Goal: Information Seeking & Learning: Learn about a topic

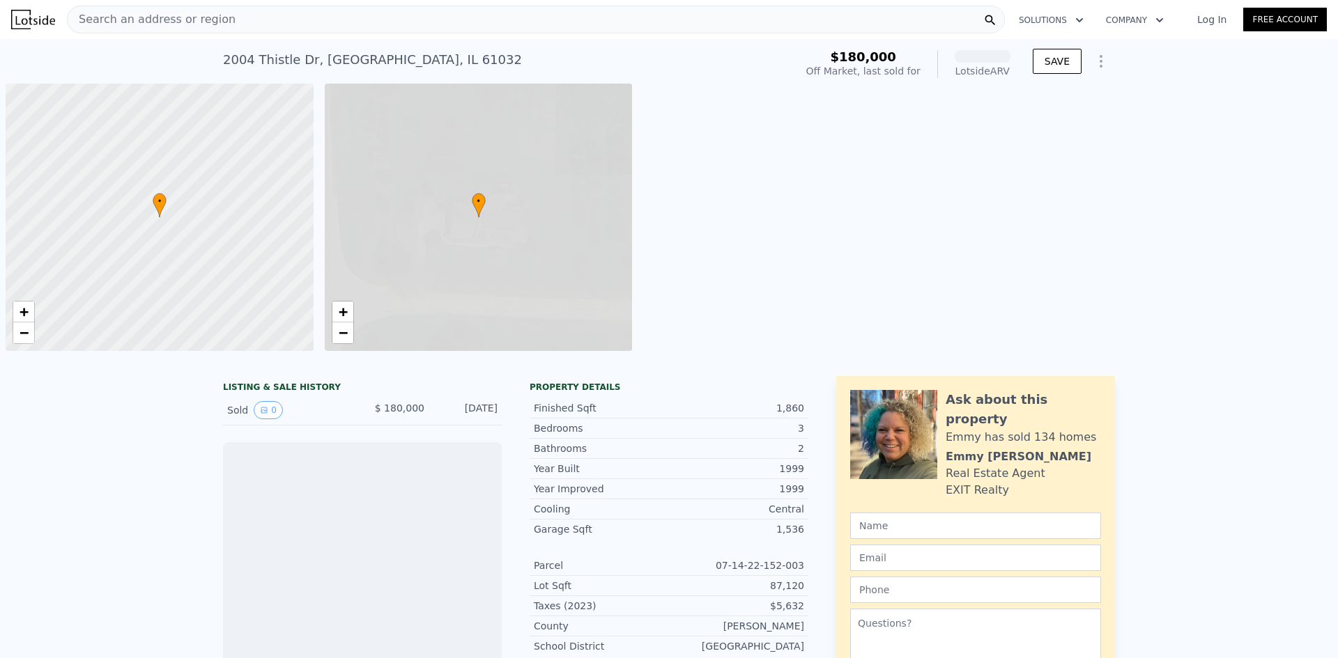
scroll to position [0, 6]
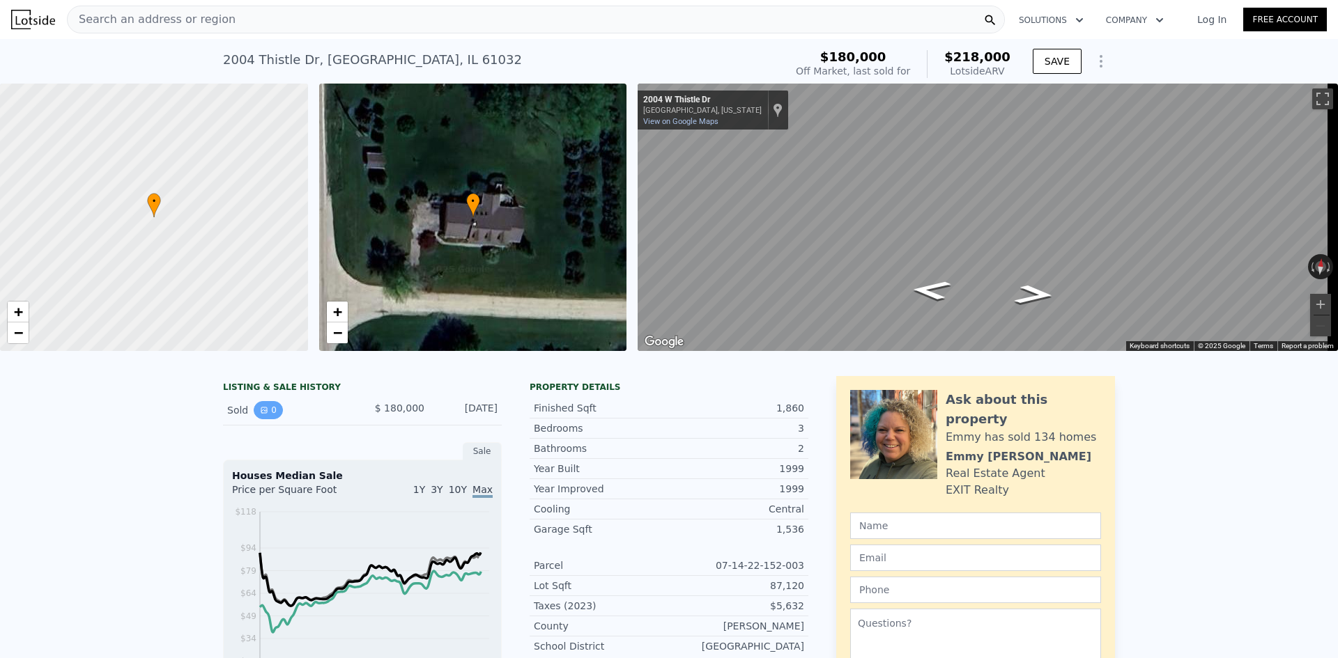
click at [263, 418] on button "0" at bounding box center [268, 410] width 29 height 18
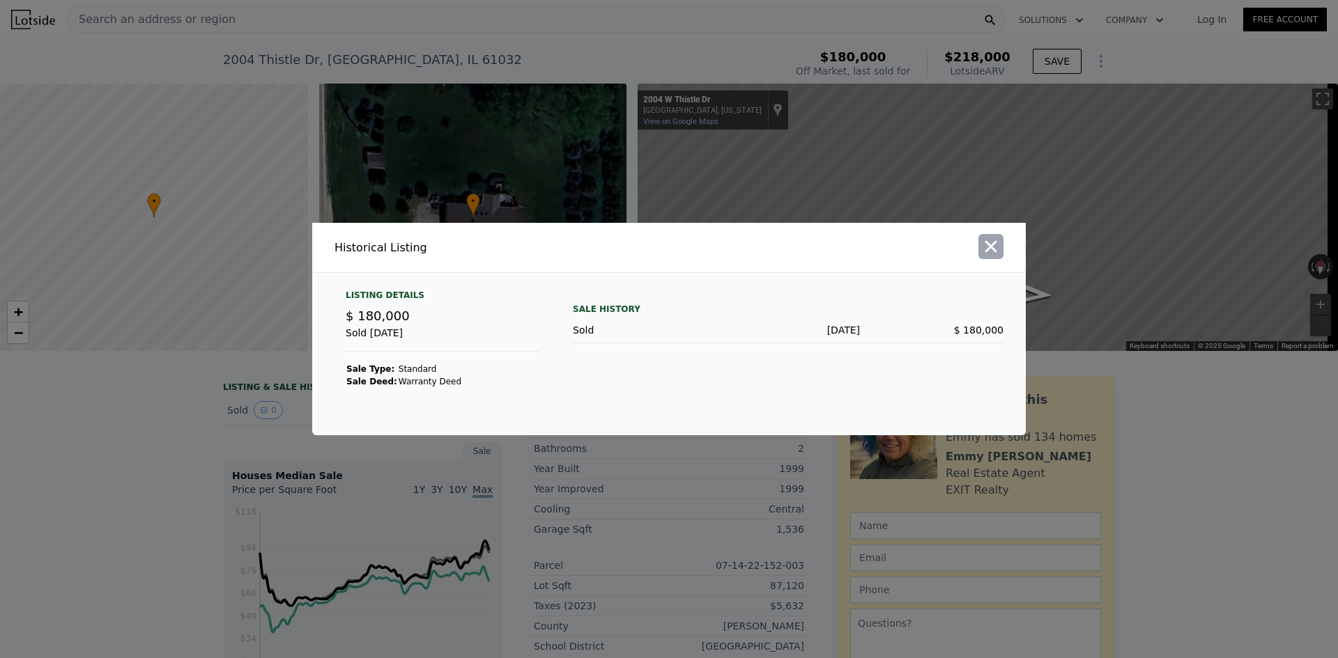
click at [986, 244] on icon "button" at bounding box center [991, 247] width 20 height 20
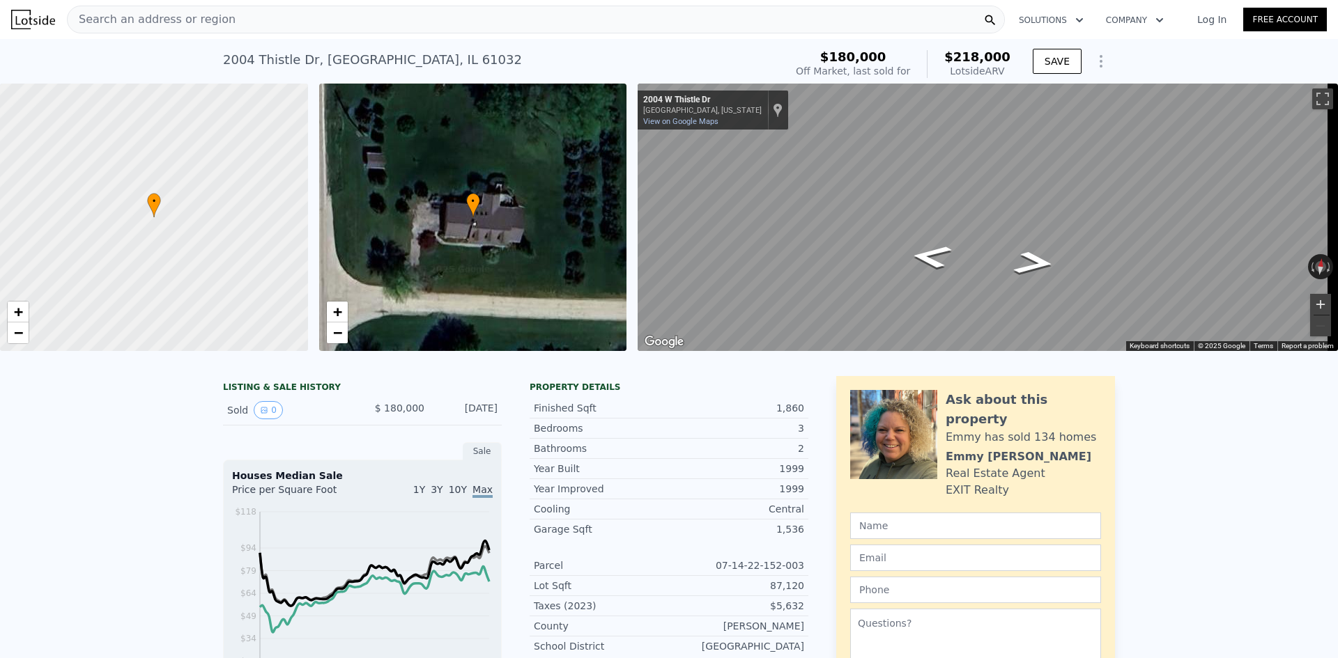
click at [1310, 298] on button "Zoom in" at bounding box center [1320, 304] width 21 height 21
click at [1311, 301] on button "Zoom in" at bounding box center [1320, 304] width 21 height 21
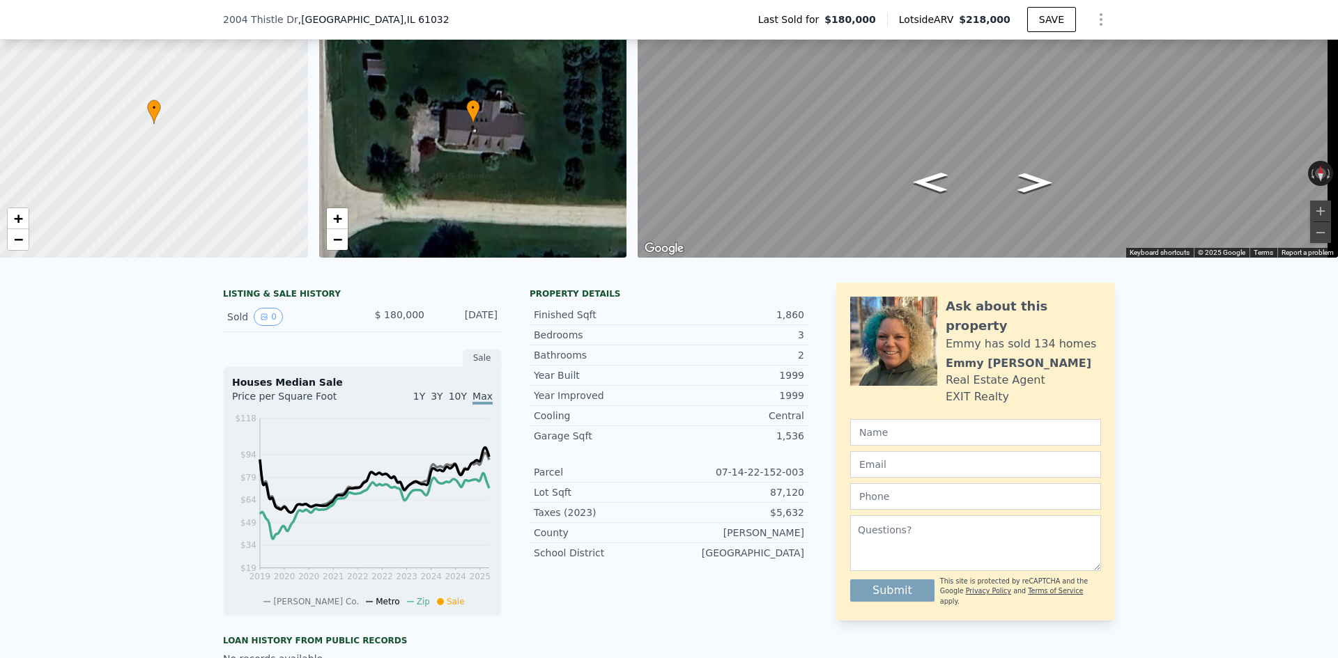
scroll to position [5, 0]
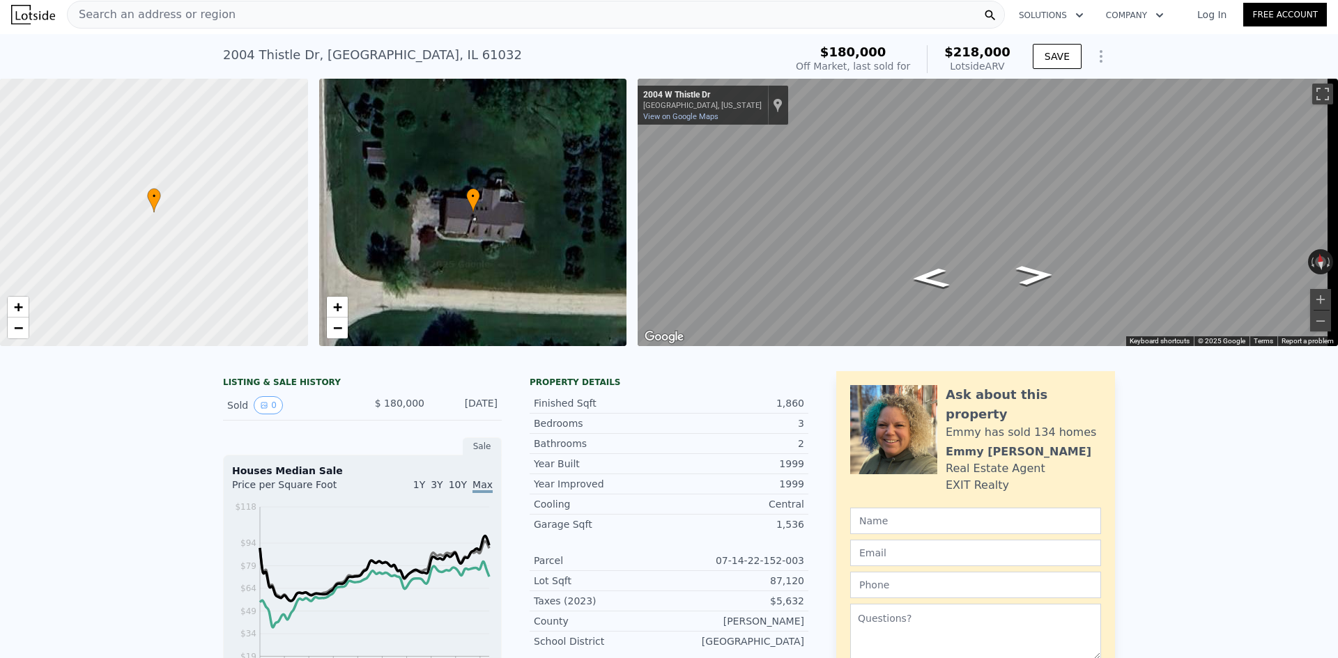
click at [273, 17] on div "Search an address or region" at bounding box center [536, 15] width 938 height 28
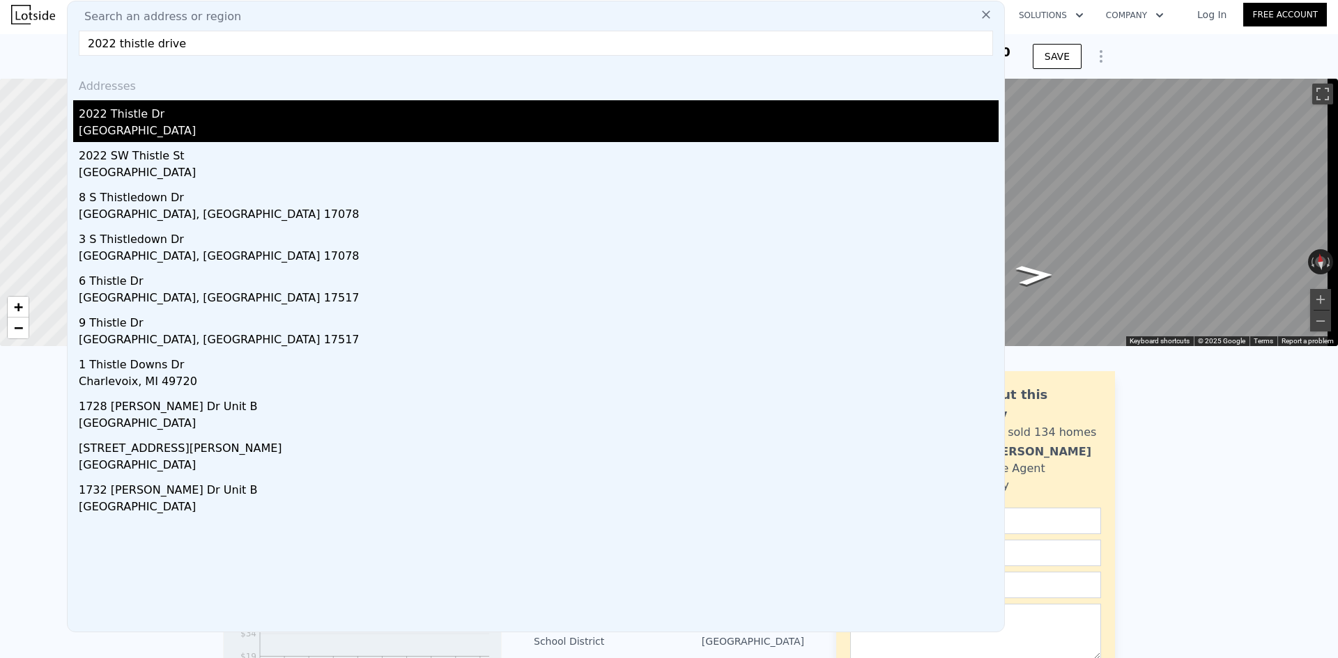
type input "2022 thistle drive"
click at [112, 127] on div "[GEOGRAPHIC_DATA]" at bounding box center [539, 133] width 920 height 20
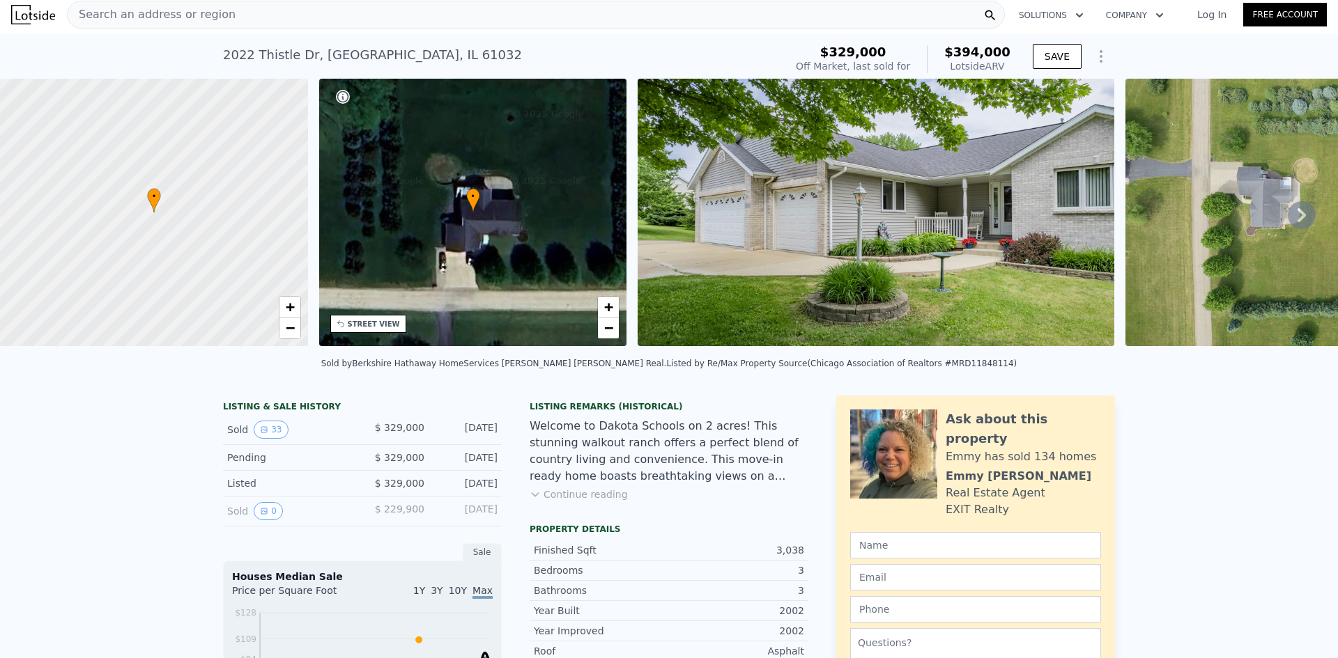
click at [1297, 217] on icon at bounding box center [1301, 215] width 8 height 14
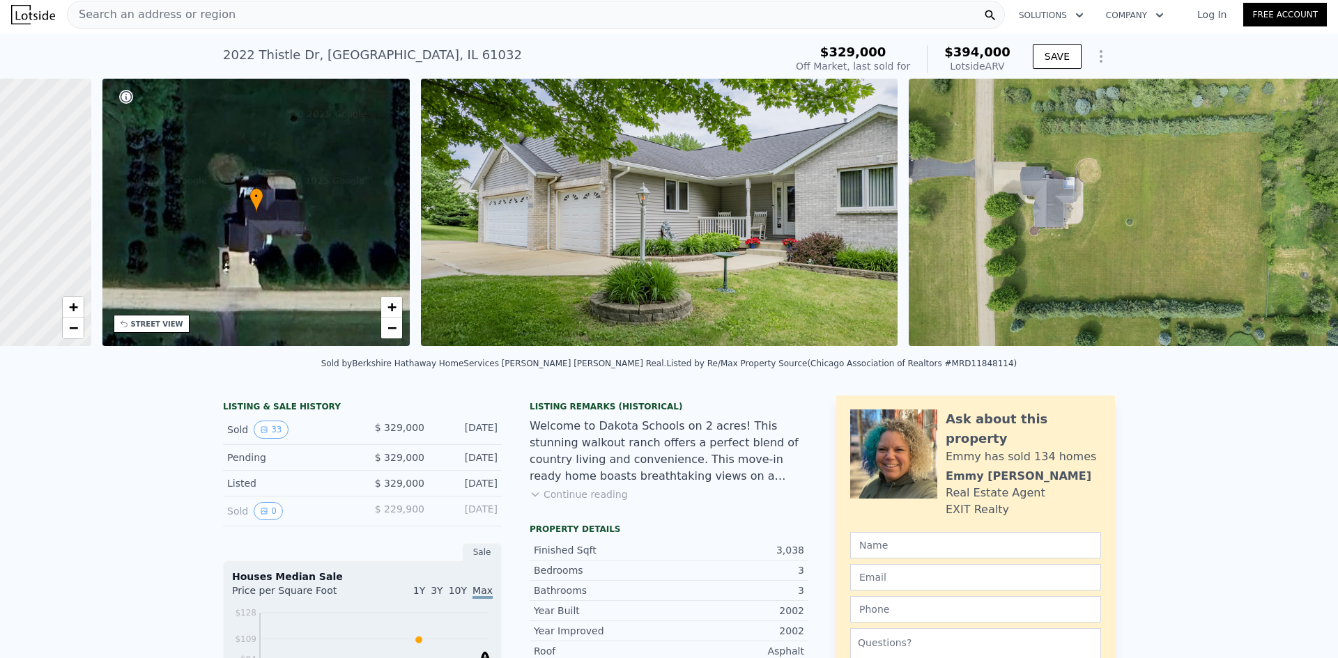
scroll to position [0, 325]
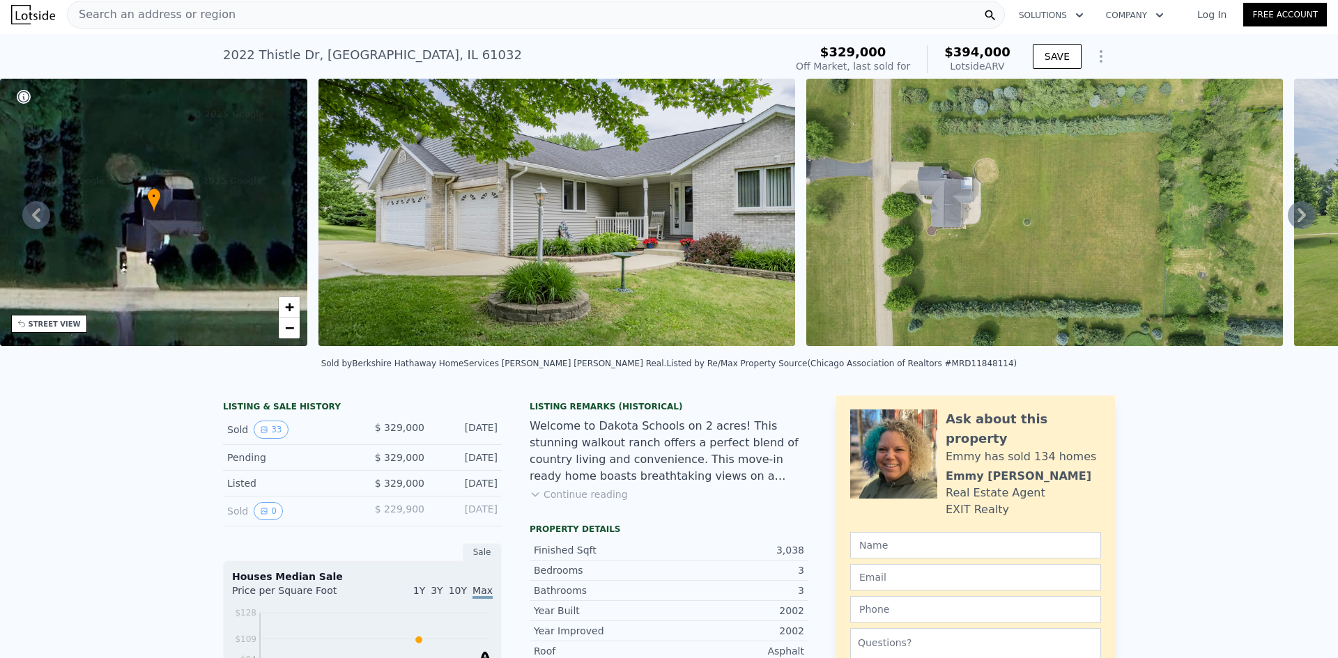
click at [1287, 214] on icon at bounding box center [1301, 215] width 28 height 28
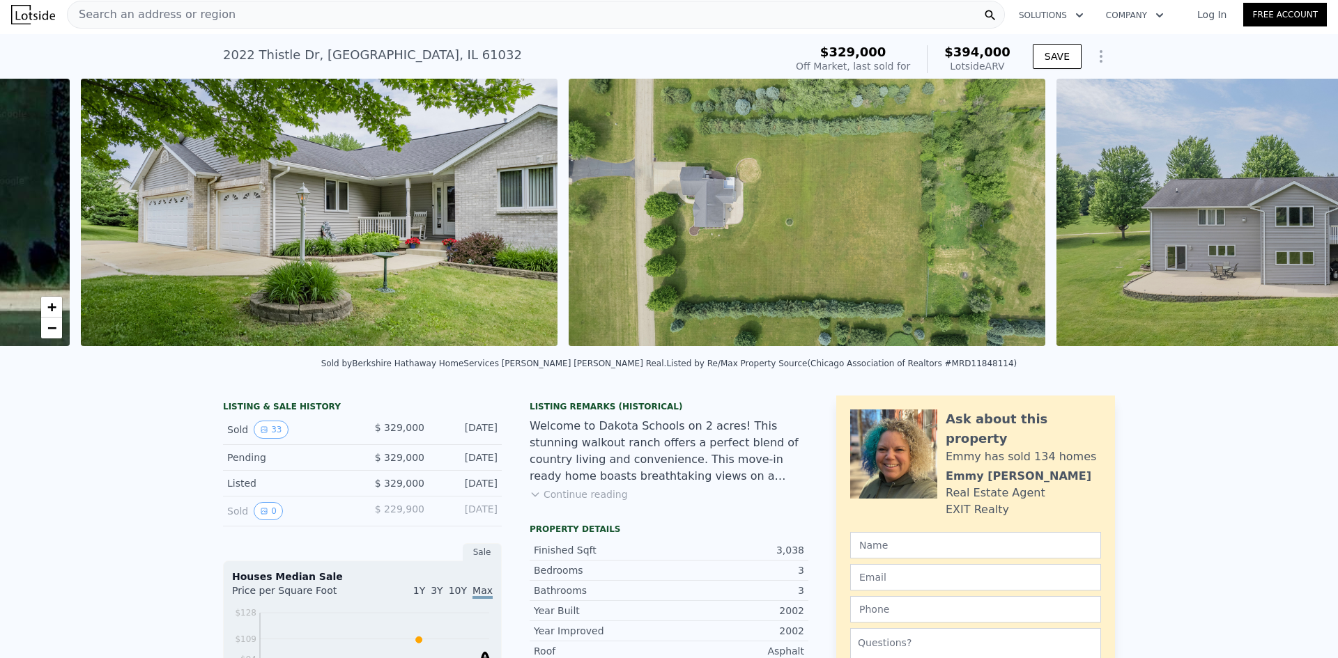
scroll to position [0, 637]
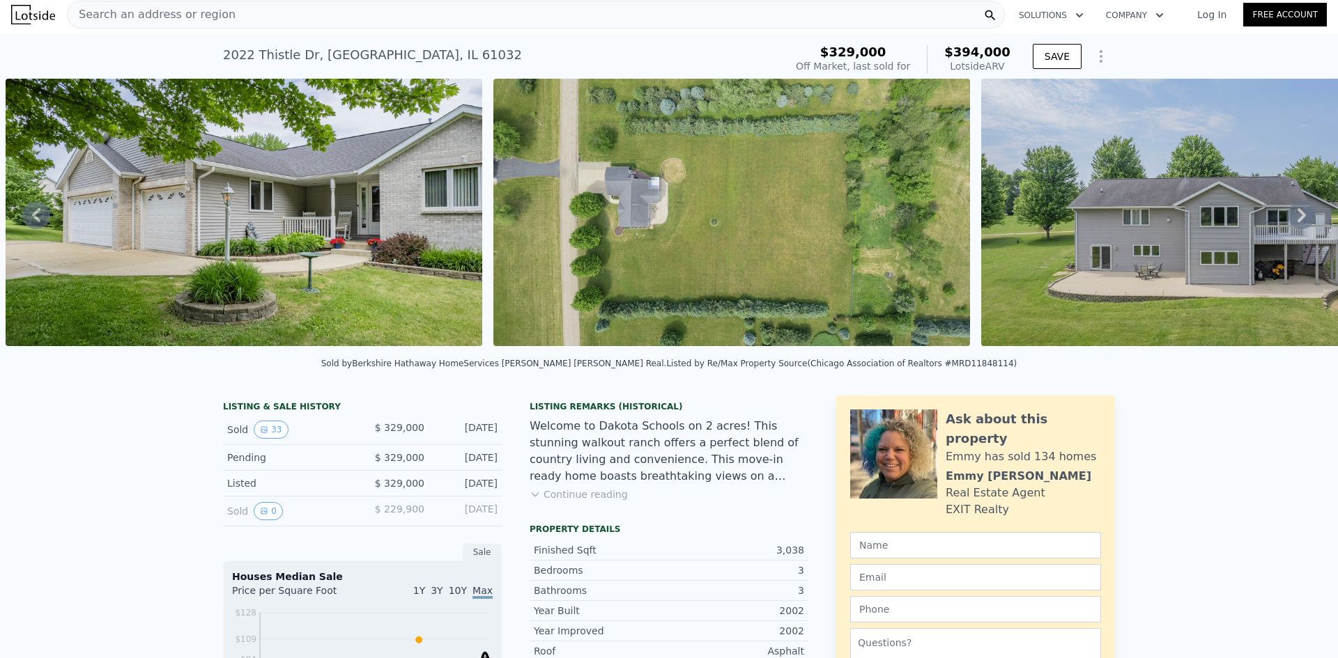
click at [1292, 215] on icon at bounding box center [1301, 215] width 28 height 28
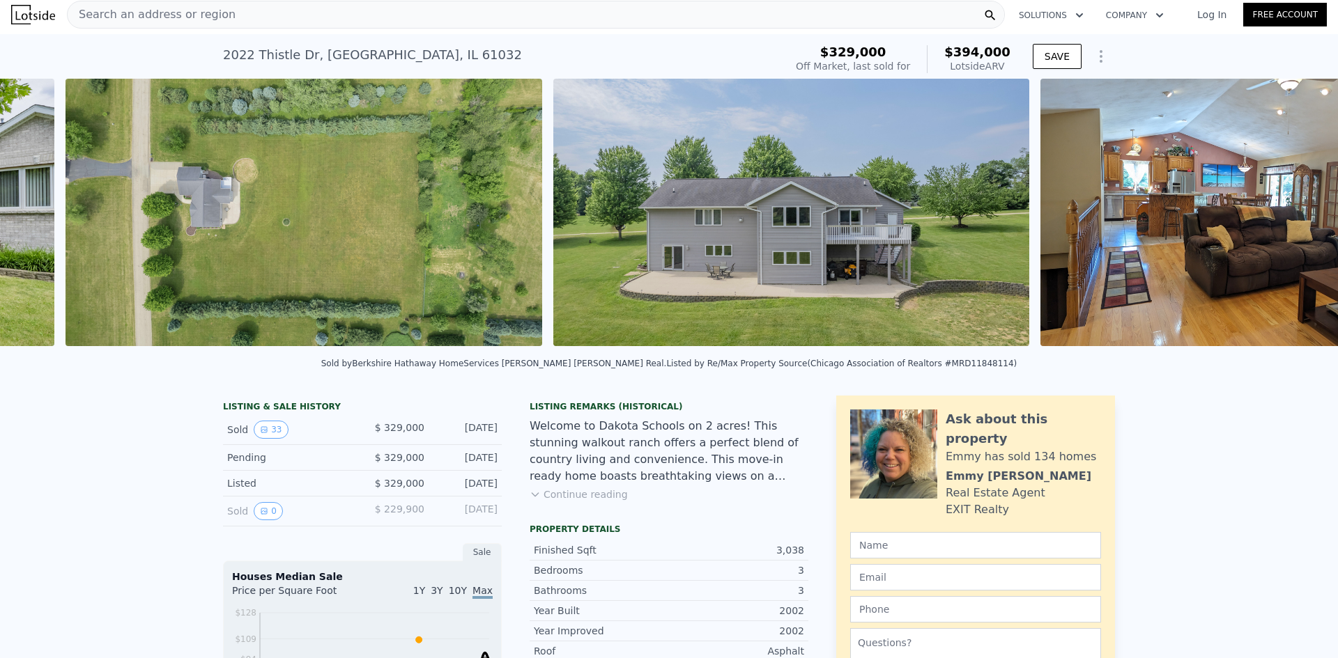
scroll to position [0, 1125]
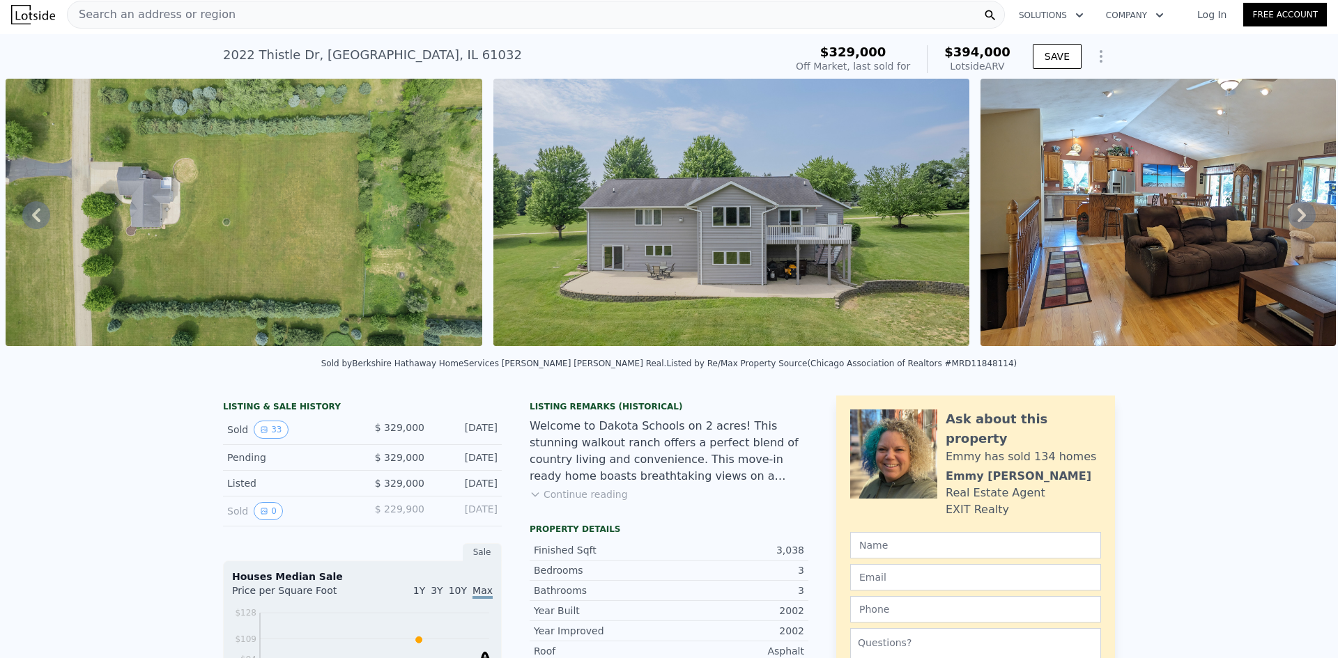
click at [1287, 220] on icon at bounding box center [1301, 215] width 28 height 28
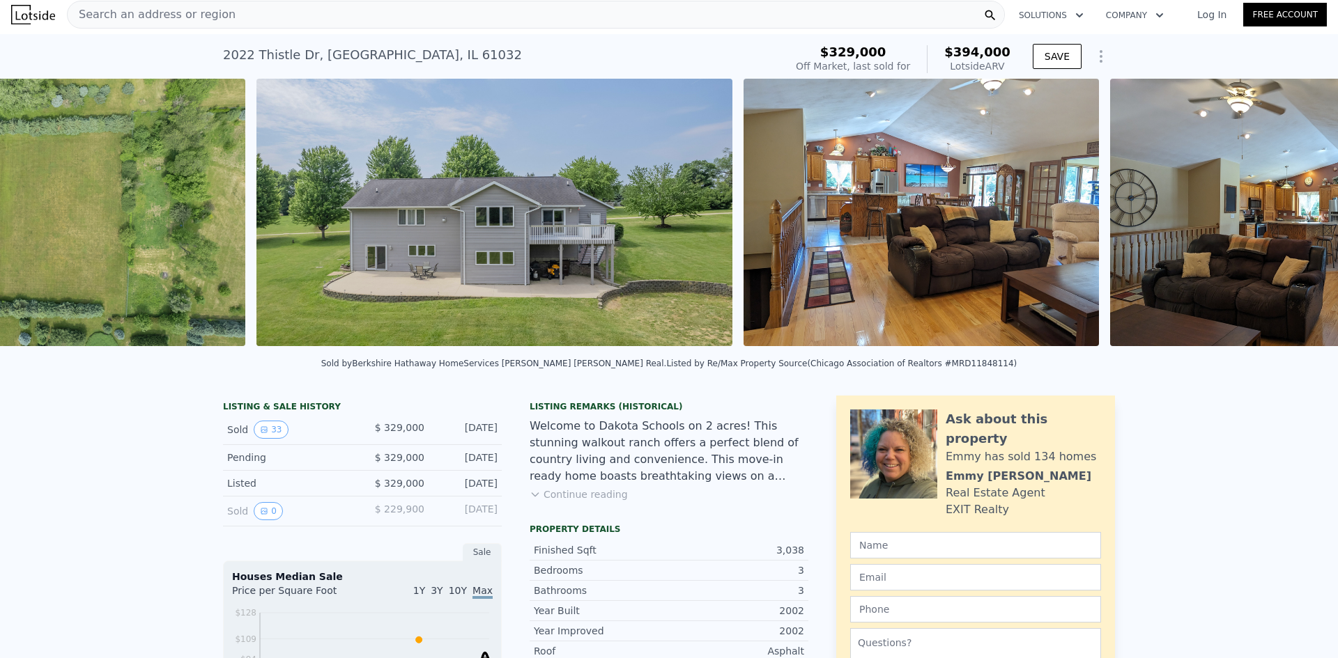
scroll to position [0, 1613]
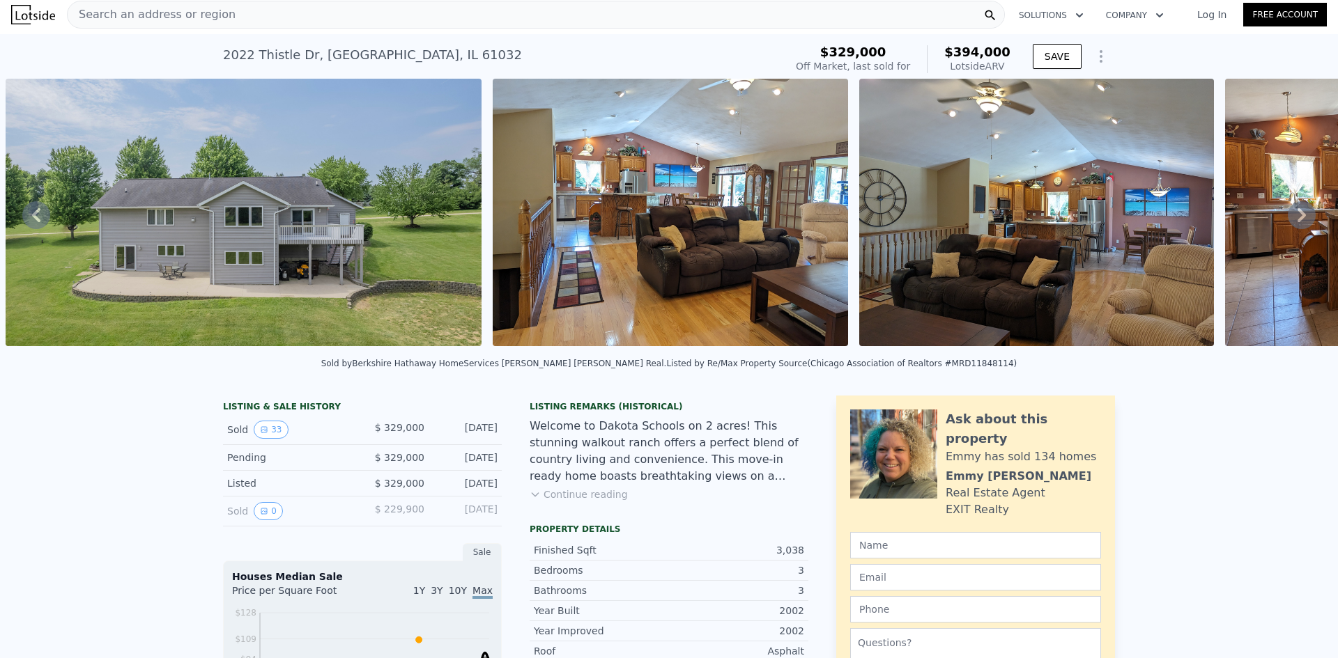
click at [1295, 217] on icon at bounding box center [1301, 215] width 28 height 28
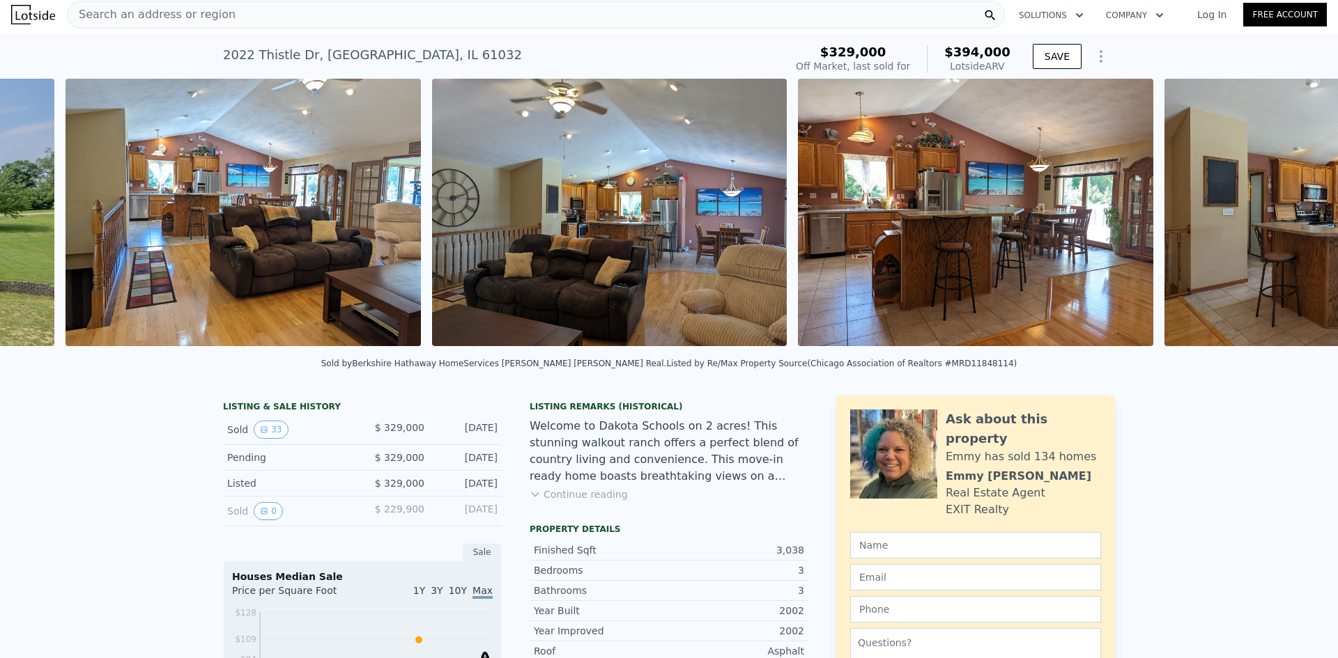
scroll to position [0, 2100]
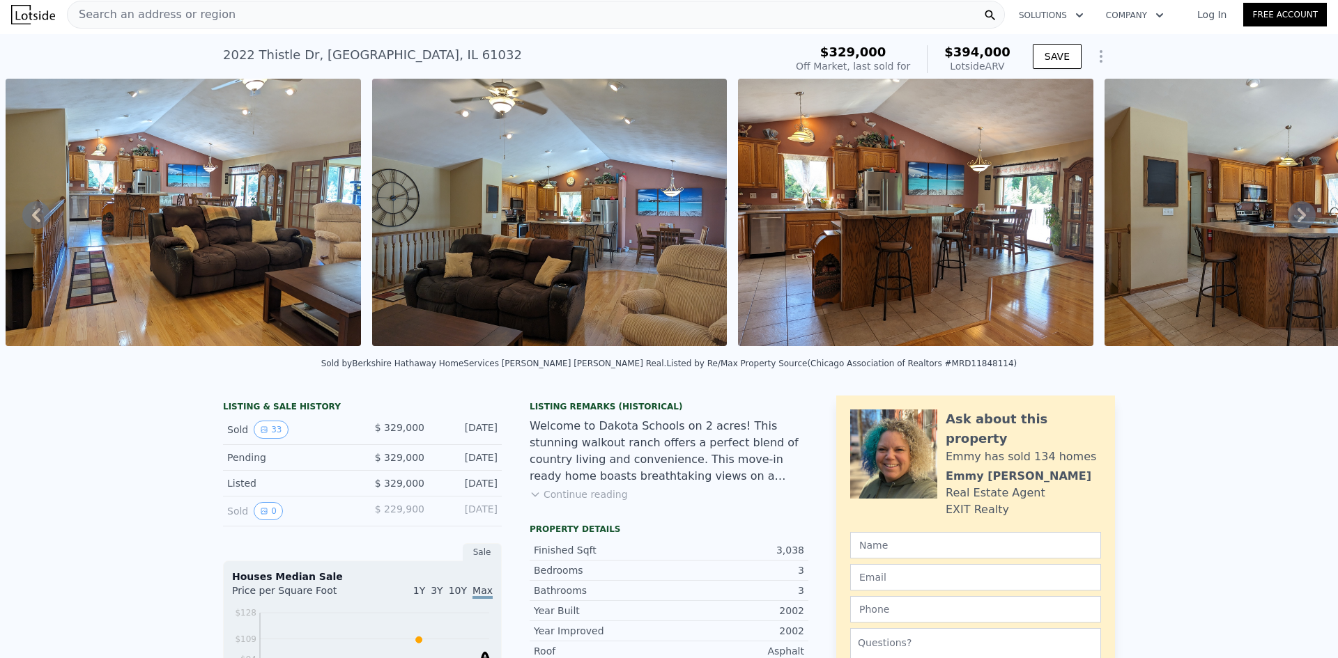
click at [1287, 216] on icon at bounding box center [1301, 215] width 28 height 28
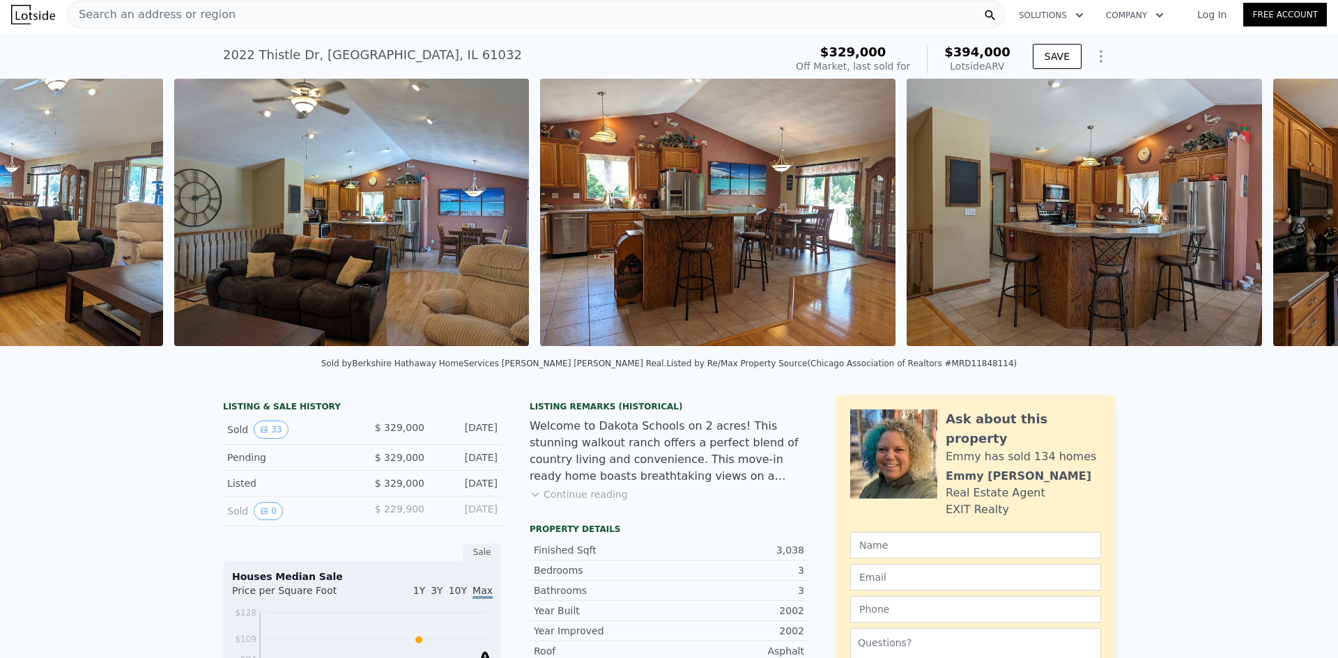
scroll to position [0, 2466]
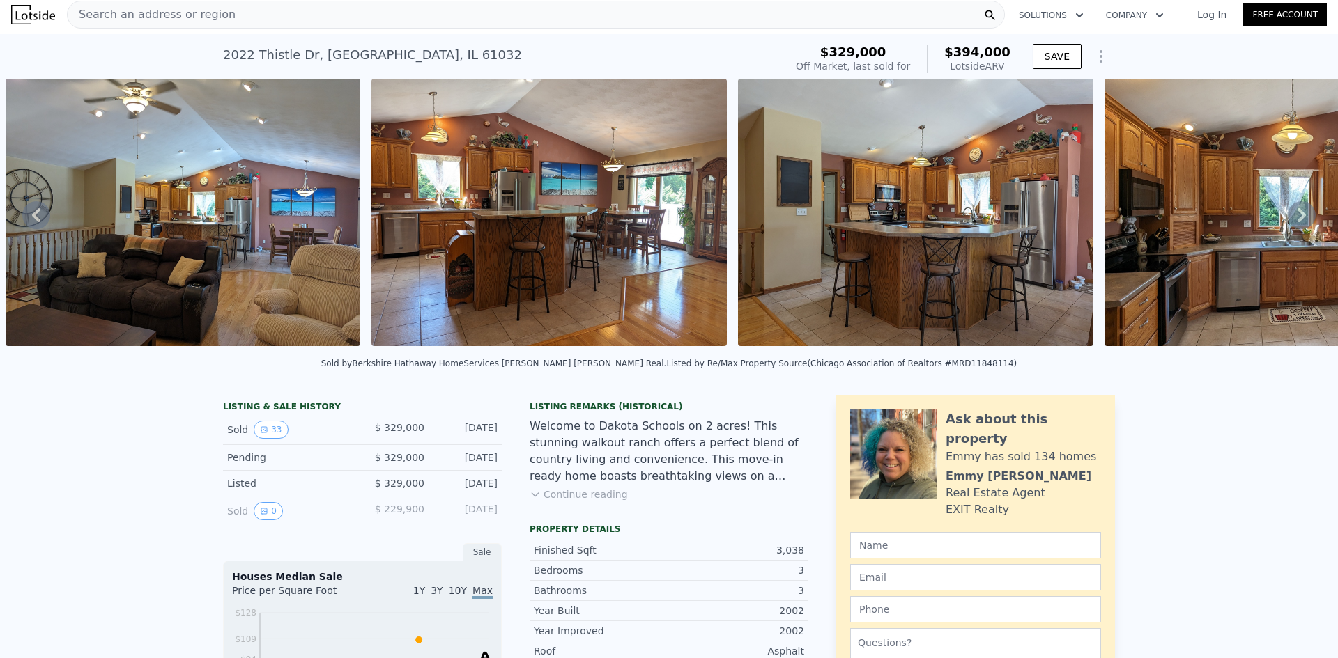
click at [1287, 219] on icon at bounding box center [1301, 215] width 28 height 28
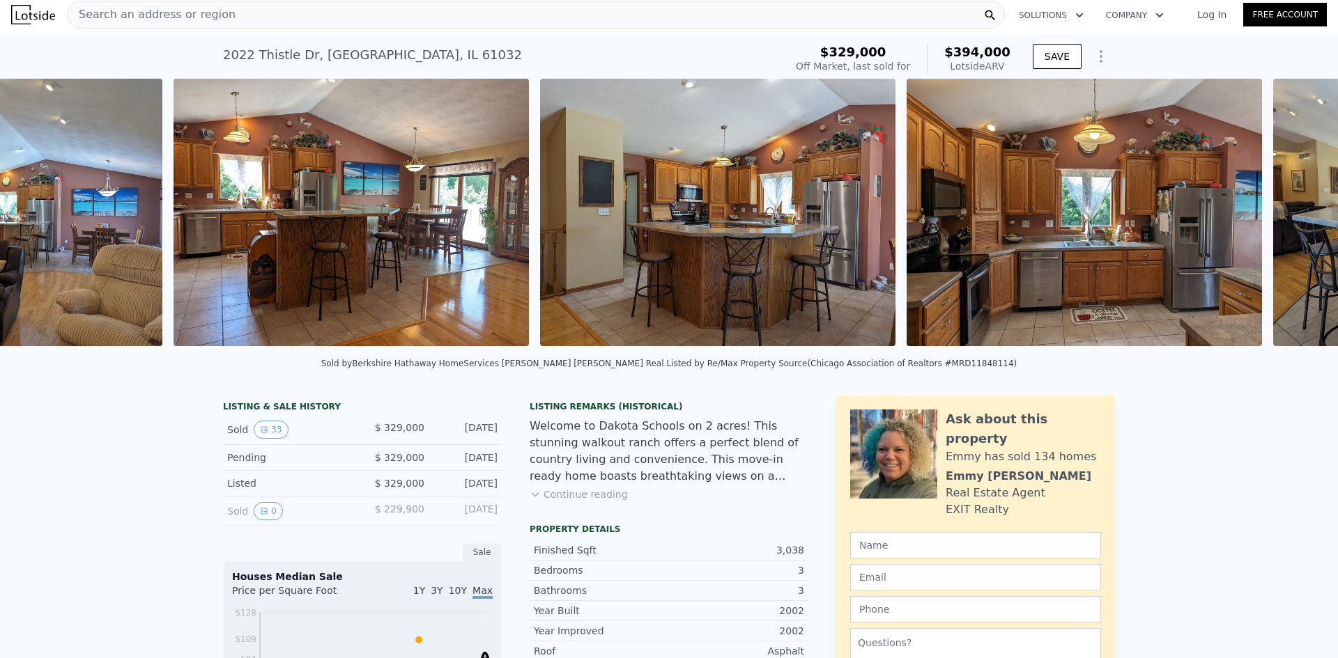
scroll to position [0, 2832]
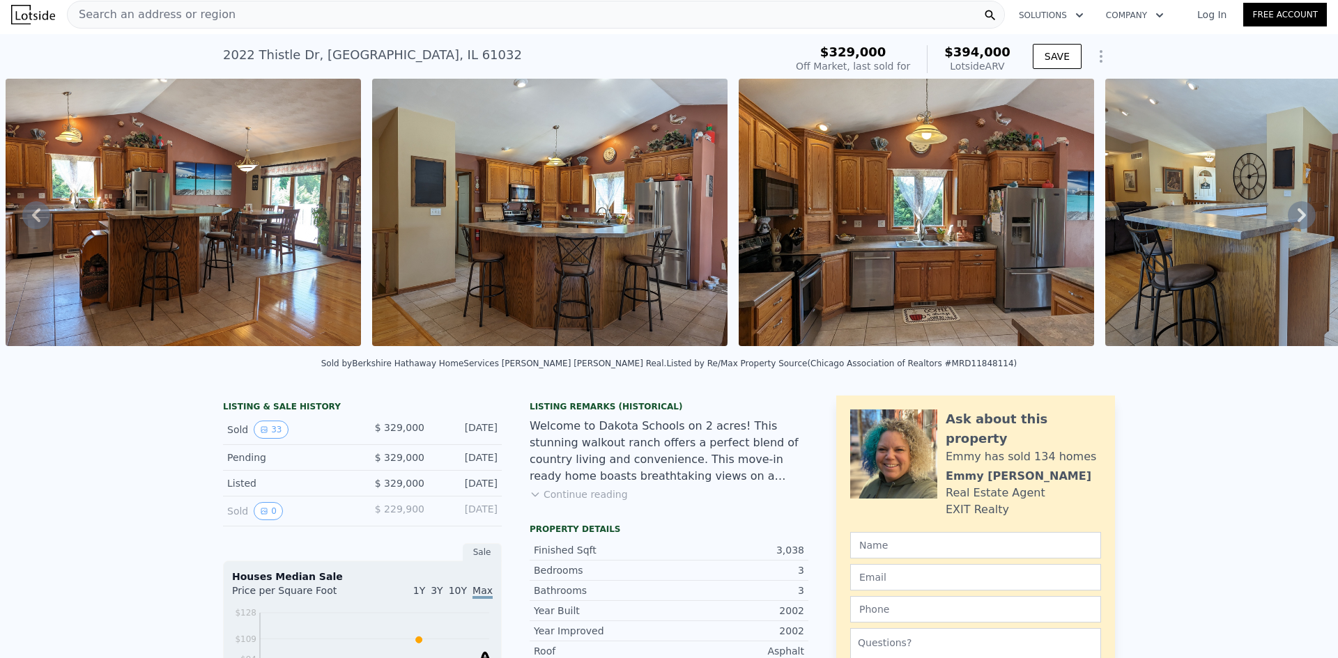
click at [1289, 217] on icon at bounding box center [1301, 215] width 28 height 28
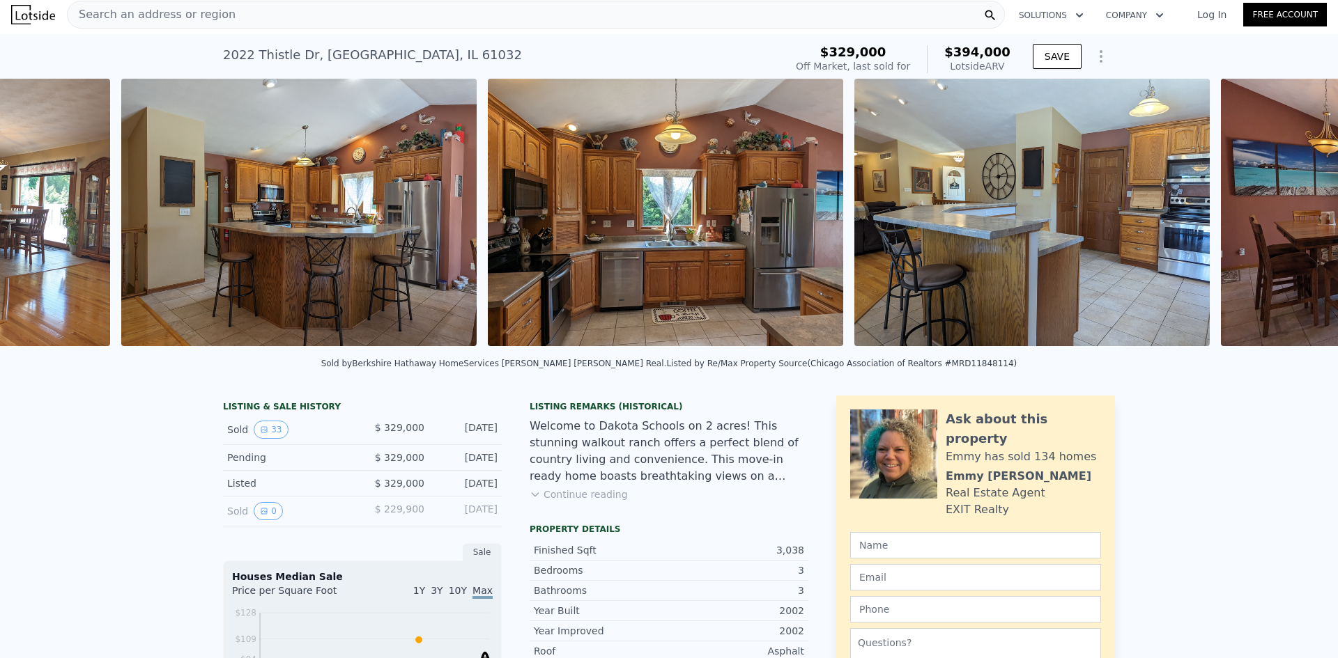
scroll to position [0, 3198]
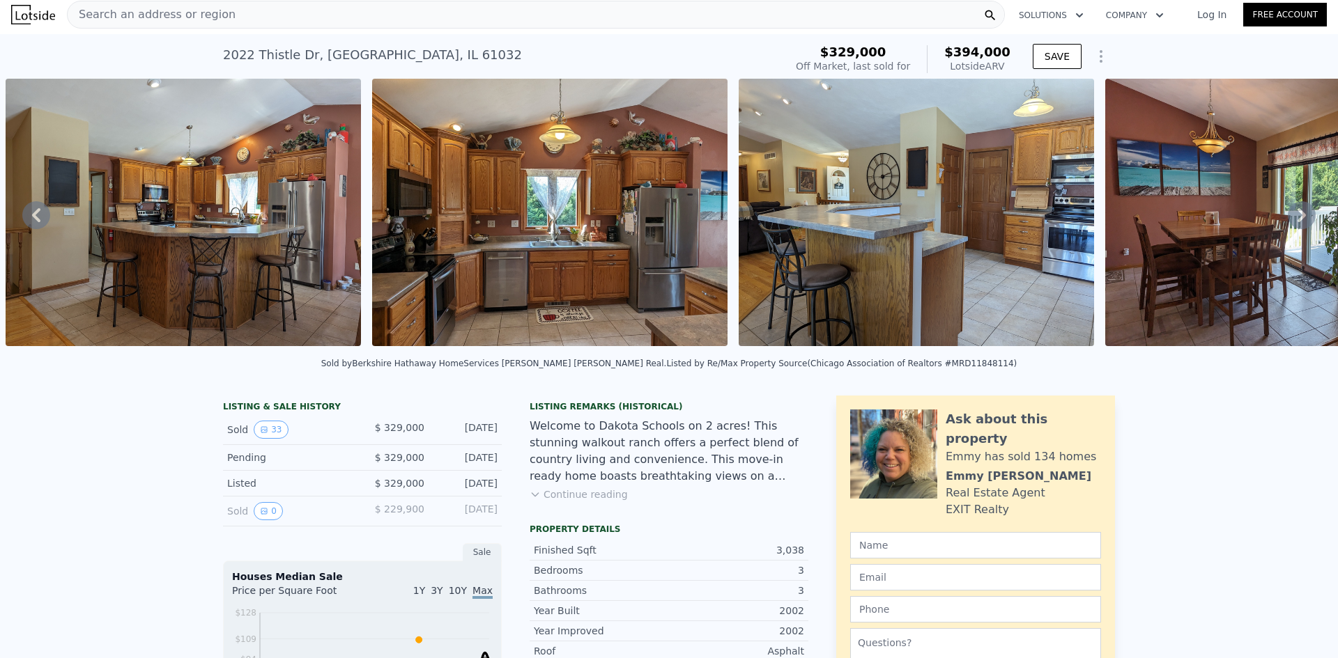
click at [1289, 217] on icon at bounding box center [1301, 215] width 28 height 28
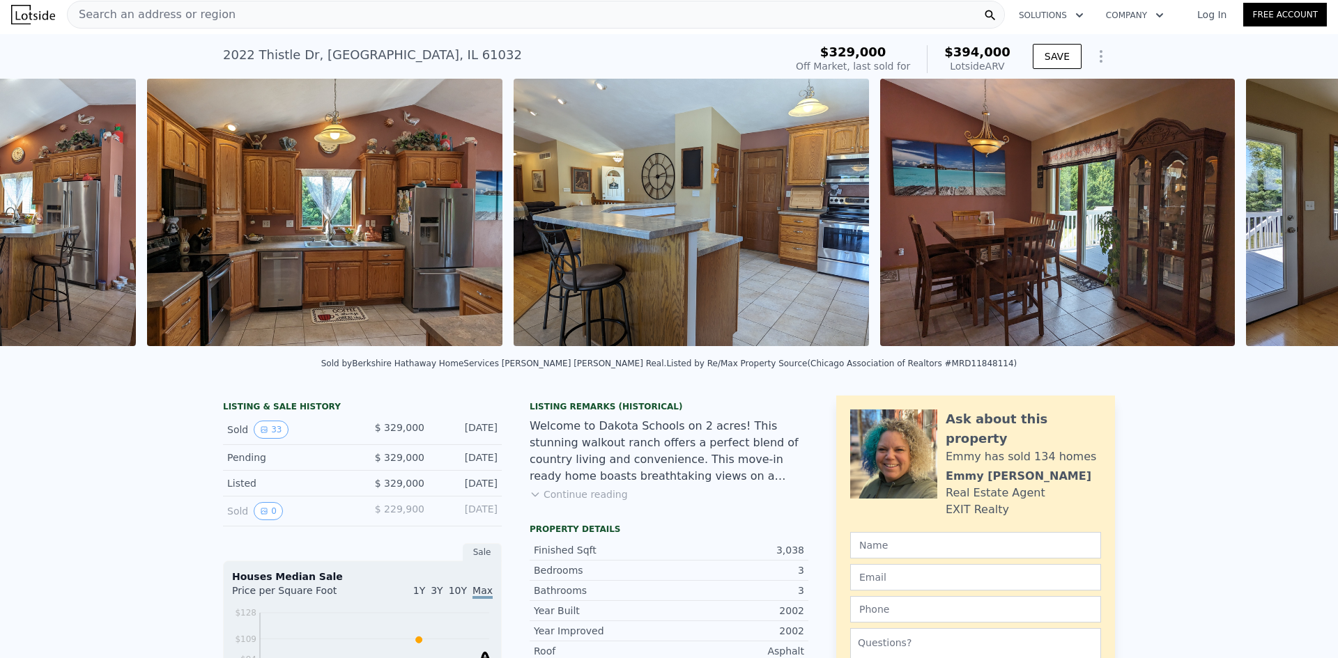
scroll to position [0, 3565]
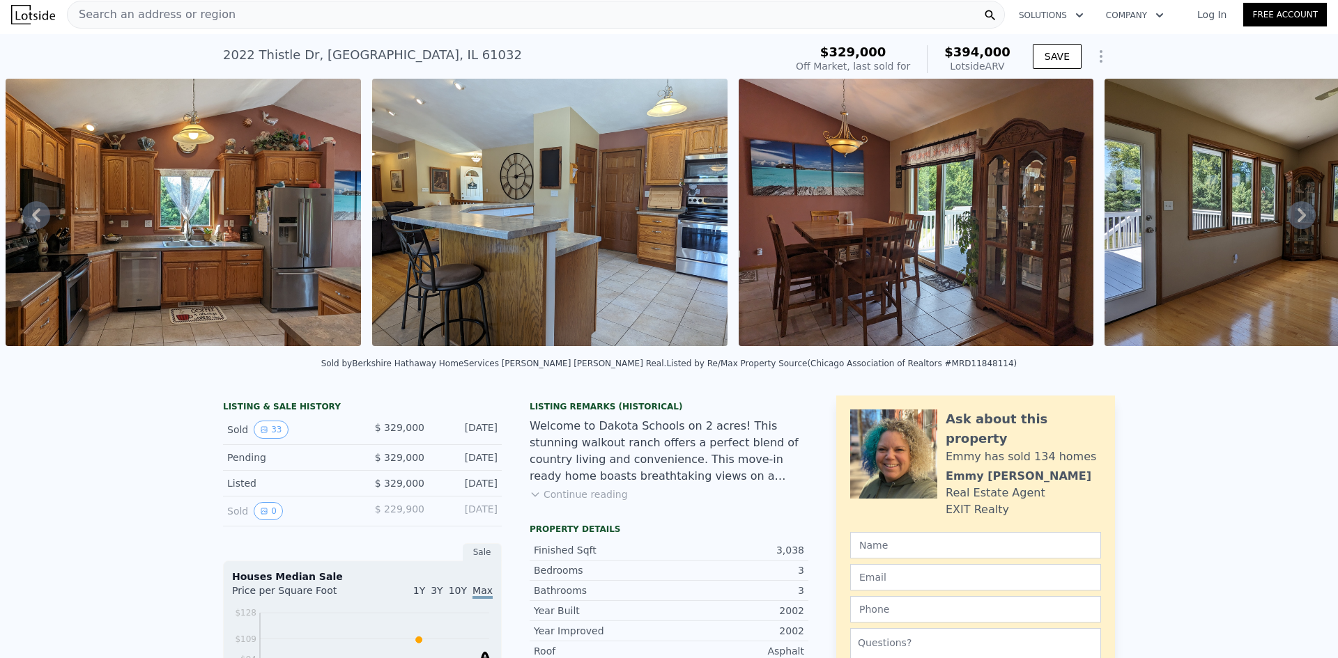
click at [1289, 217] on icon at bounding box center [1301, 215] width 28 height 28
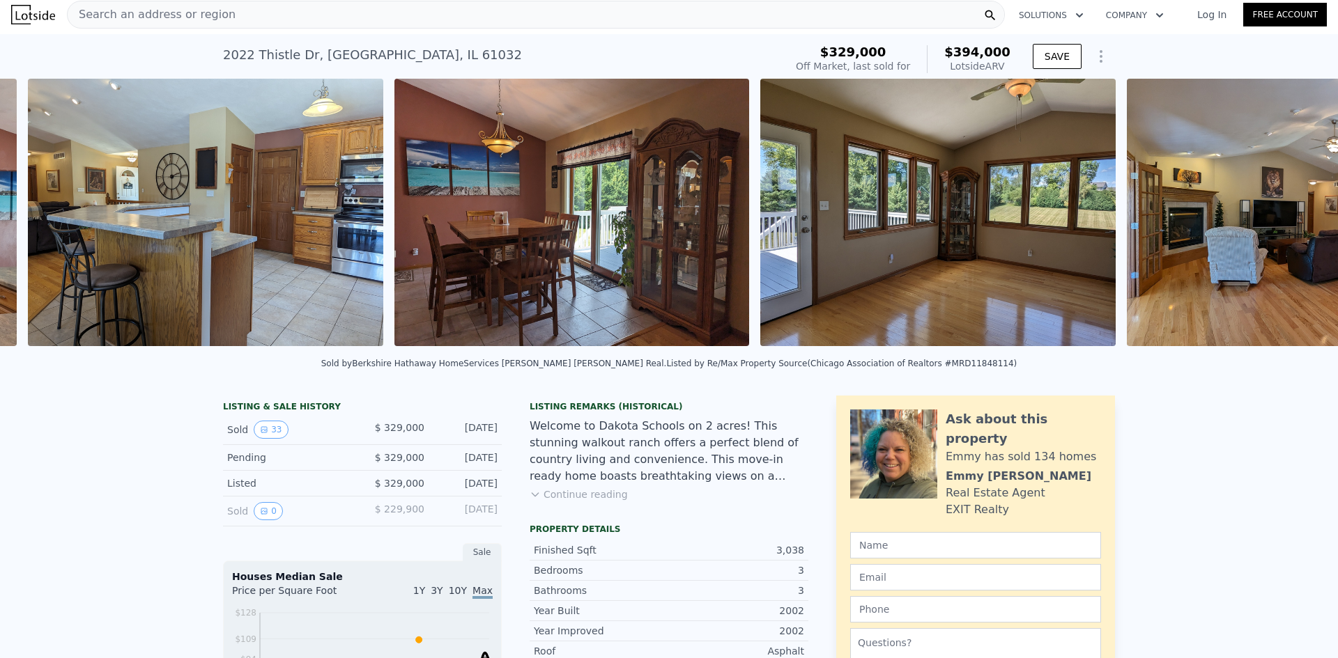
scroll to position [0, 3931]
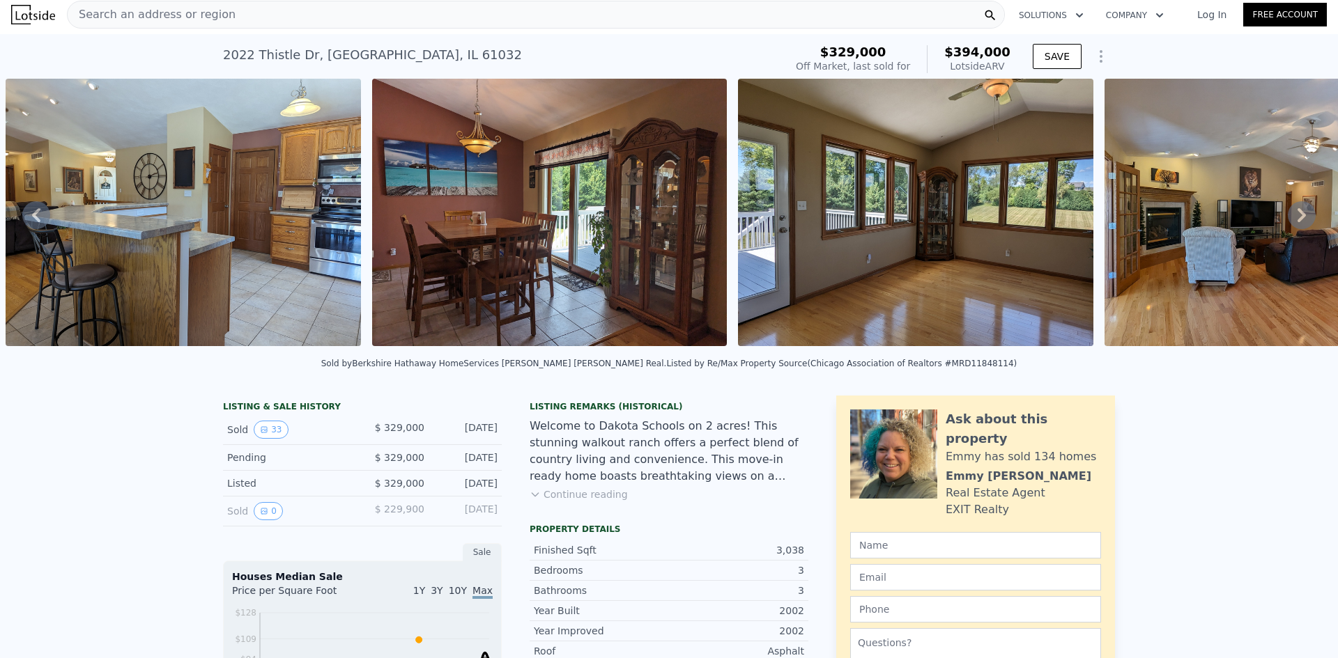
click at [1297, 217] on icon at bounding box center [1301, 215] width 8 height 14
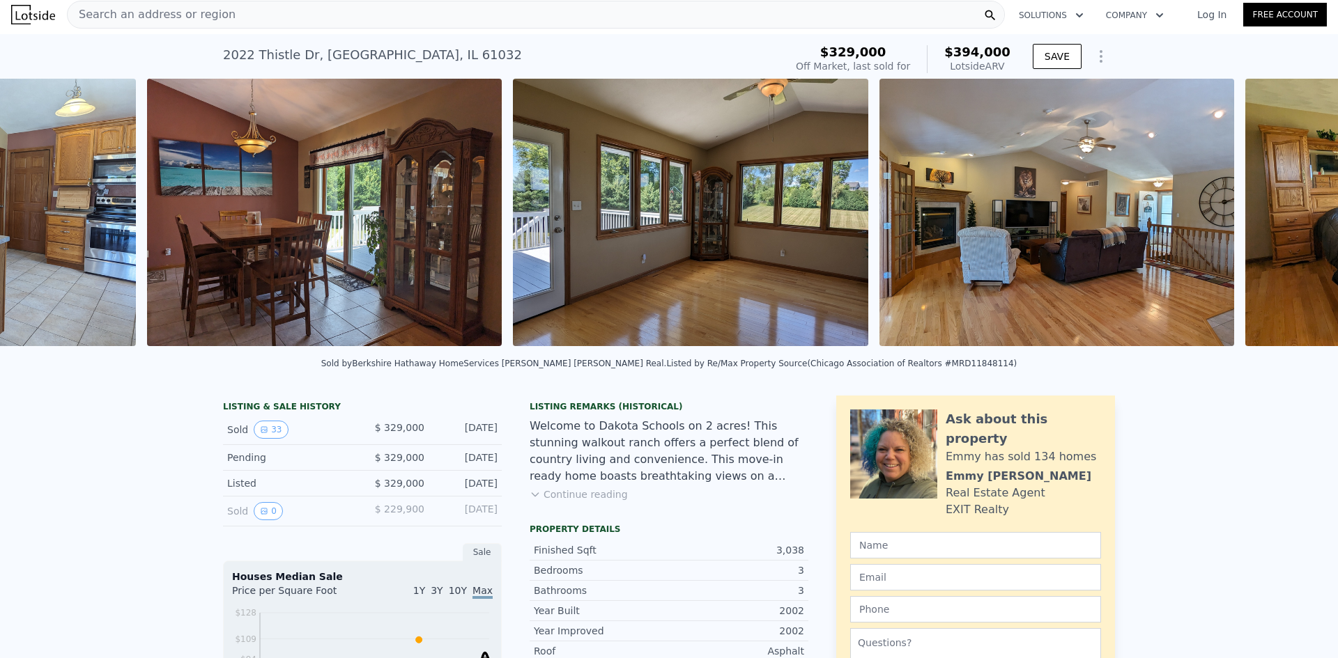
scroll to position [0, 4298]
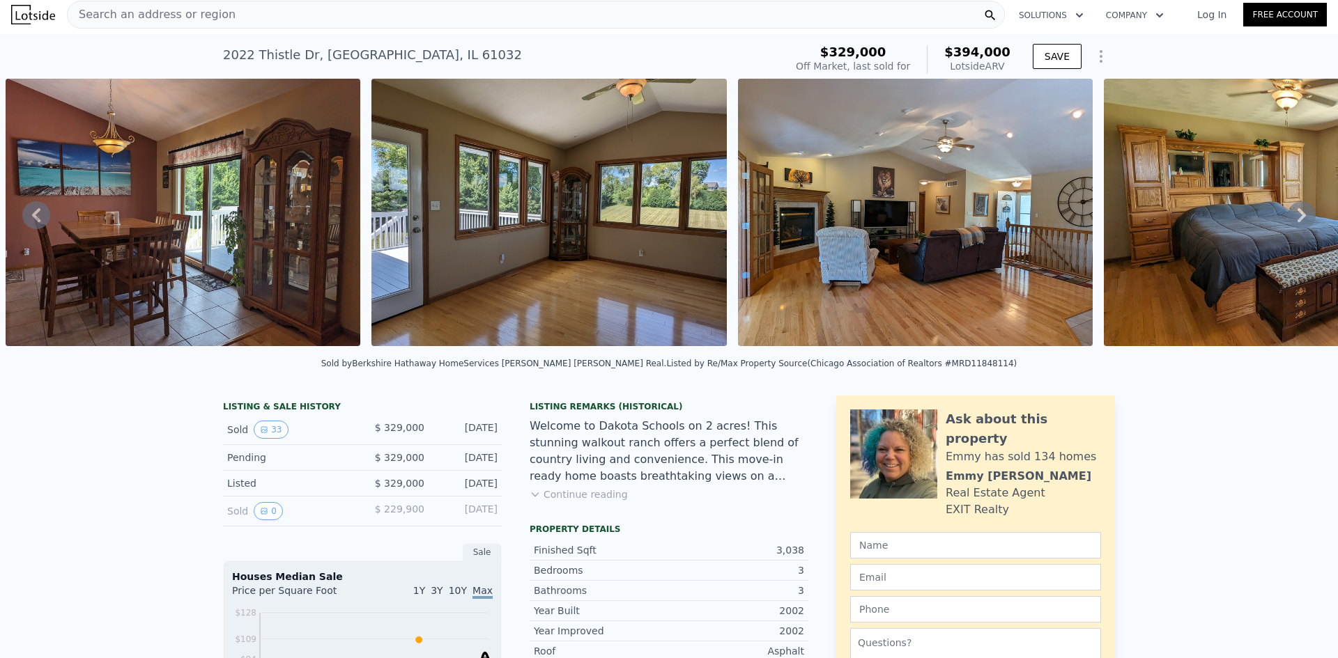
click at [1287, 219] on icon at bounding box center [1301, 215] width 28 height 28
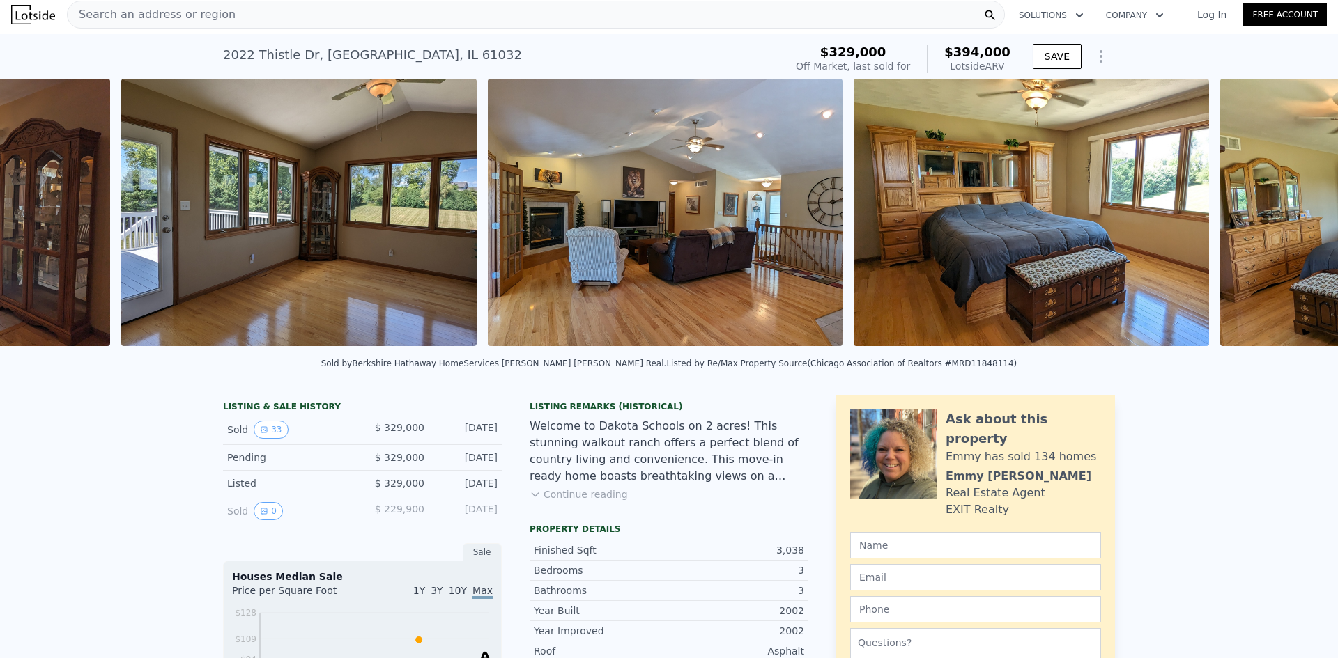
scroll to position [0, 4663]
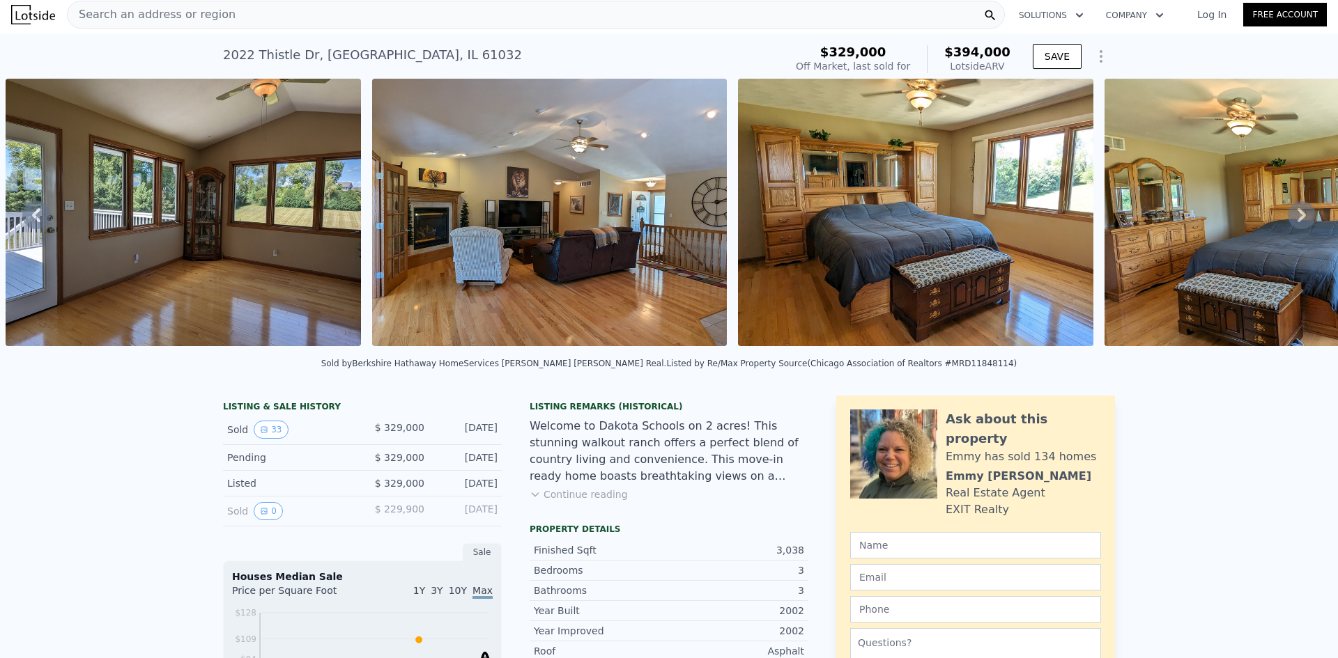
click at [1292, 215] on icon at bounding box center [1301, 215] width 28 height 28
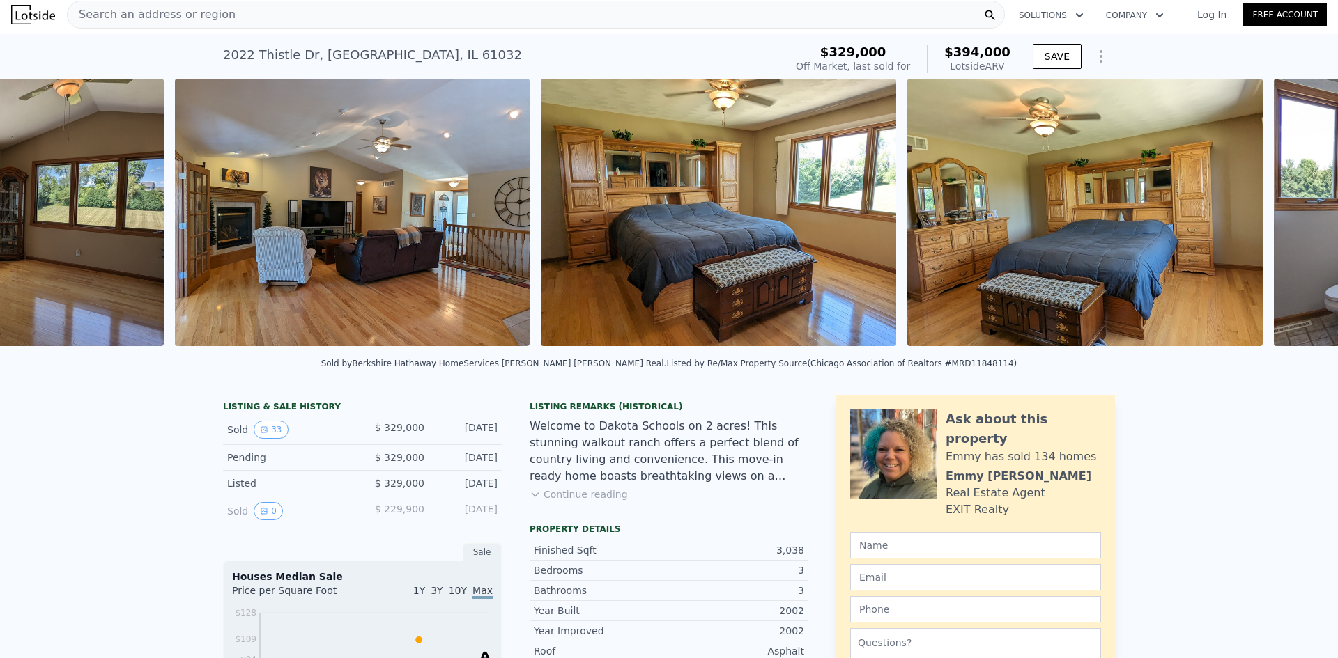
scroll to position [0, 5030]
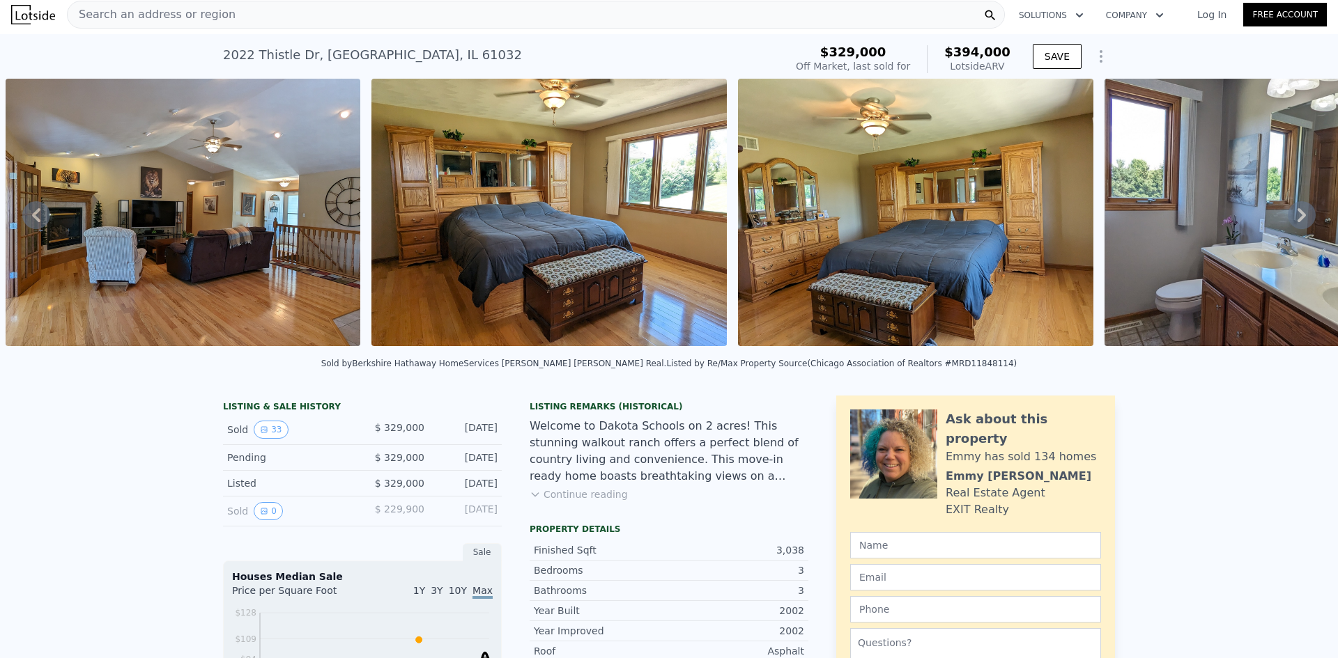
click at [1297, 222] on icon at bounding box center [1301, 215] width 8 height 14
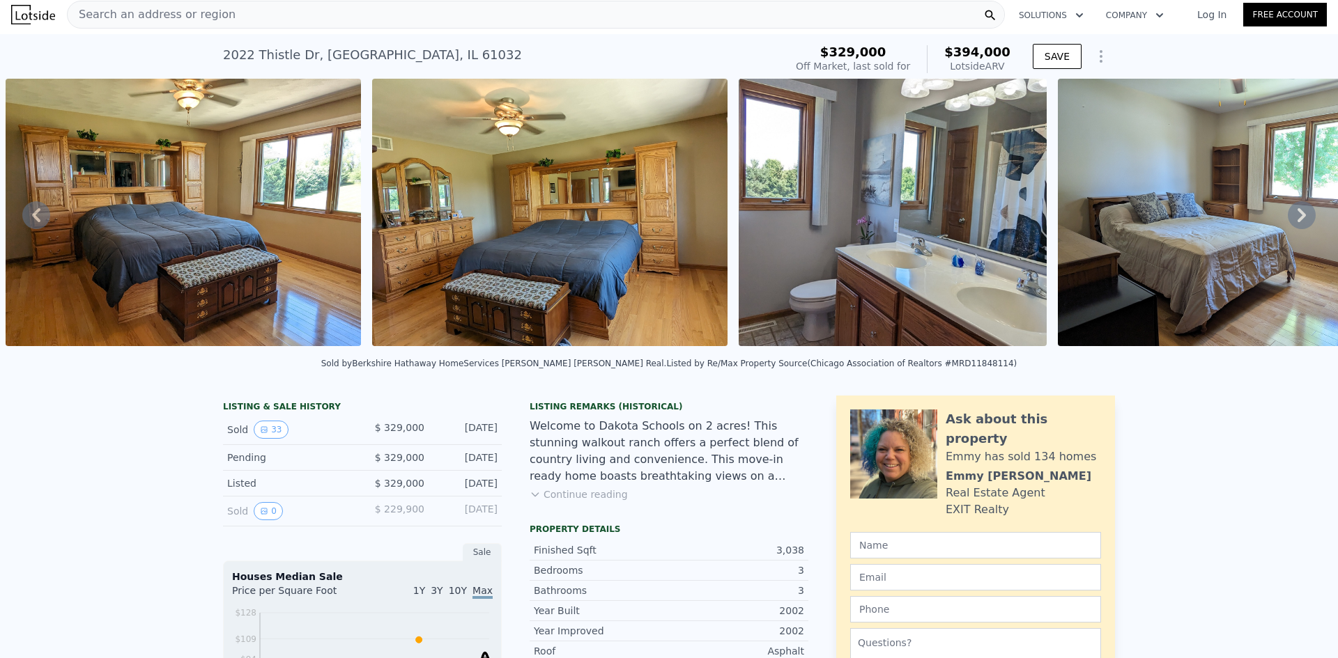
click at [1297, 222] on icon at bounding box center [1301, 215] width 8 height 14
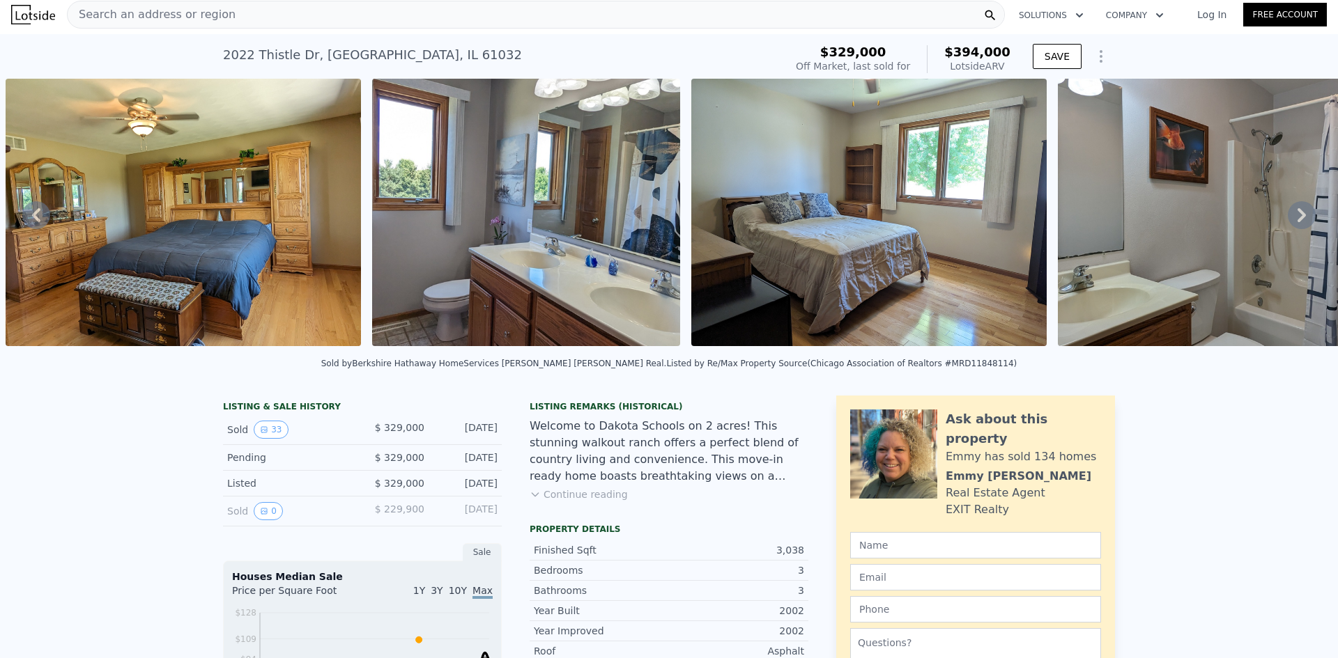
click at [1297, 222] on icon at bounding box center [1301, 215] width 8 height 14
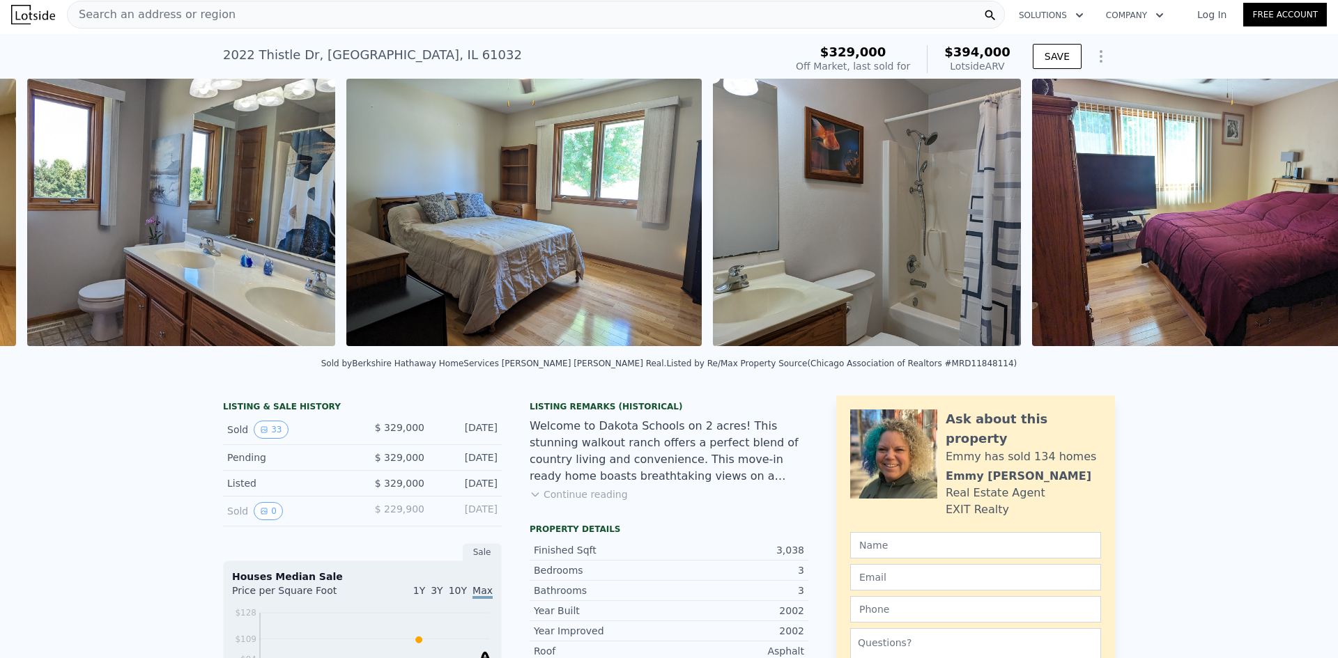
scroll to position [0, 6128]
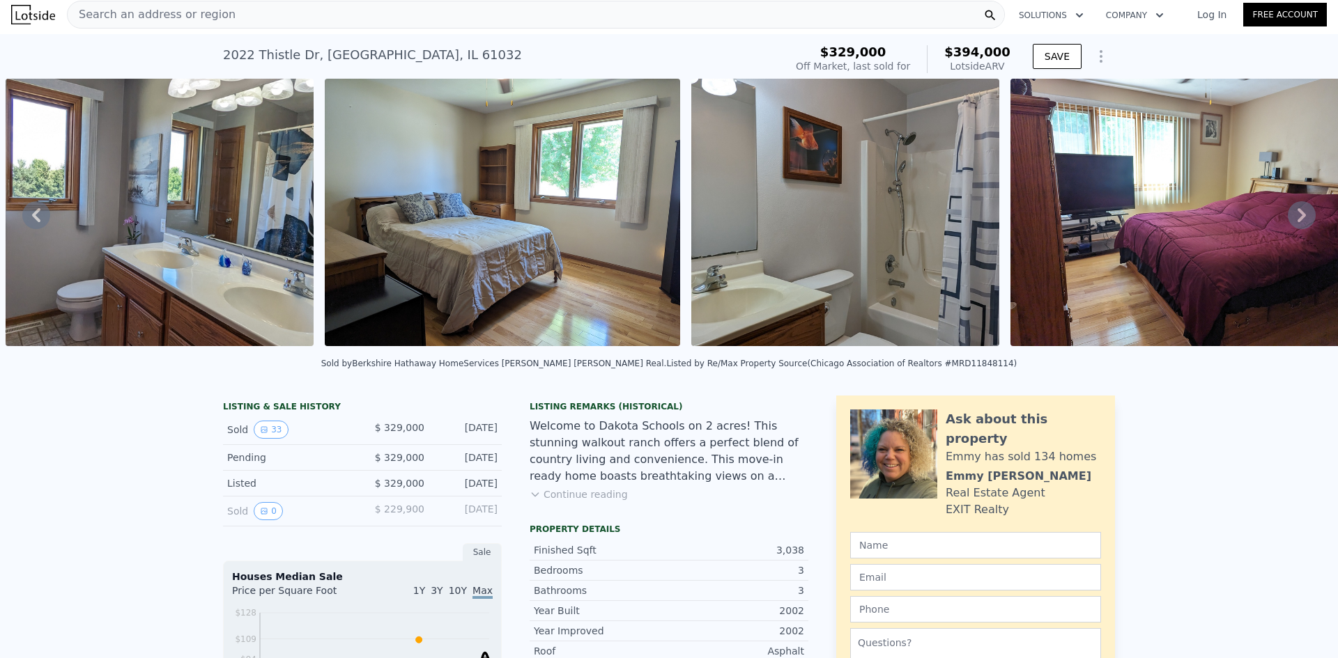
click at [1297, 222] on icon at bounding box center [1301, 215] width 8 height 14
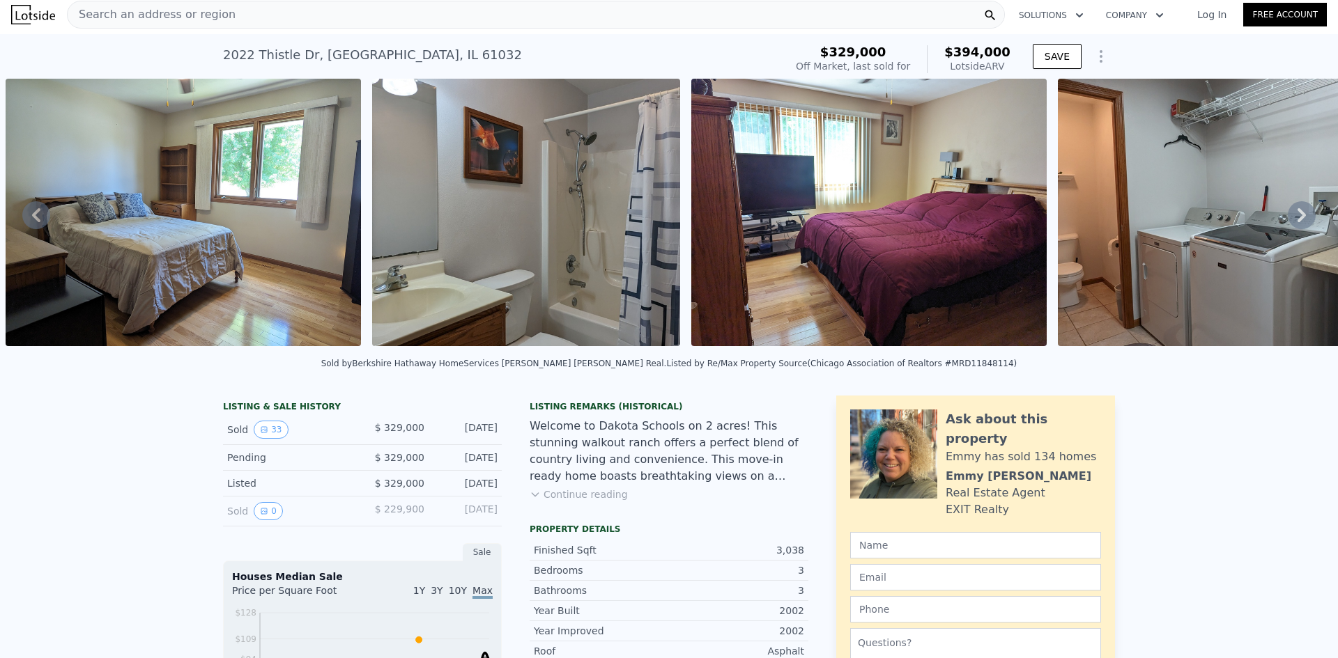
click at [1297, 222] on icon at bounding box center [1301, 215] width 8 height 14
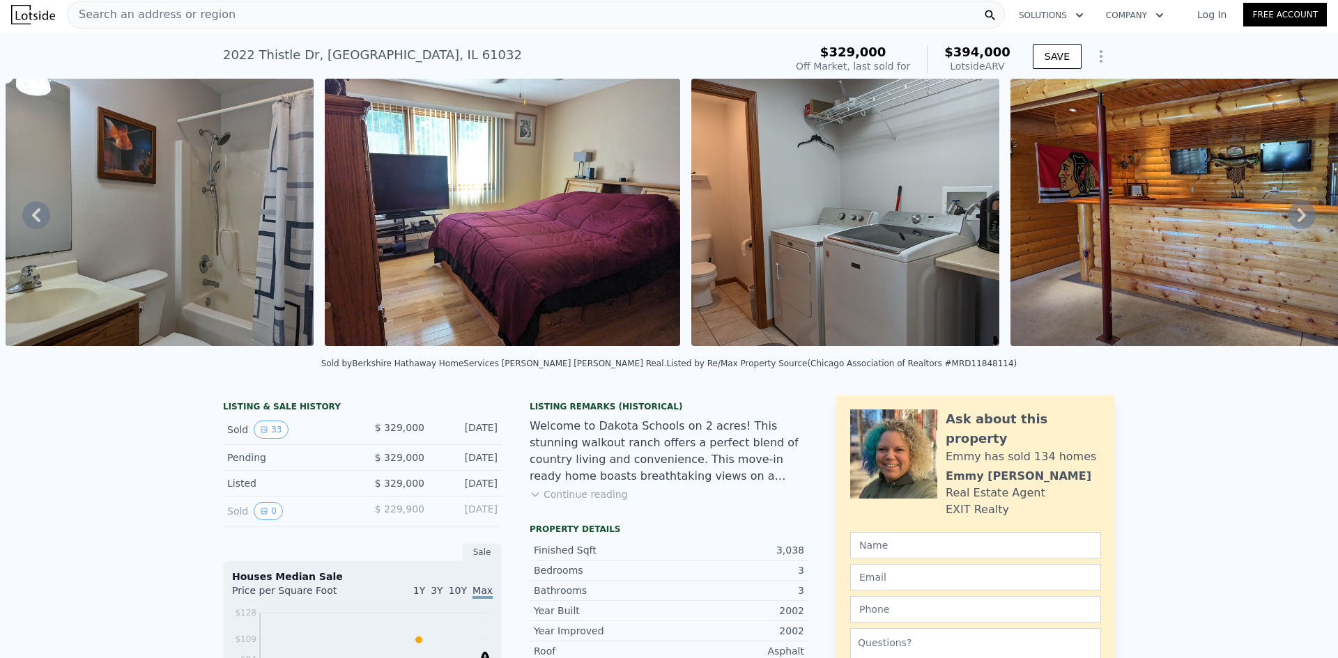
click at [1297, 222] on icon at bounding box center [1301, 215] width 8 height 14
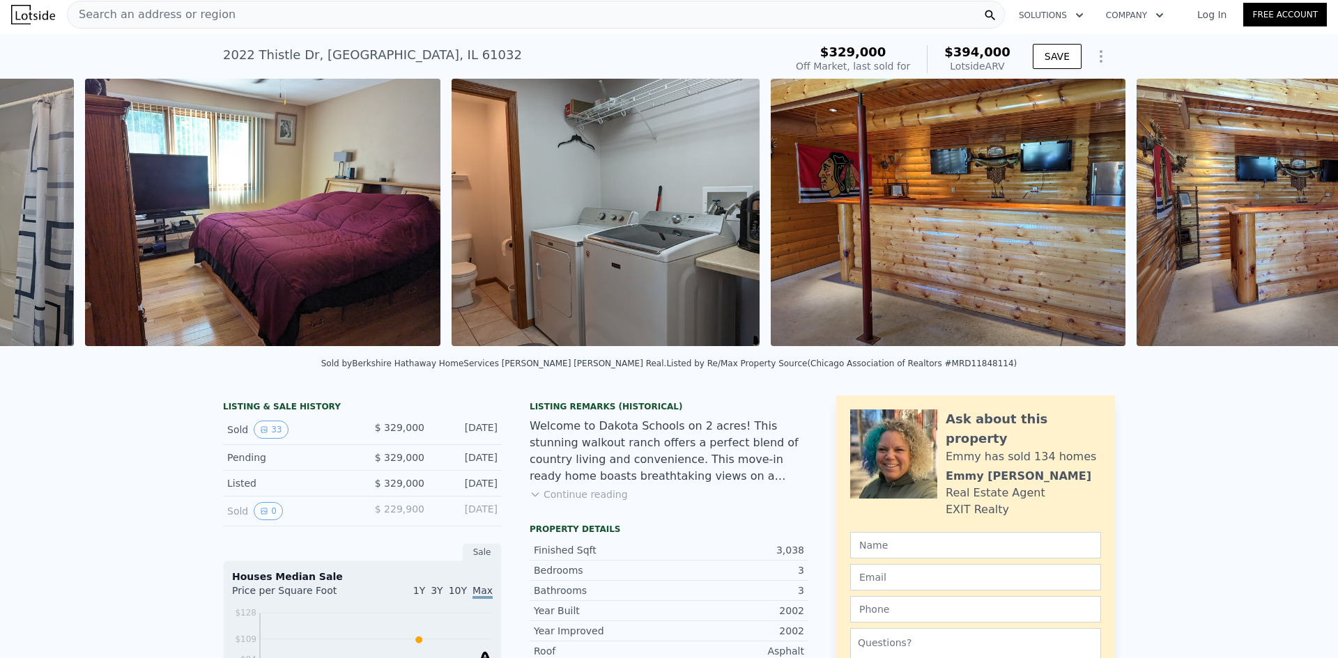
scroll to position [0, 7133]
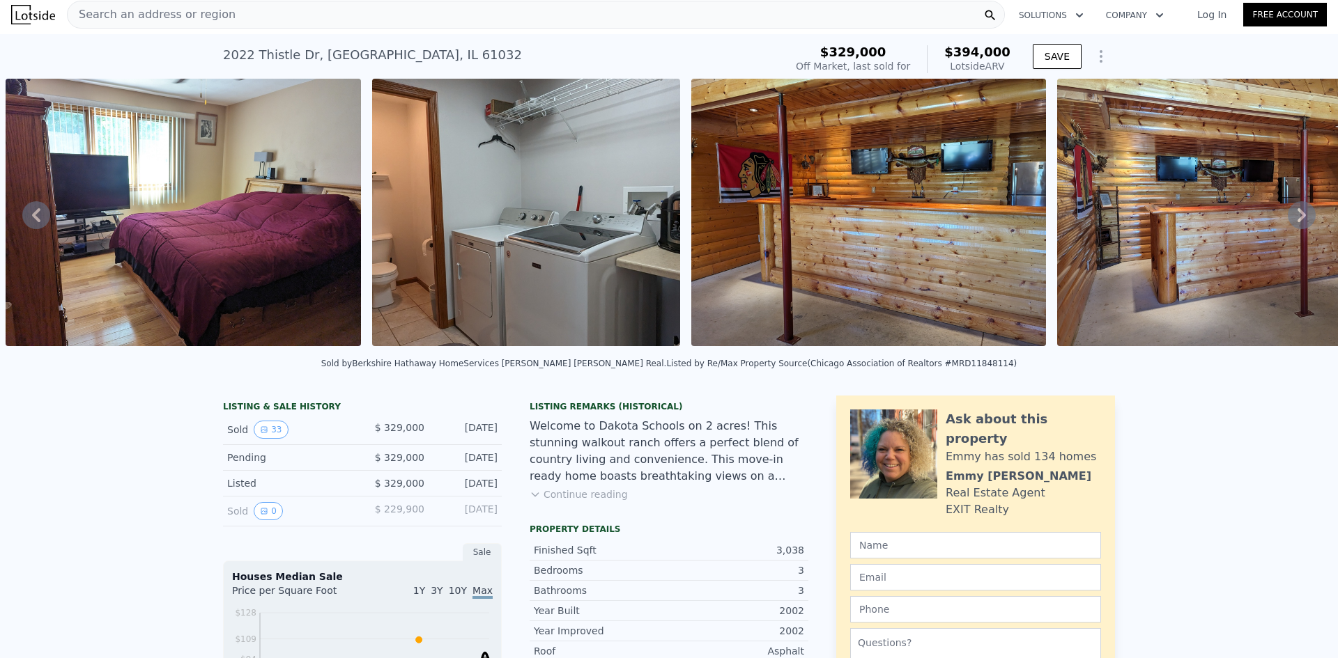
click at [1287, 212] on icon at bounding box center [1301, 215] width 28 height 28
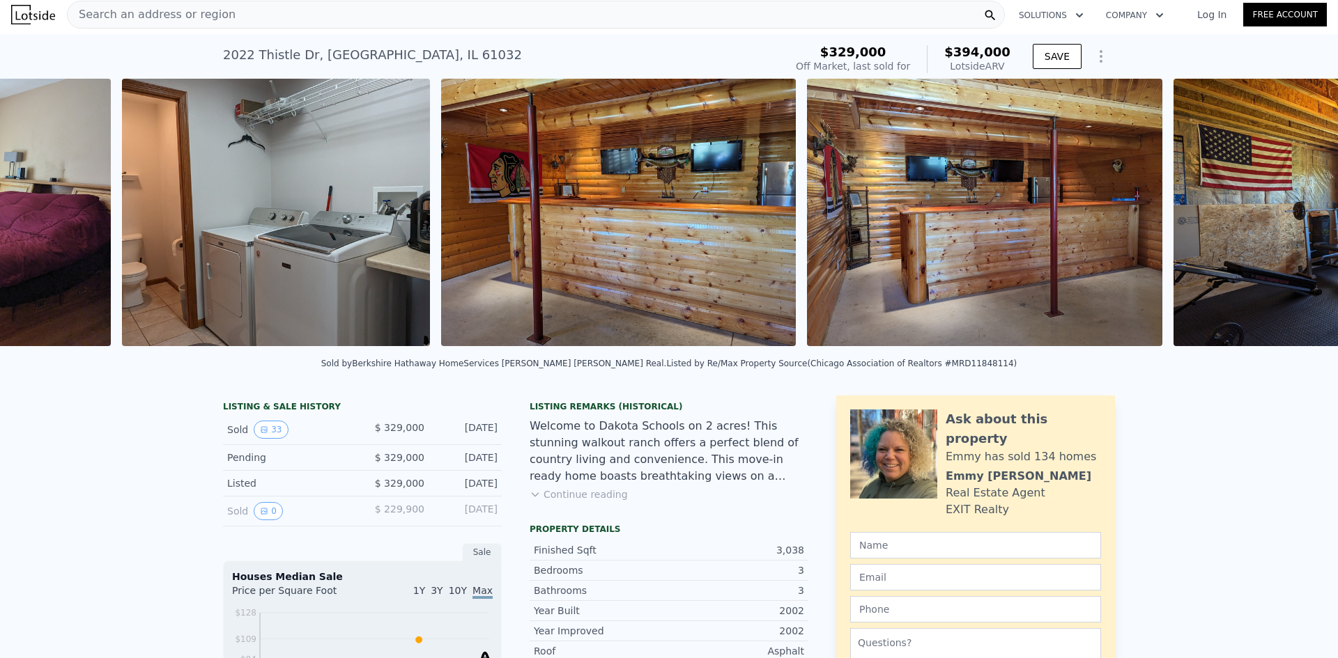
scroll to position [0, 7499]
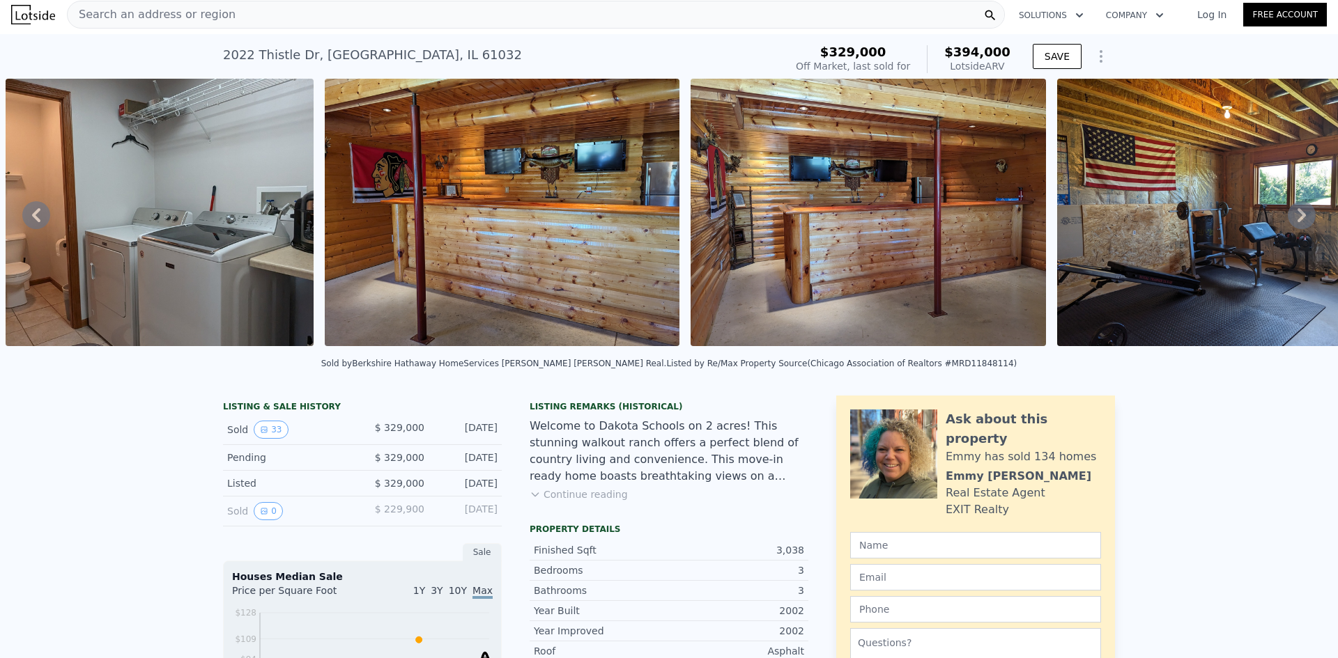
click at [1297, 215] on icon at bounding box center [1301, 215] width 8 height 14
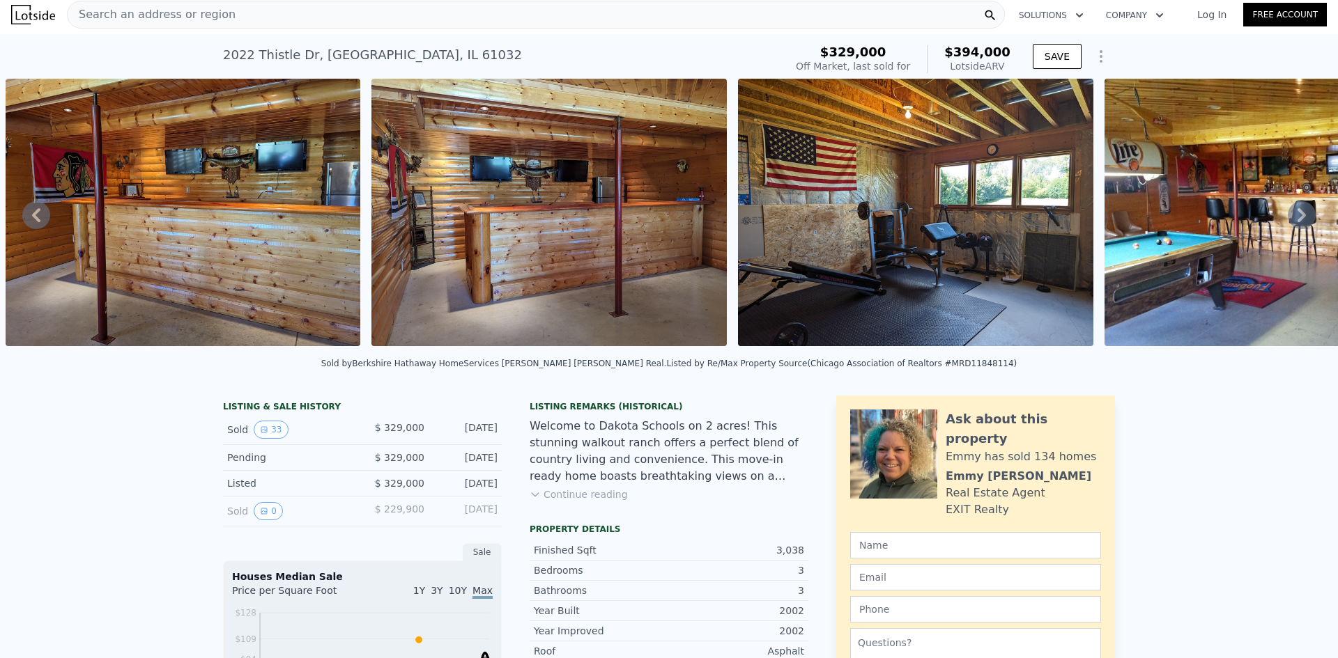
click at [1297, 215] on icon at bounding box center [1301, 215] width 8 height 14
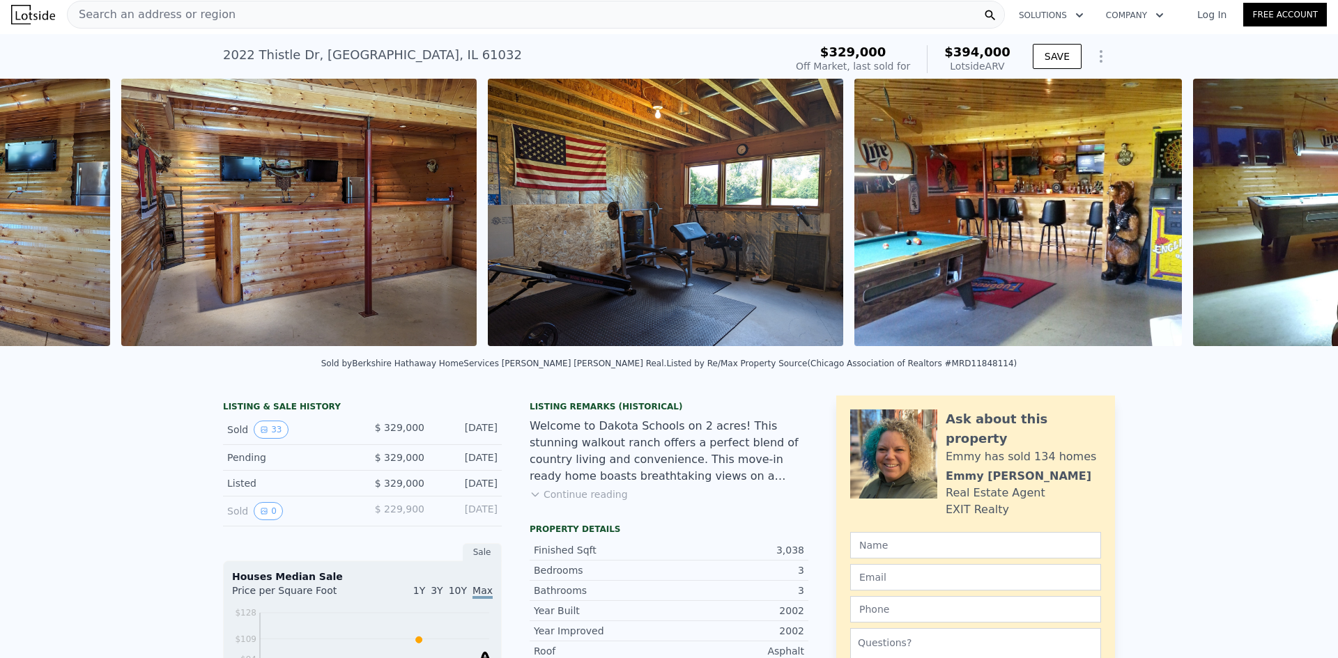
scroll to position [0, 8184]
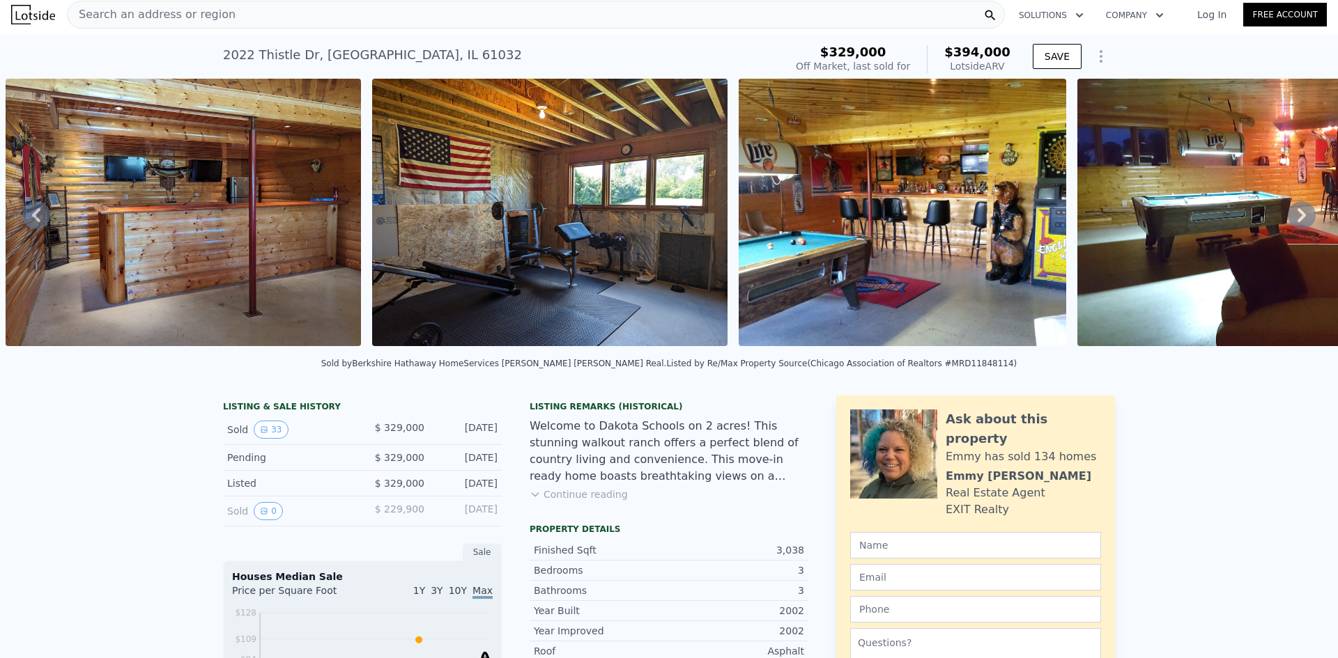
click at [1297, 215] on icon at bounding box center [1301, 215] width 8 height 14
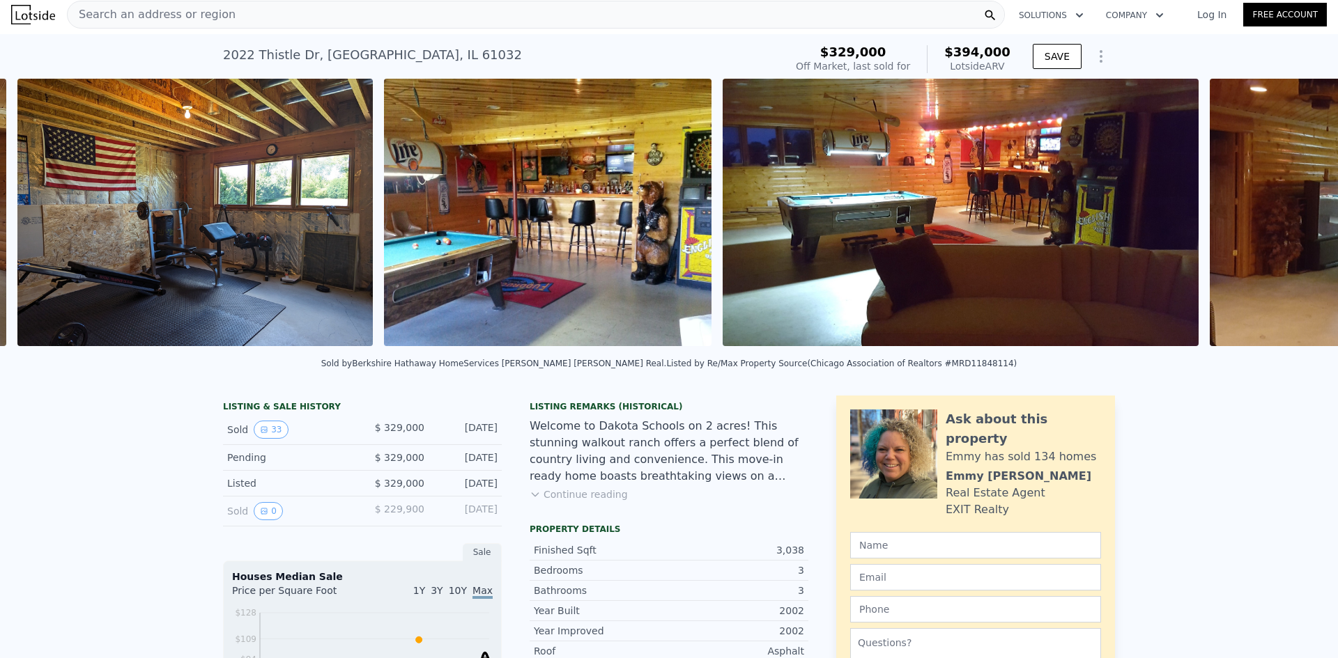
scroll to position [0, 8551]
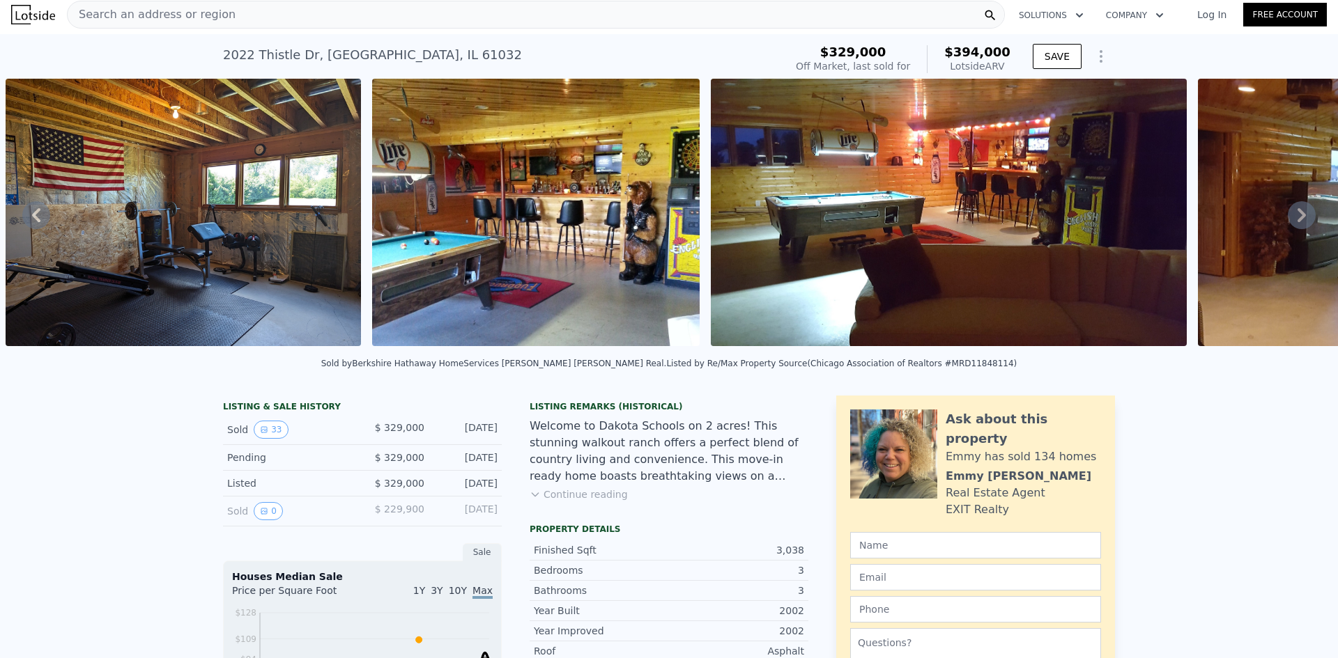
click at [1297, 216] on icon at bounding box center [1301, 215] width 8 height 14
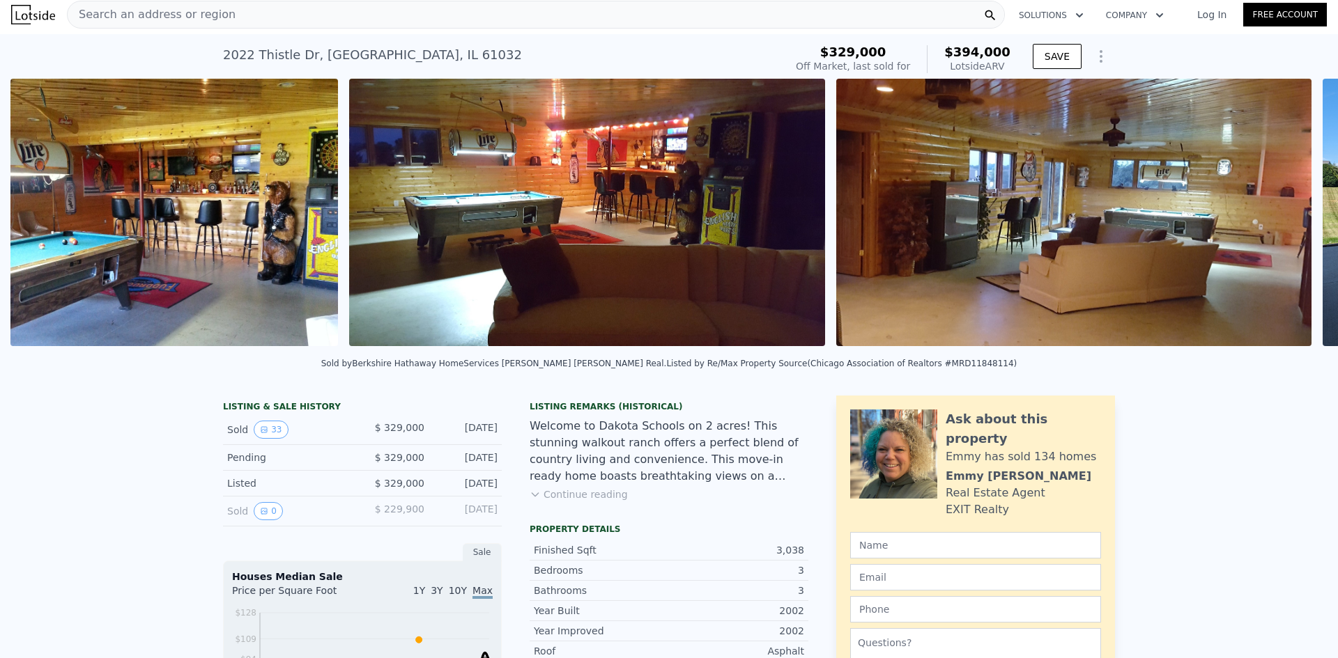
scroll to position [0, 8917]
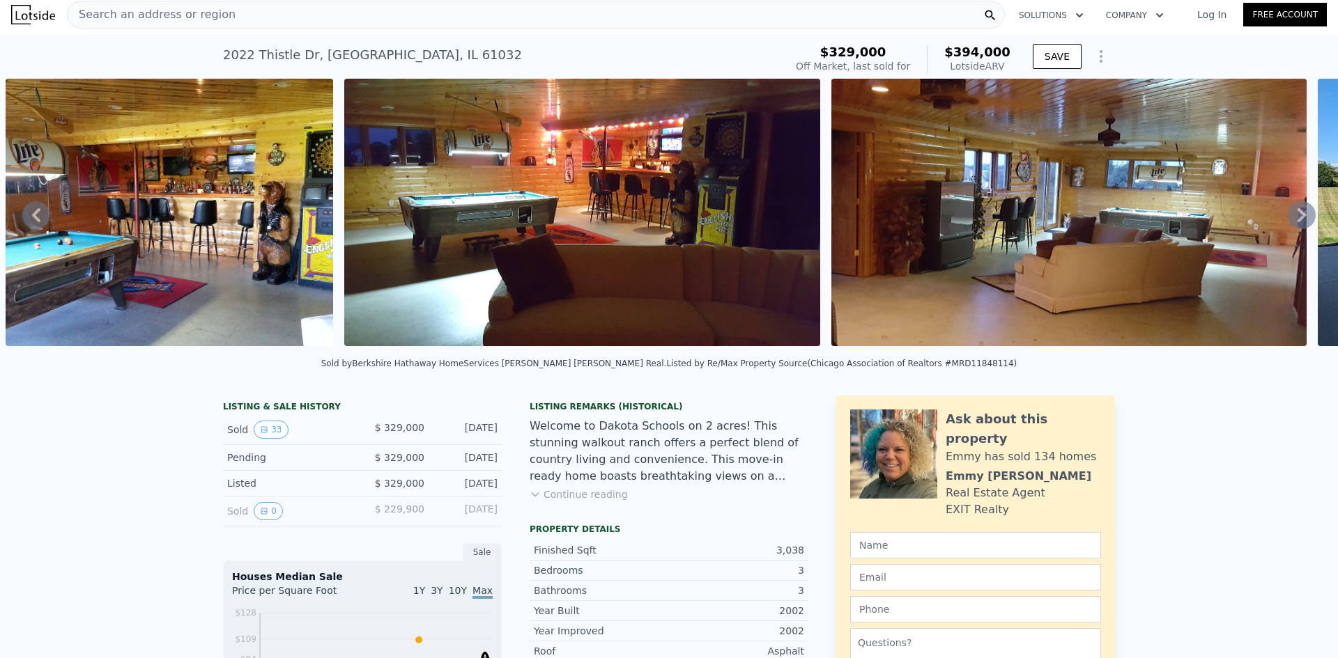
click at [1287, 213] on icon at bounding box center [1301, 215] width 28 height 28
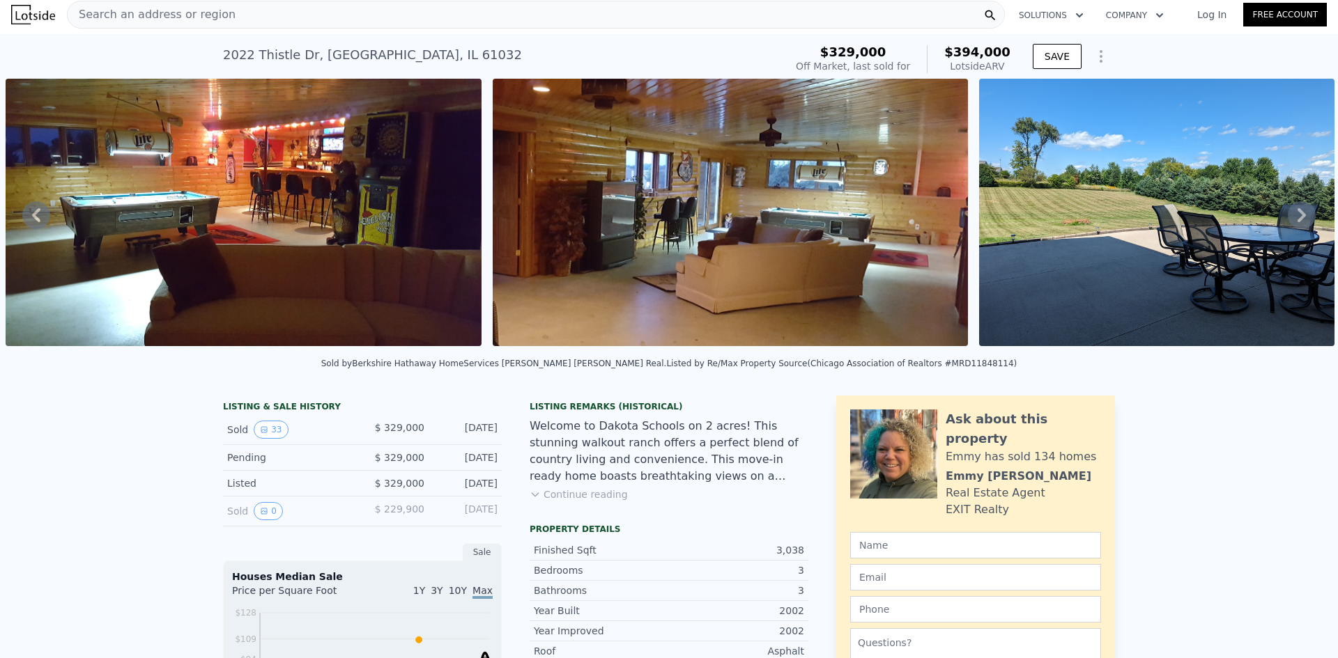
click at [1287, 213] on icon at bounding box center [1301, 215] width 28 height 28
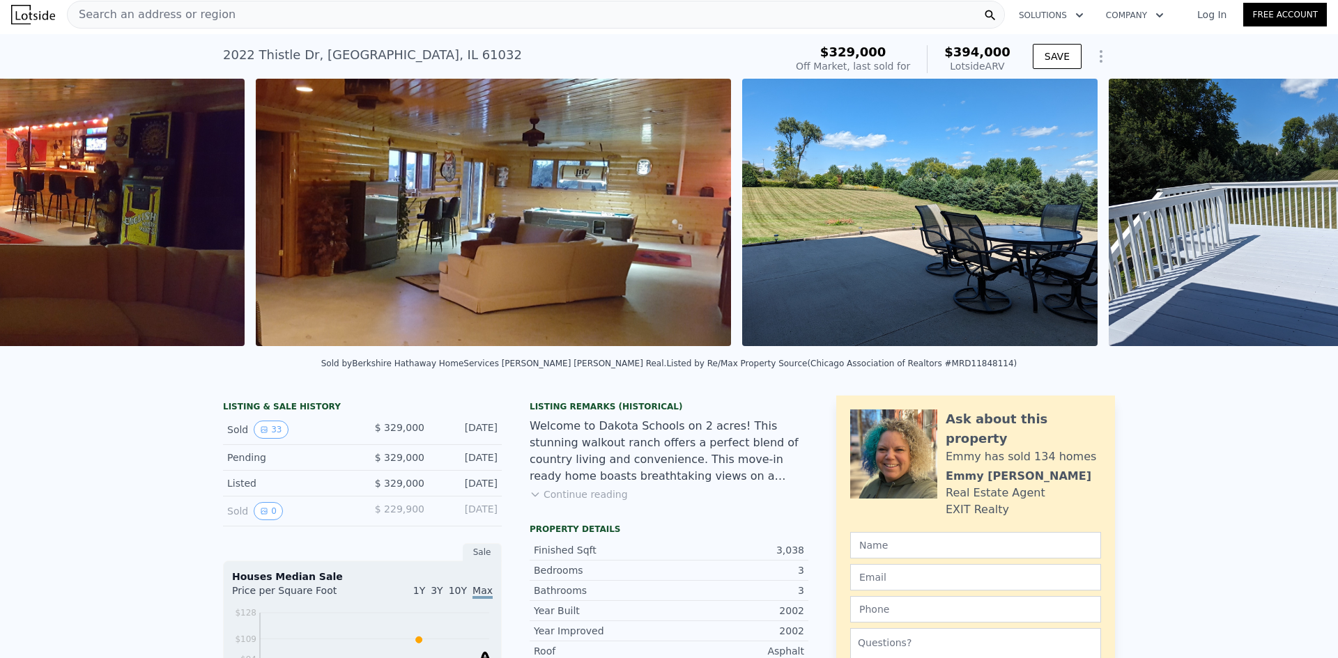
scroll to position [0, 9742]
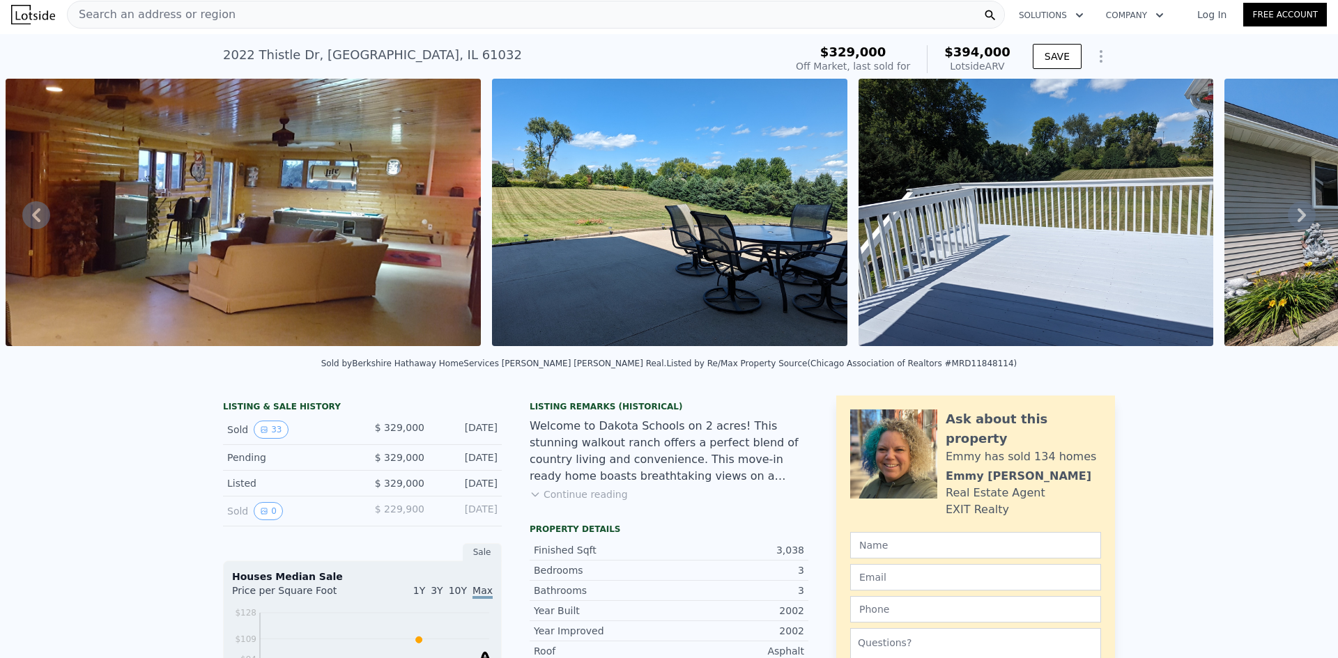
click at [1295, 215] on icon at bounding box center [1301, 215] width 28 height 28
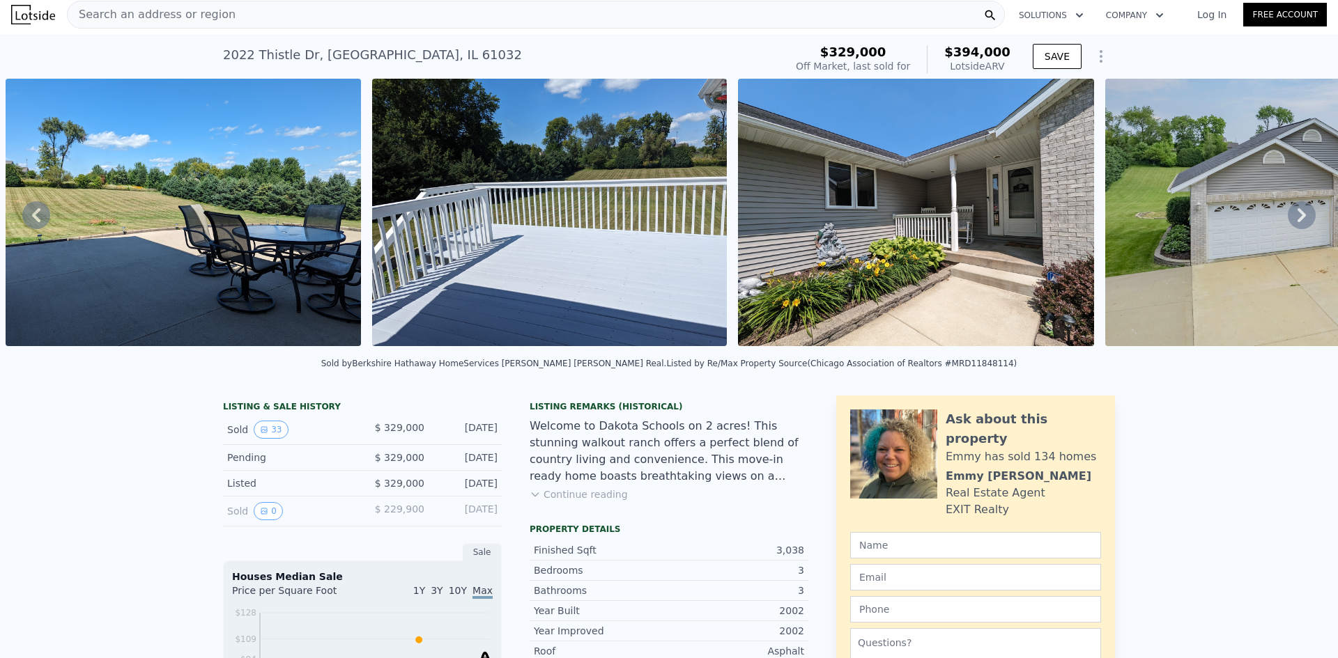
click at [1295, 215] on icon at bounding box center [1301, 215] width 28 height 28
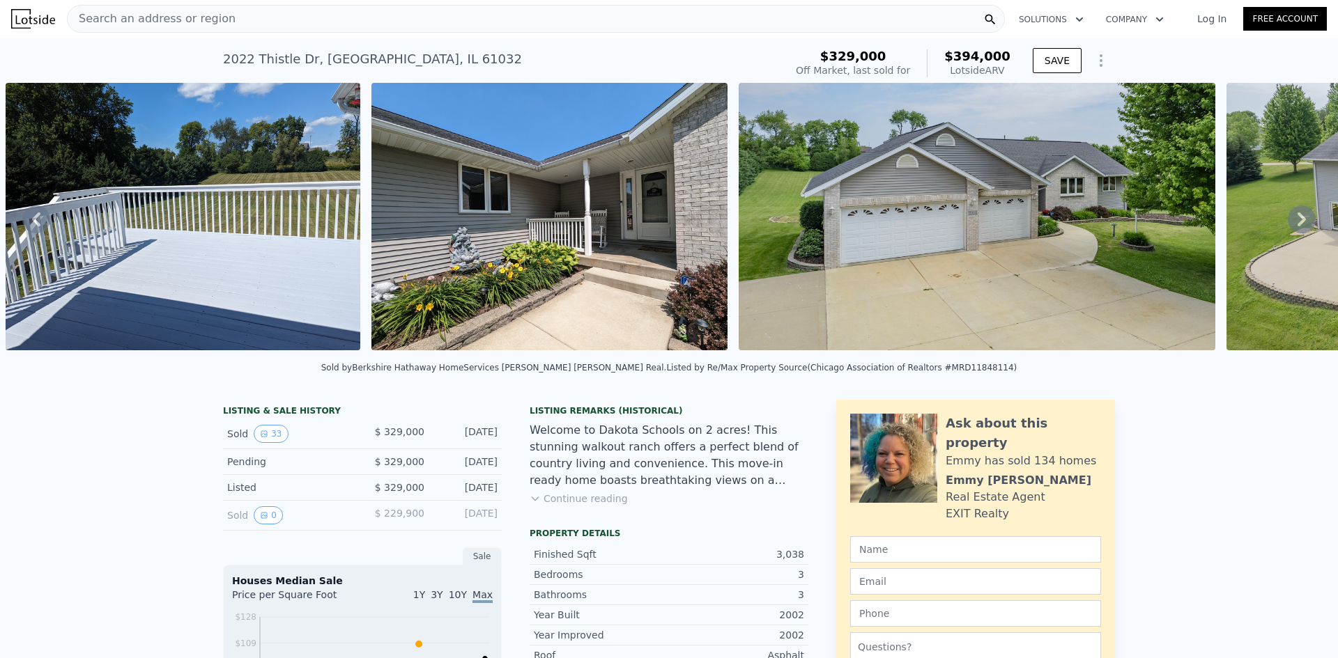
scroll to position [0, 0]
click at [302, 17] on div "Search an address or region" at bounding box center [536, 20] width 938 height 28
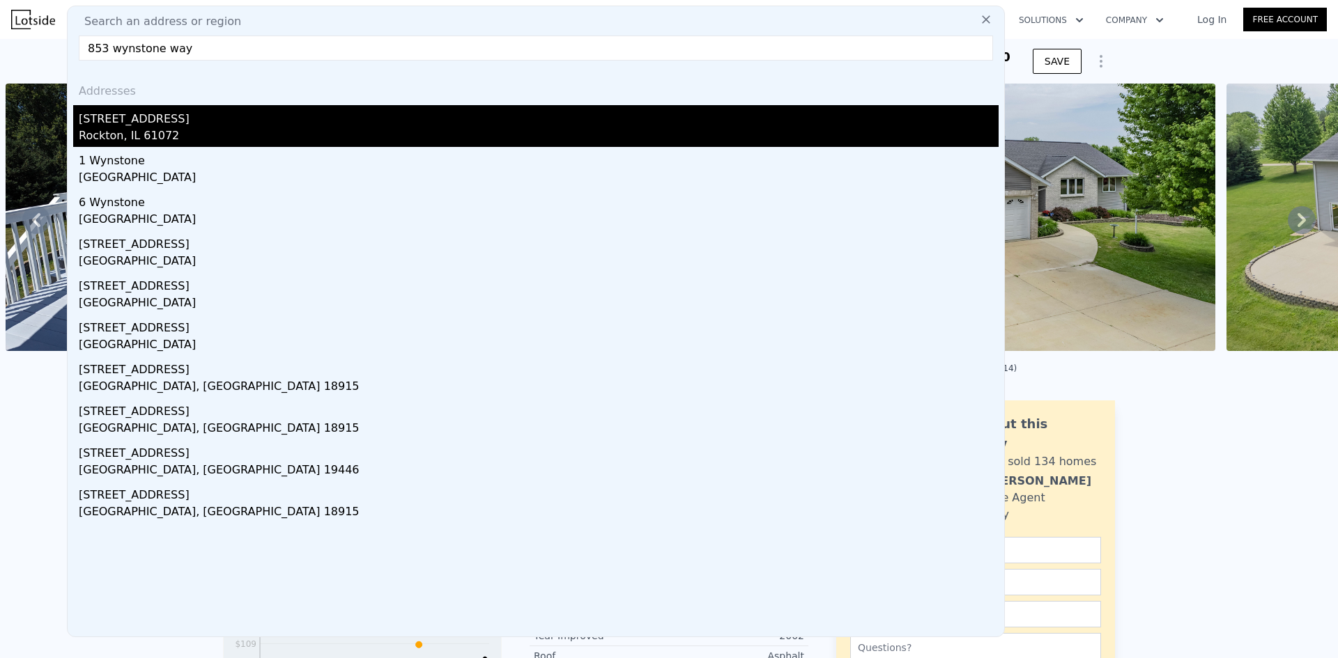
type input "853 wynstone way"
click at [176, 134] on div "Rockton, IL 61072" at bounding box center [539, 137] width 920 height 20
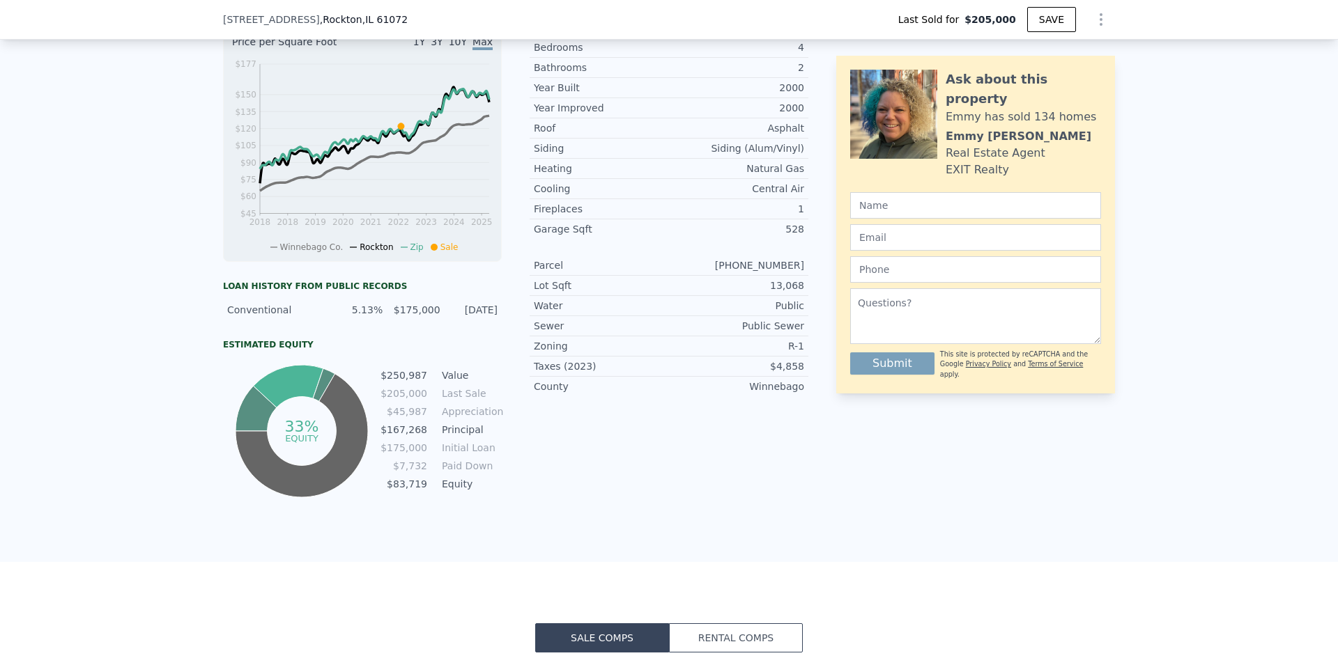
scroll to position [552, 0]
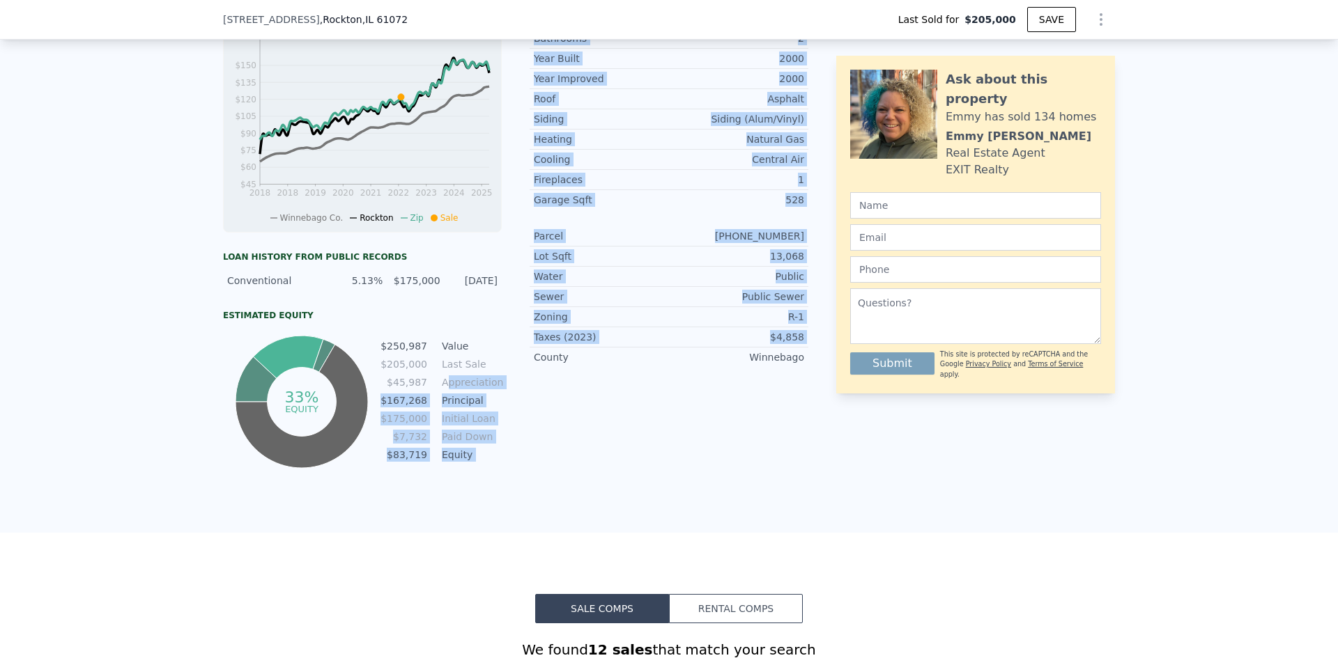
drag, startPoint x: 442, startPoint y: 389, endPoint x: 527, endPoint y: 389, distance: 85.7
click at [527, 389] on div "LISTING & SALE HISTORY Sold 21 $ 205,000 [DATE] Listed $ 225,000 [DATE] Sold 0 …" at bounding box center [515, 157] width 585 height 628
click at [522, 392] on div "LISTING & SALE HISTORY Sold 21 $ 205,000 [DATE] Listed $ 225,000 [DATE] Sold 0 …" at bounding box center [515, 157] width 585 height 628
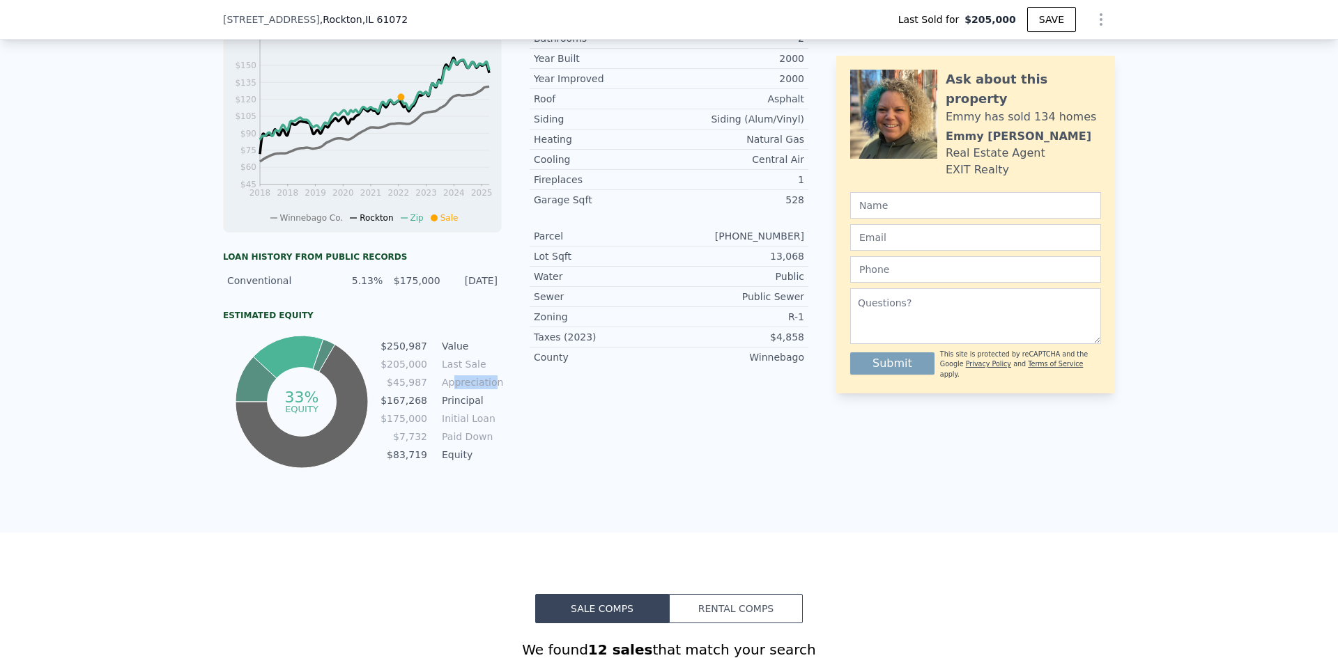
drag, startPoint x: 487, startPoint y: 392, endPoint x: 447, endPoint y: 394, distance: 40.5
click at [447, 390] on td "Appreciation" at bounding box center [470, 382] width 63 height 15
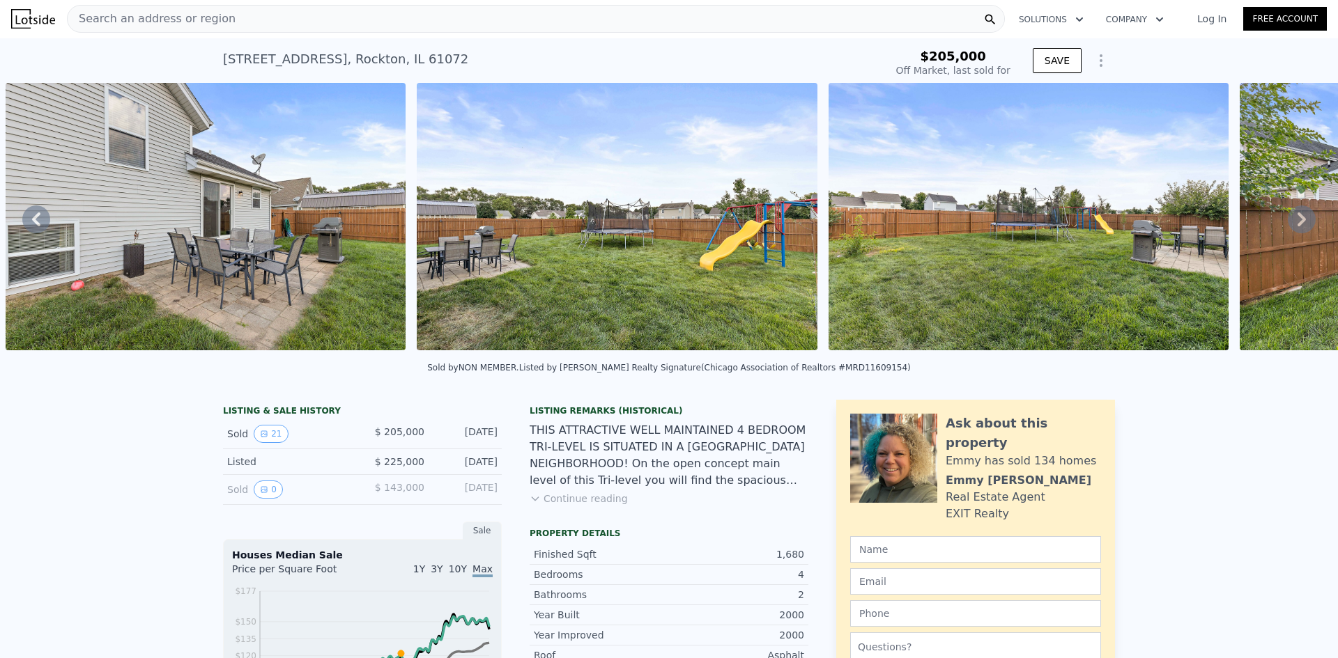
scroll to position [0, 0]
click at [1287, 221] on icon at bounding box center [1301, 220] width 28 height 28
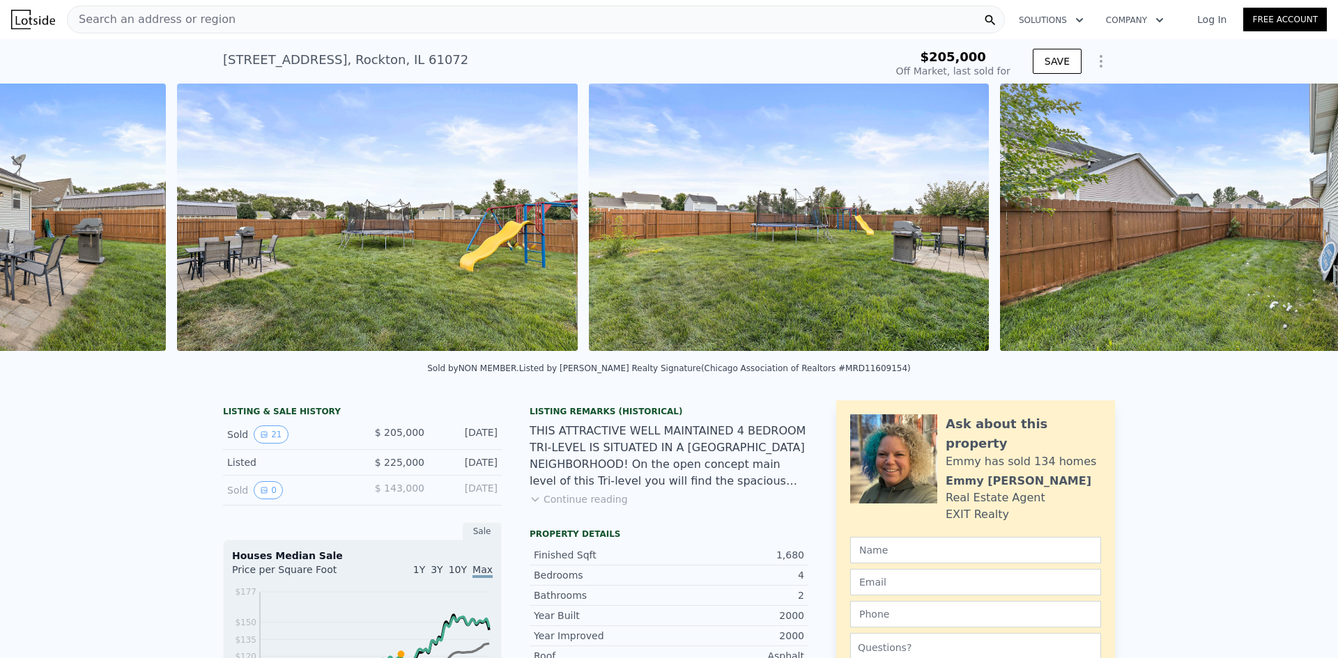
scroll to position [0, 6468]
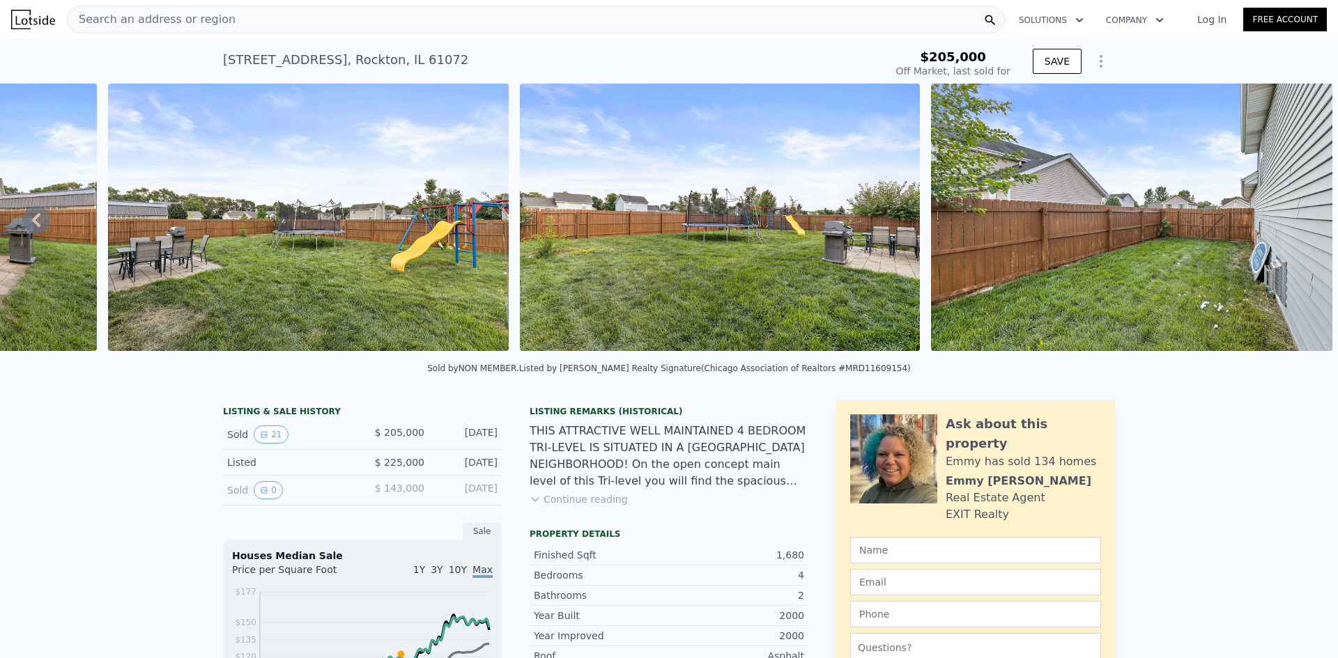
drag, startPoint x: 1234, startPoint y: 352, endPoint x: 1071, endPoint y: 365, distance: 163.5
click at [1071, 356] on div "• + − • + − STREET VIEW ← Move left → Move right ↑ Move up ↓ Move down + Zoom i…" at bounding box center [669, 220] width 1338 height 272
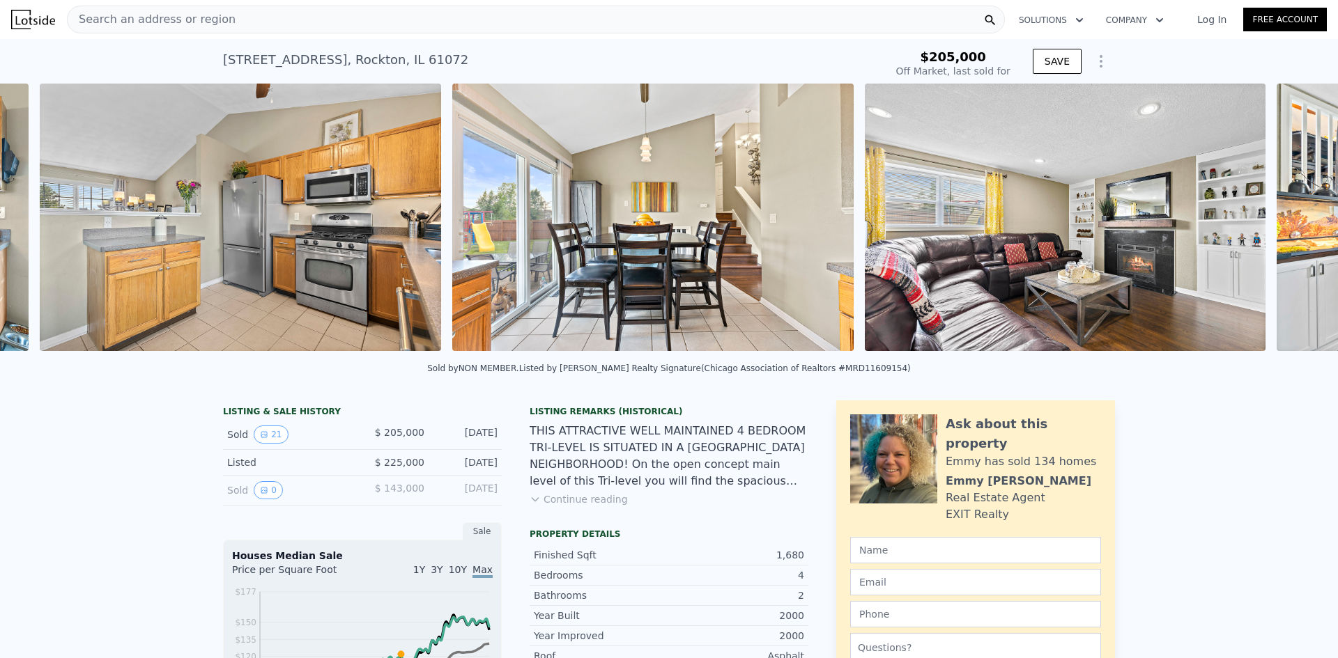
scroll to position [0, 2325]
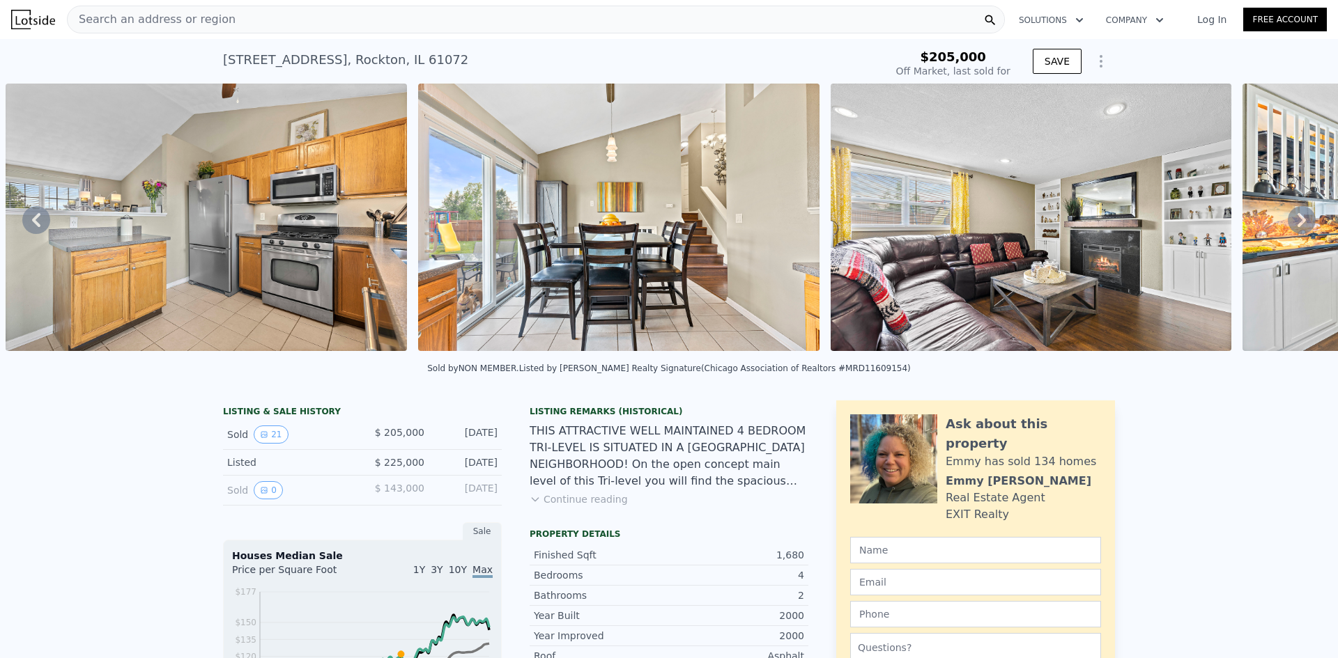
click at [543, 251] on img at bounding box center [618, 218] width 401 height 268
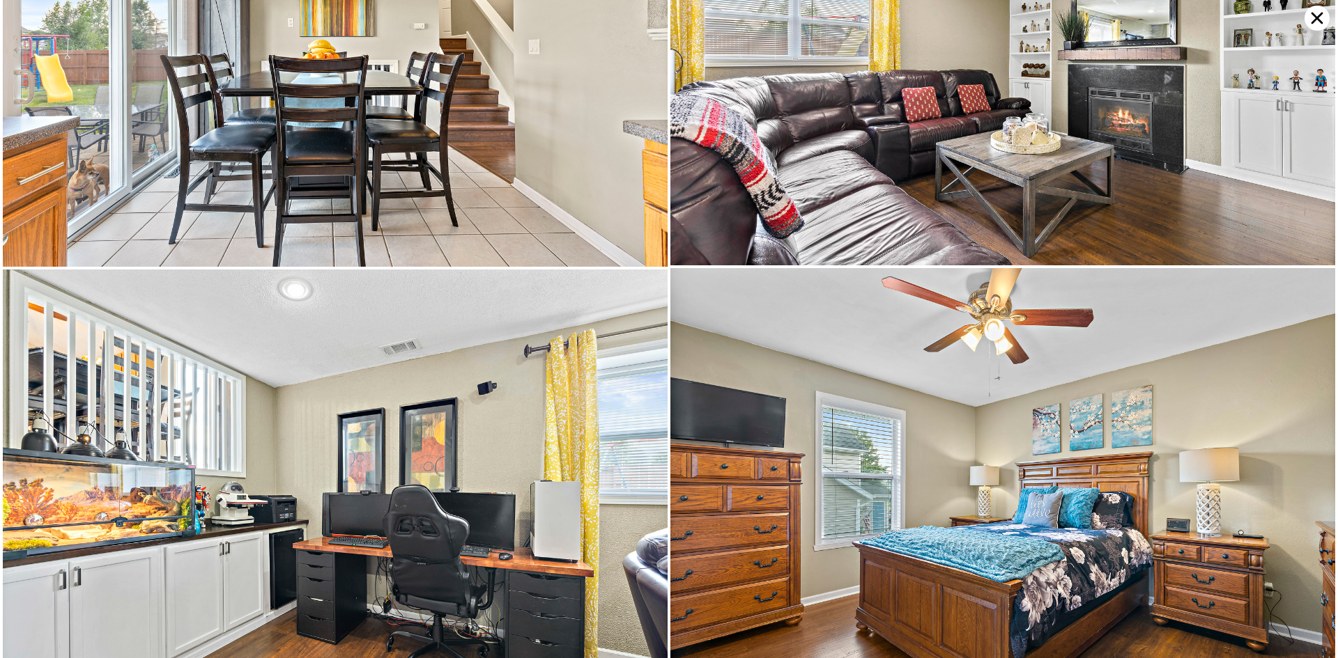
scroll to position [1769, 0]
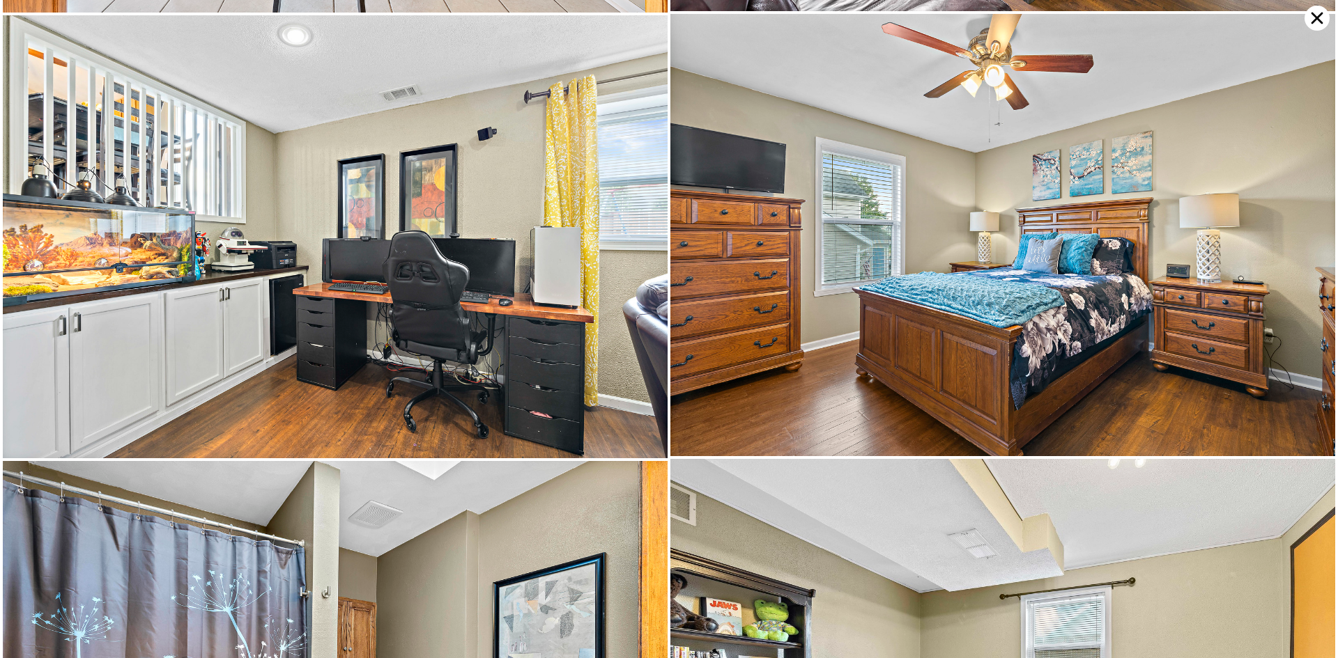
type input "5"
type input "2304"
type input "3328"
type input "266152"
type input "$ 394,000"
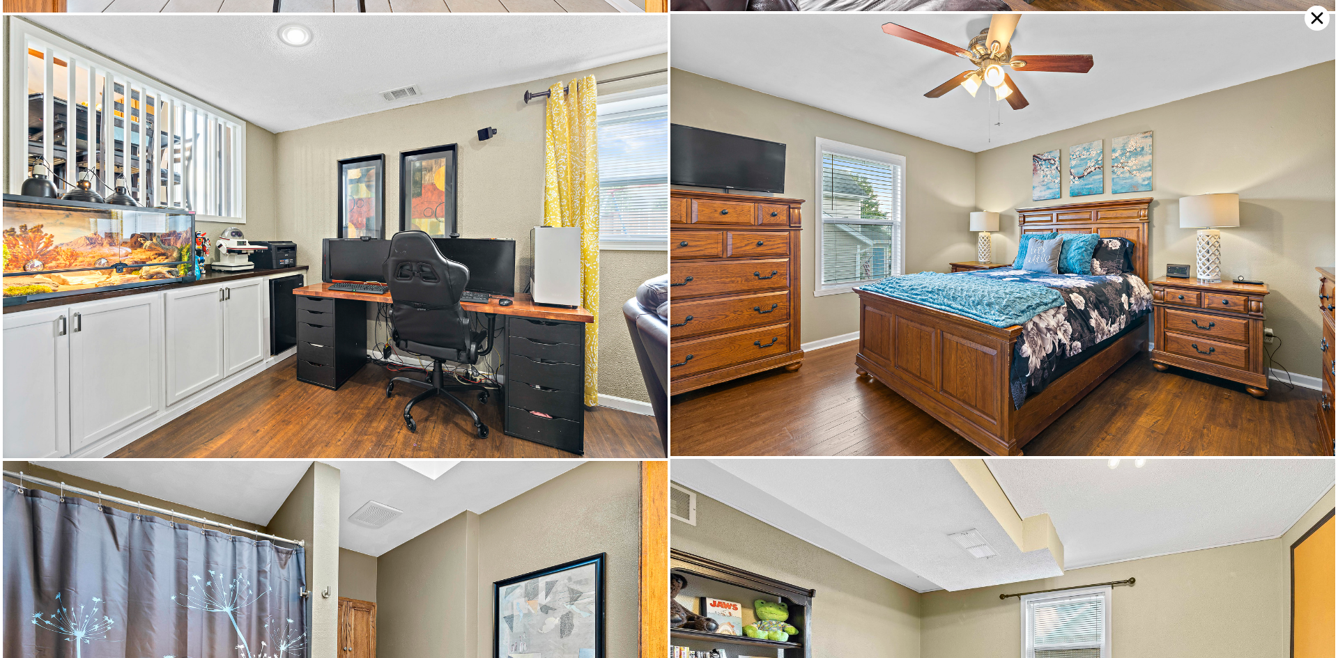
type input "$ 22,912"
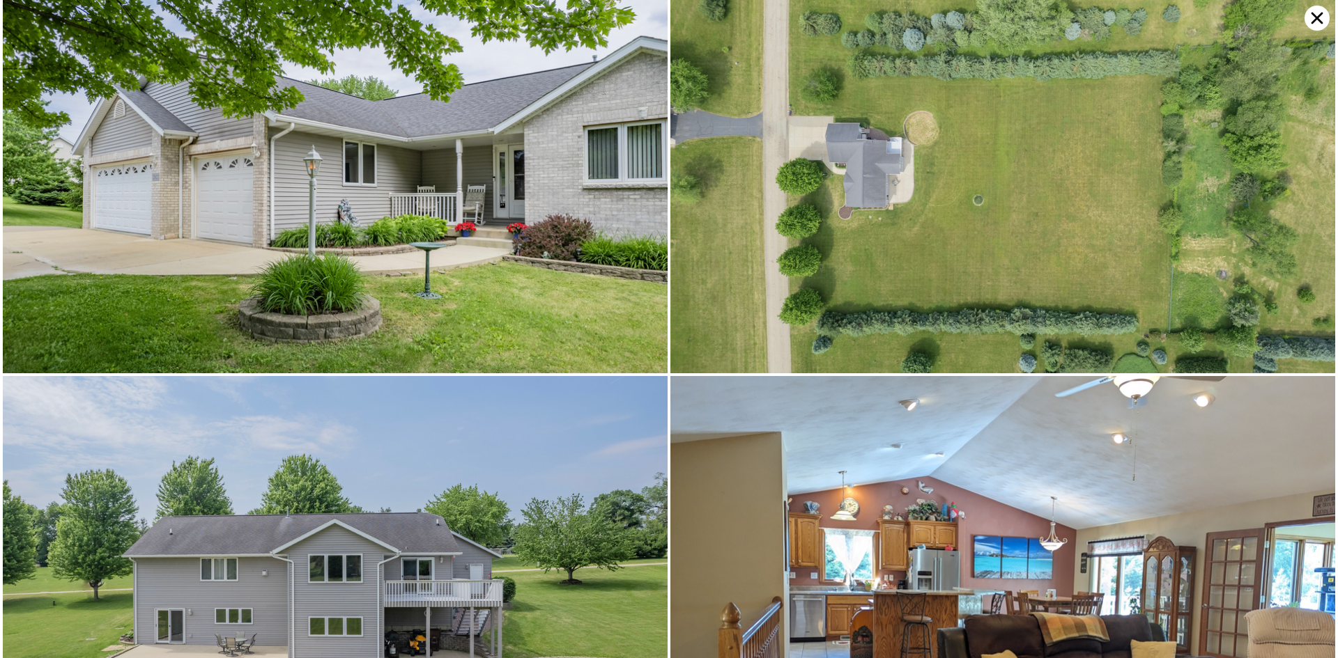
click at [1320, 22] on icon at bounding box center [1317, 19] width 12 height 12
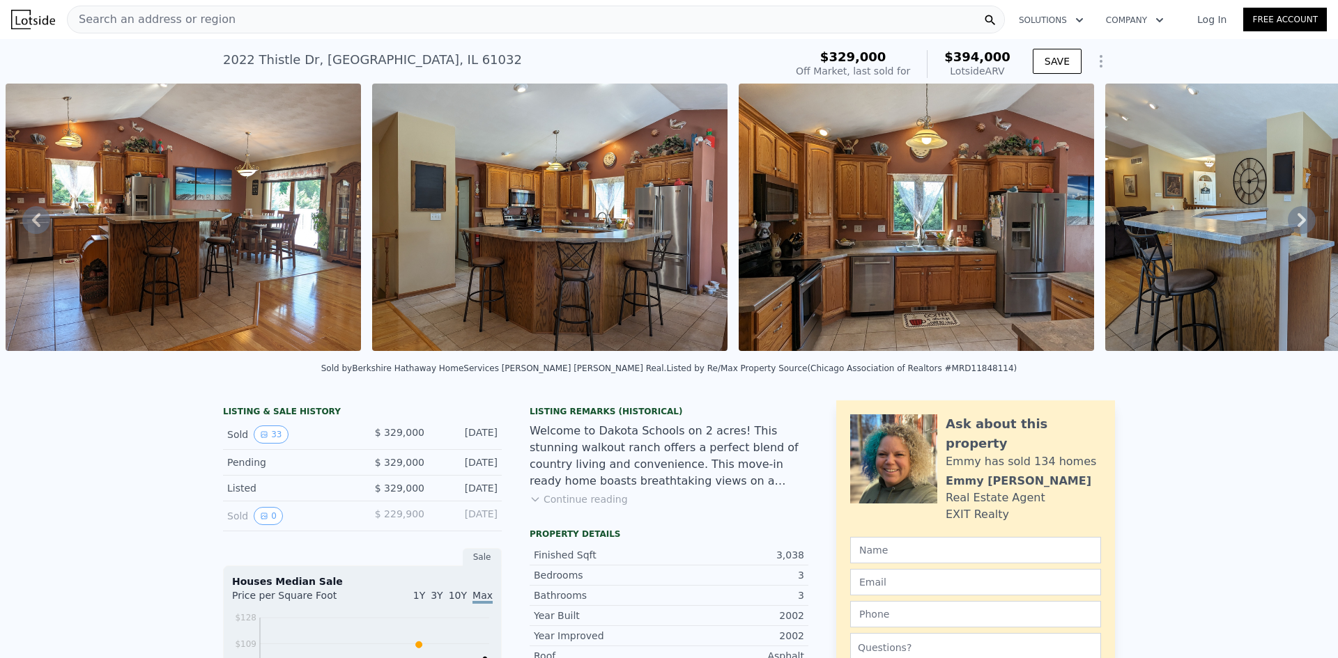
click at [42, 17] on img at bounding box center [33, 20] width 44 height 20
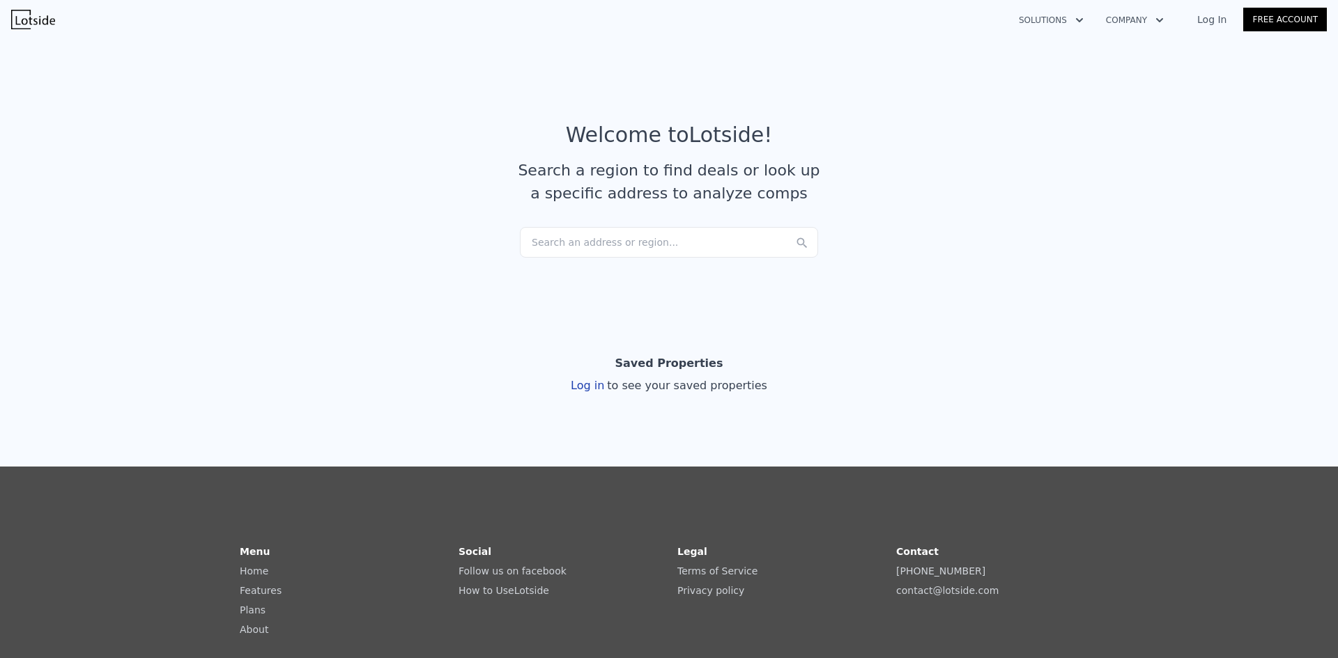
click at [603, 240] on div "Search an address or region..." at bounding box center [669, 242] width 298 height 31
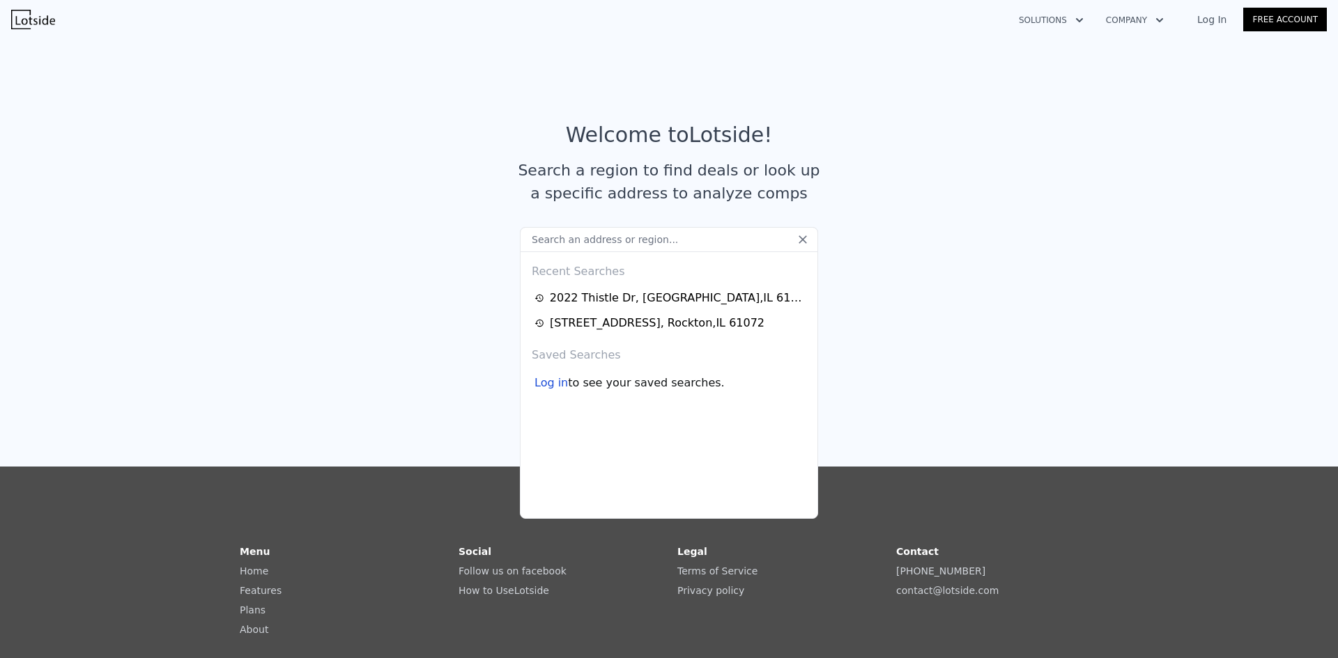
click at [627, 240] on input "text" at bounding box center [669, 239] width 298 height 25
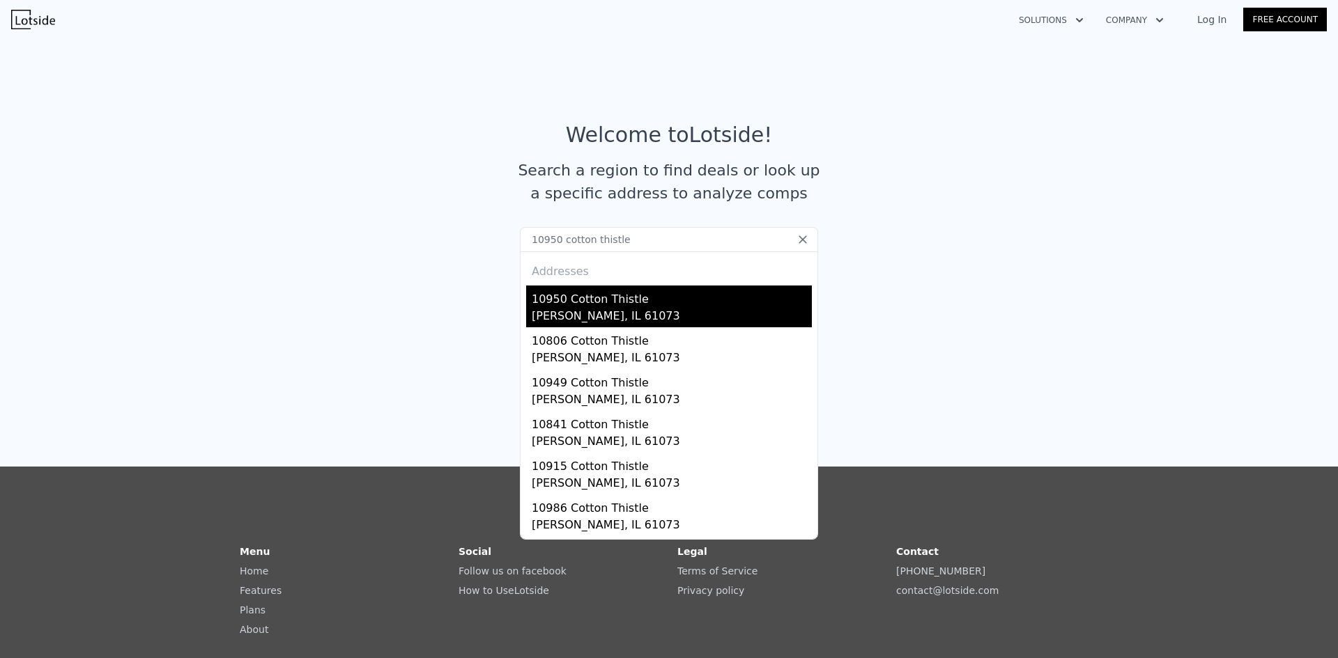
type input "10950 cotton thistle"
click at [588, 293] on div "10950 Cotton Thistle" at bounding box center [672, 297] width 280 height 22
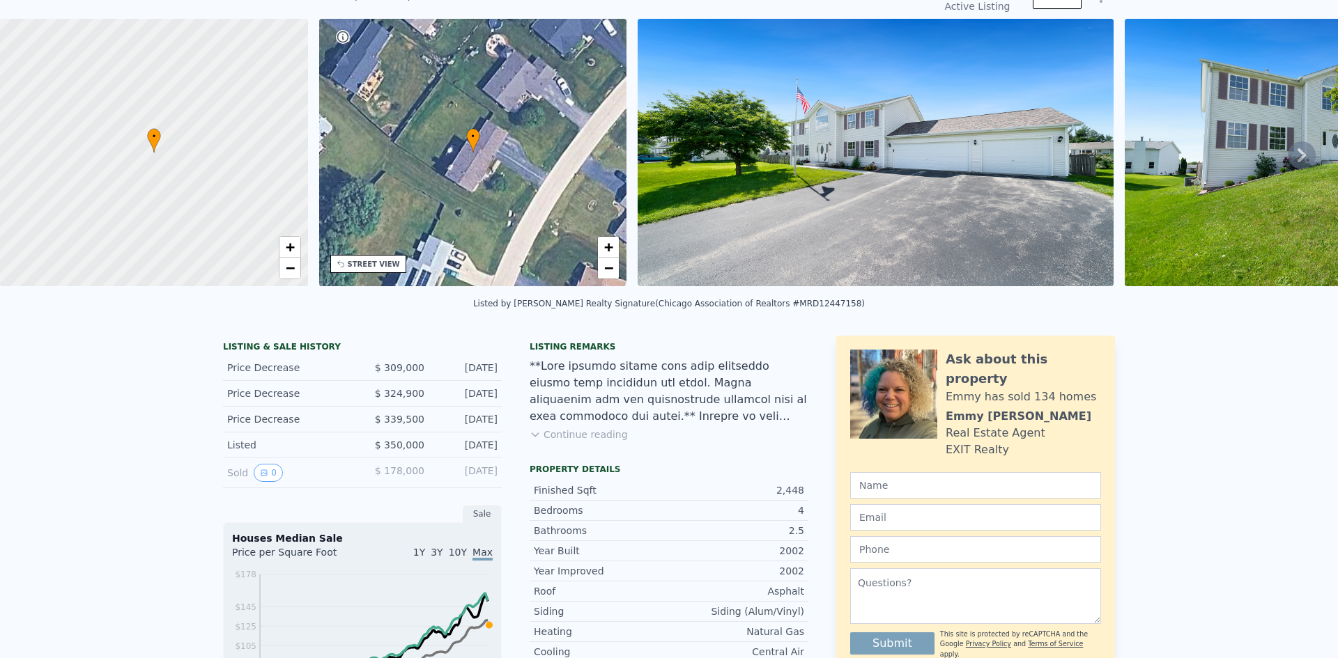
scroll to position [5, 0]
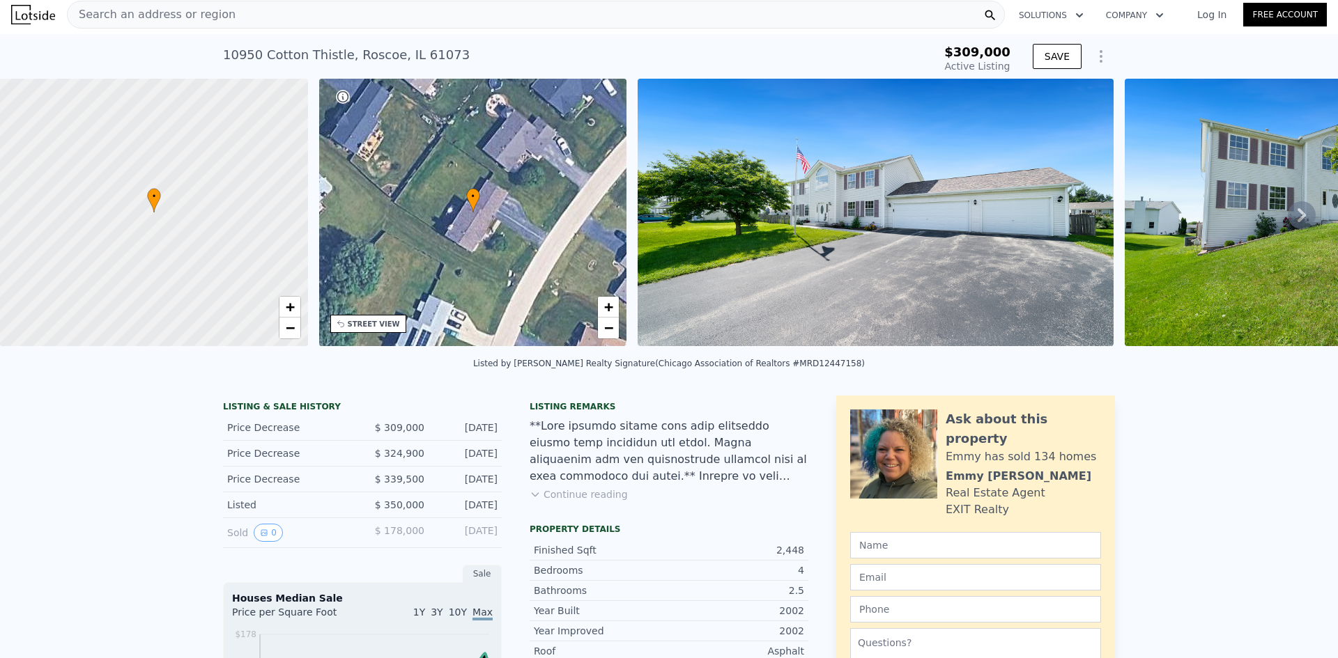
click at [275, 16] on div "Search an address or region" at bounding box center [536, 15] width 938 height 28
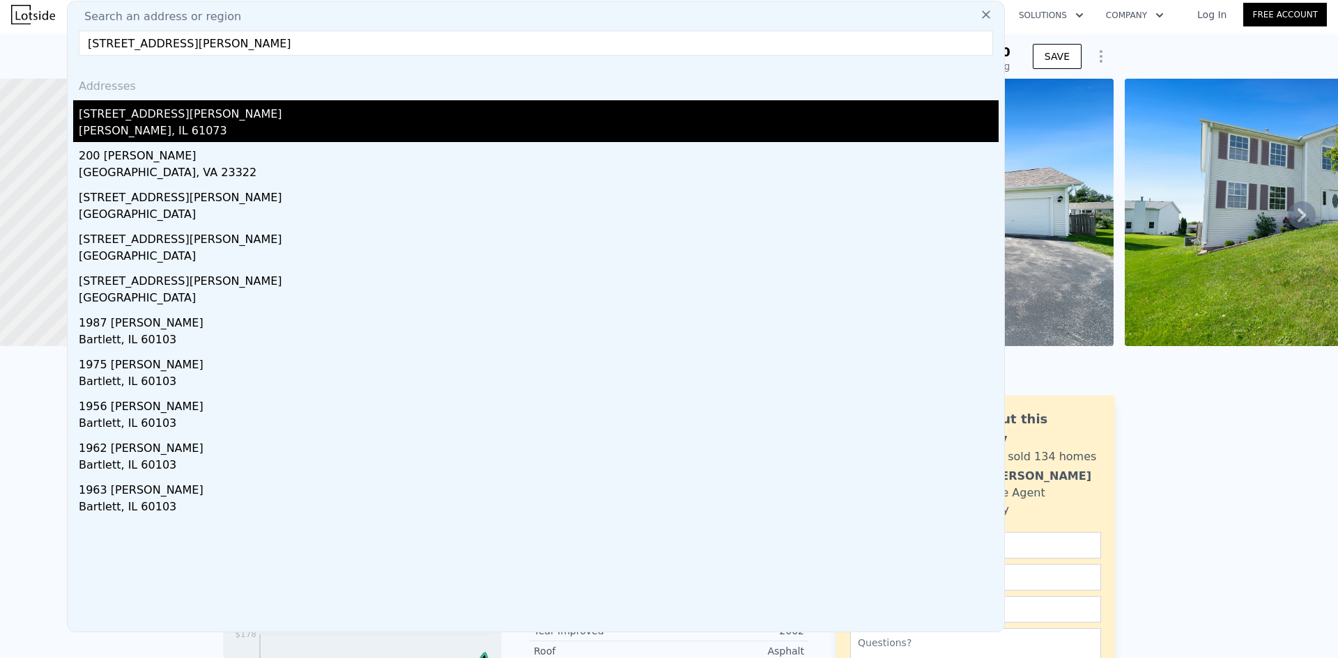
type input "[STREET_ADDRESS][PERSON_NAME]"
click at [208, 138] on div "[PERSON_NAME], IL 61073" at bounding box center [539, 133] width 920 height 20
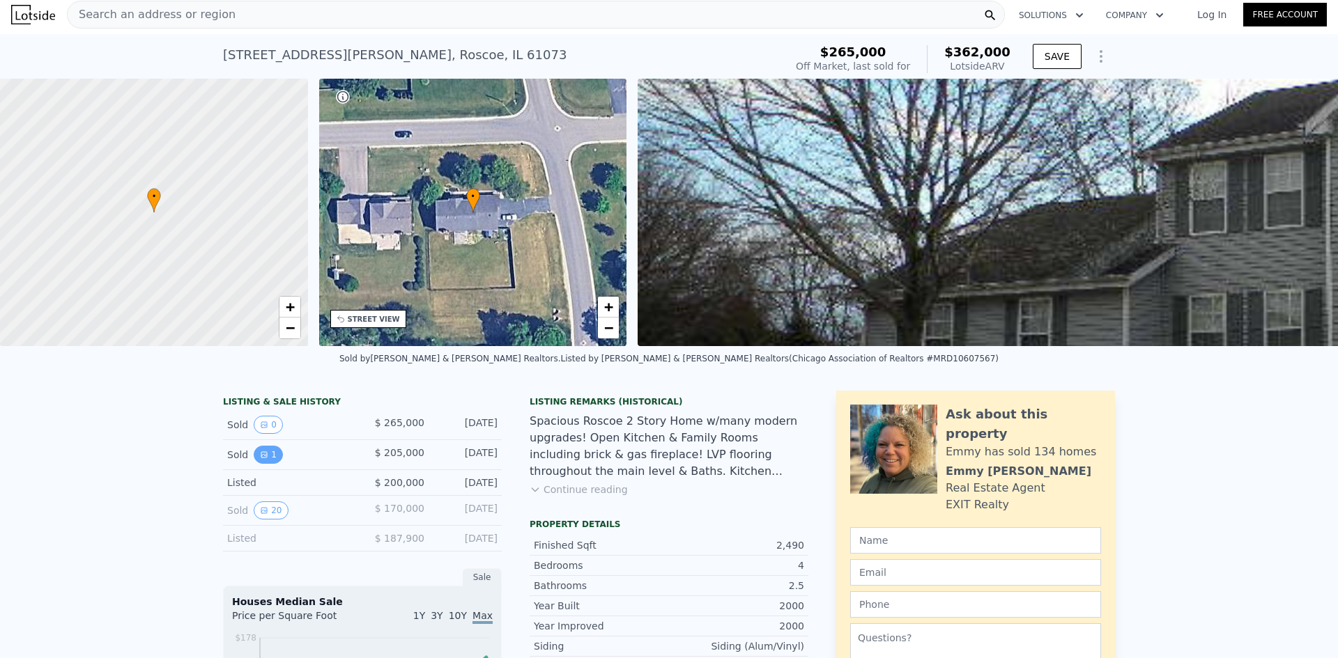
click at [265, 464] on button "1" at bounding box center [268, 455] width 29 height 18
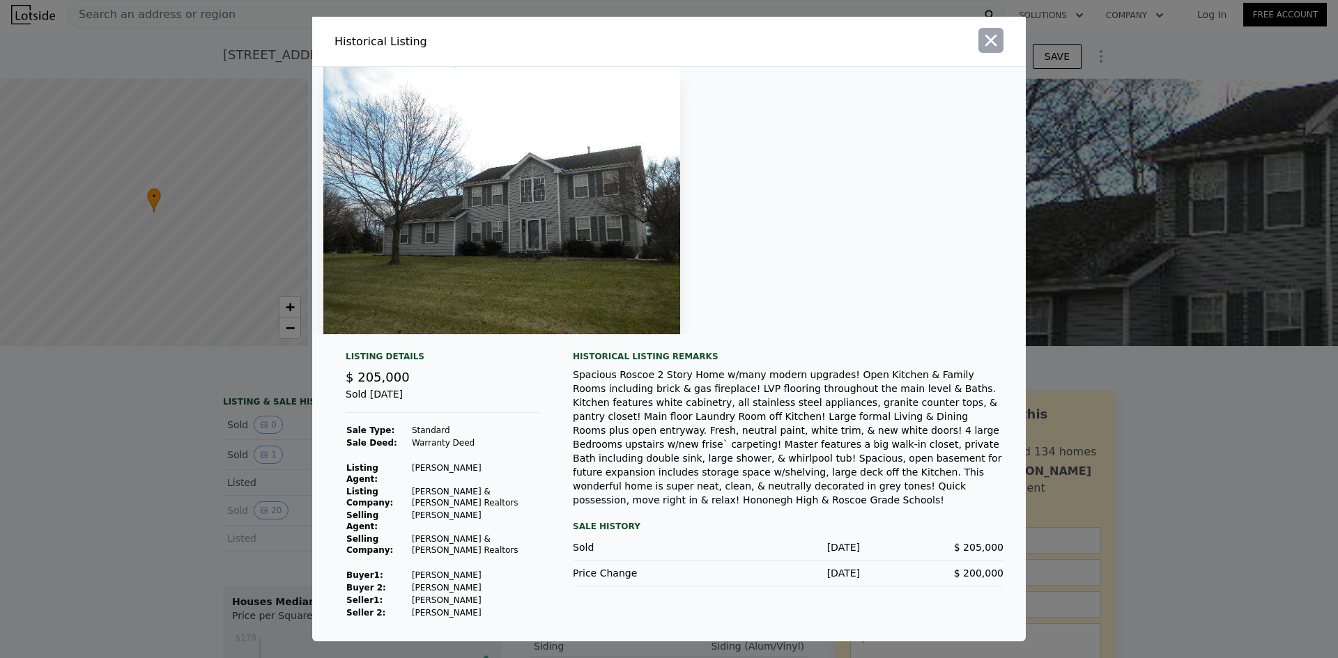
click at [995, 50] on icon "button" at bounding box center [991, 41] width 20 height 20
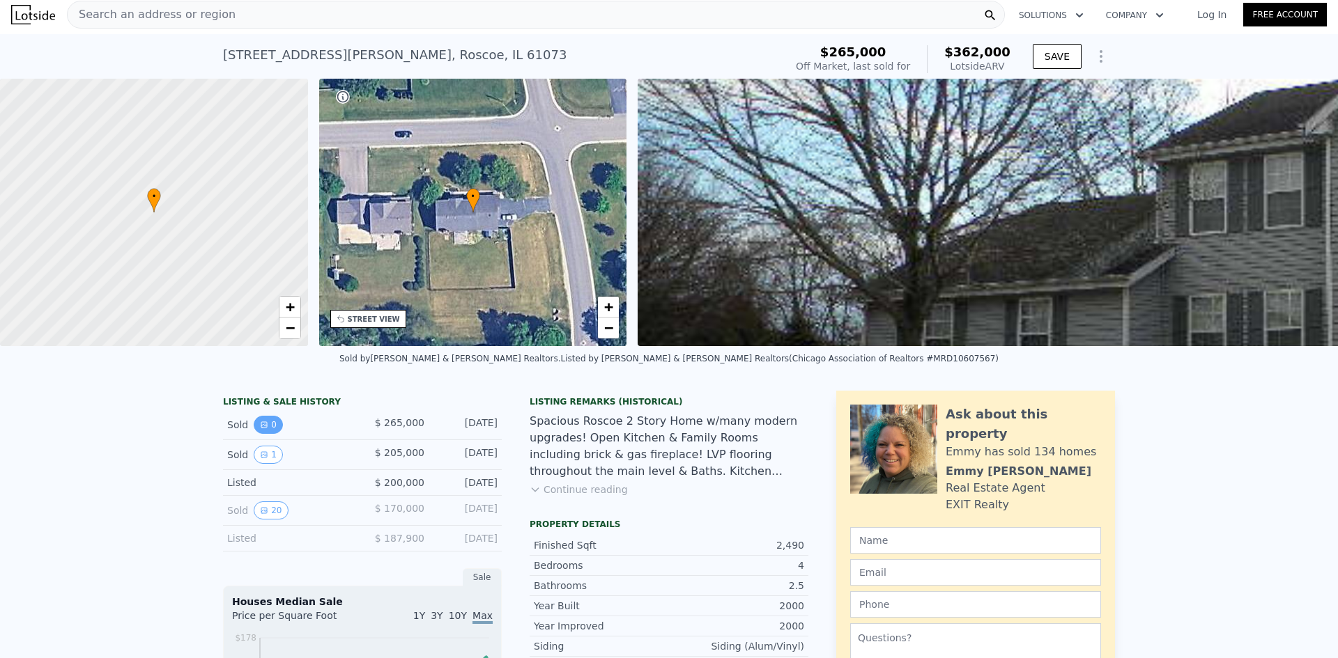
click at [254, 431] on button "0" at bounding box center [268, 425] width 29 height 18
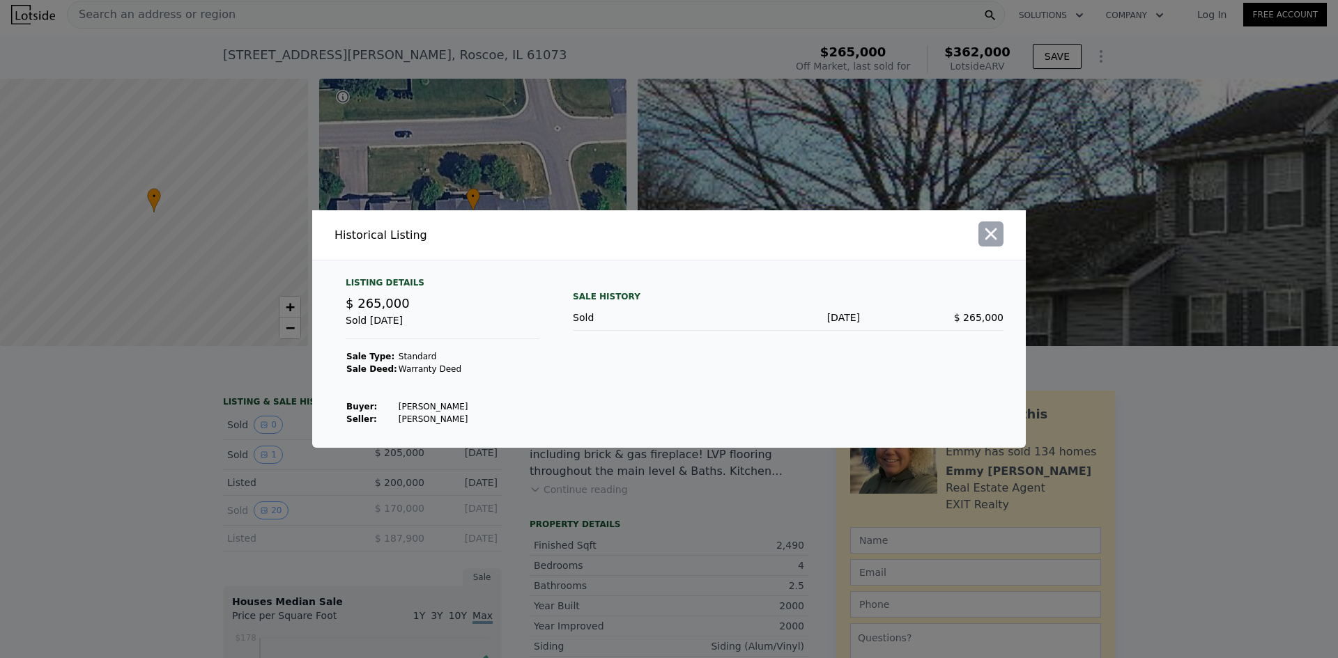
click at [990, 234] on icon "button" at bounding box center [991, 234] width 12 height 12
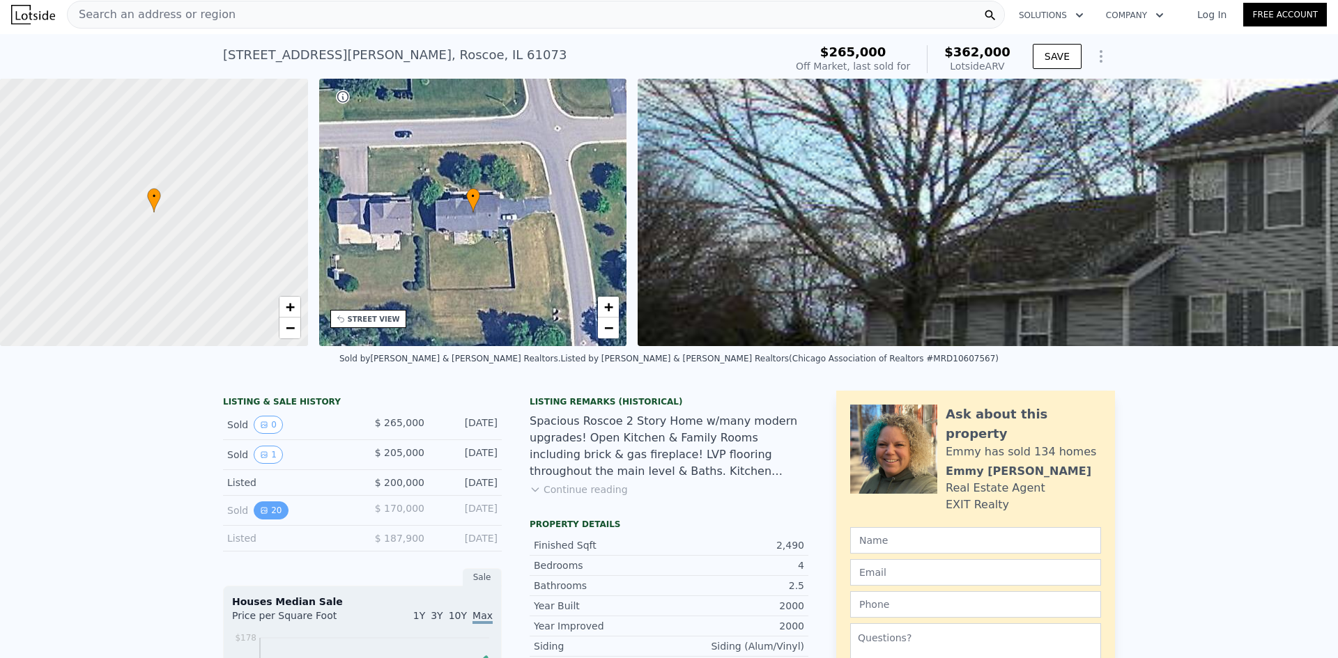
click at [260, 515] on icon "View historical data" at bounding box center [264, 510] width 8 height 8
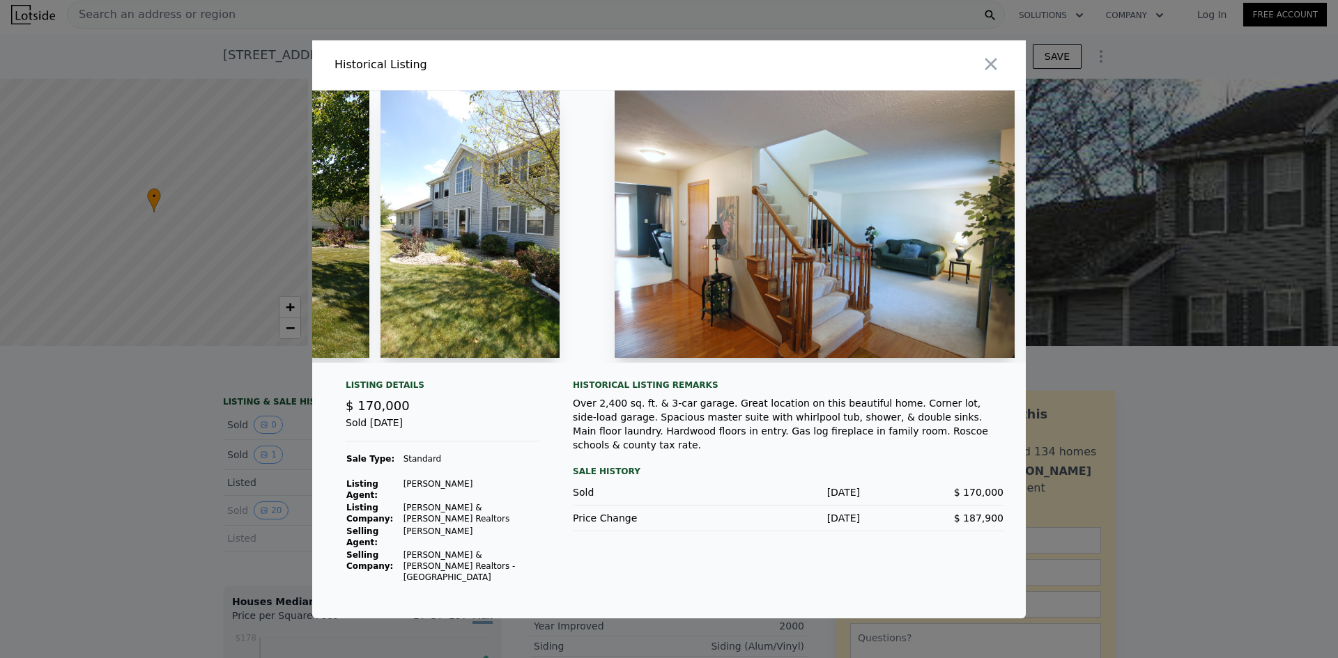
scroll to position [0, 401]
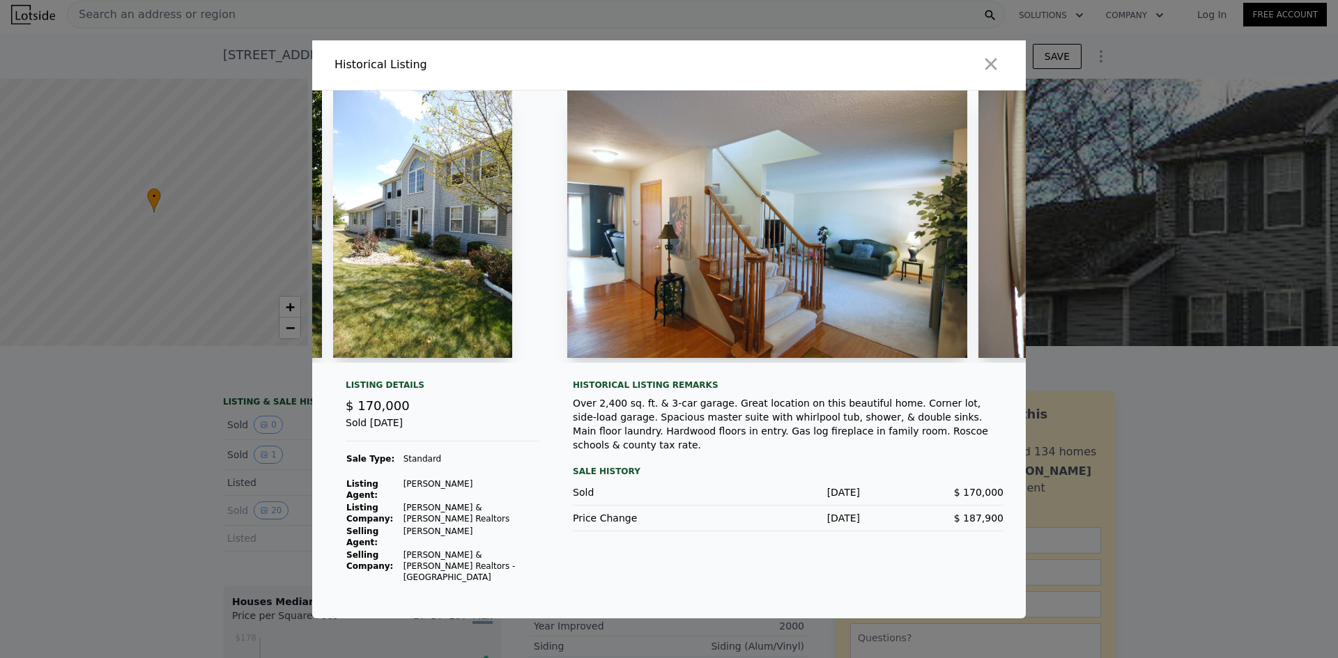
click at [648, 249] on img at bounding box center [766, 225] width 399 height 268
click at [761, 200] on img at bounding box center [766, 225] width 399 height 268
click at [759, 274] on img at bounding box center [766, 225] width 399 height 268
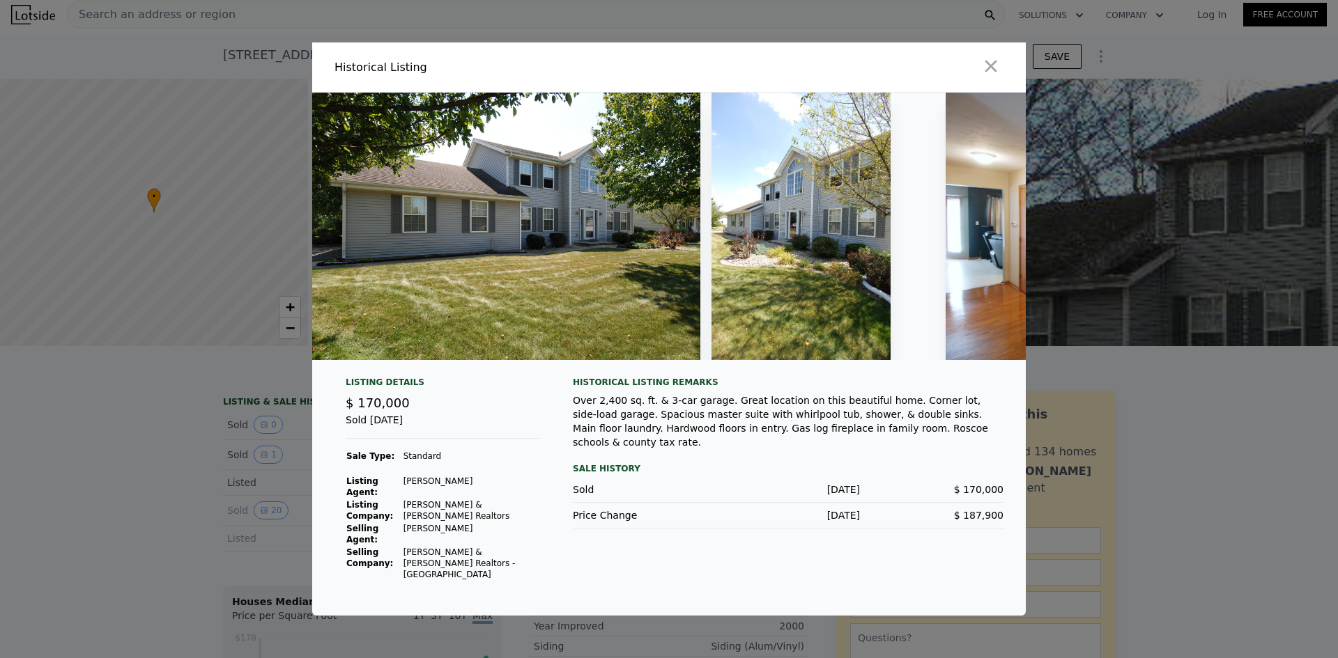
scroll to position [0, 0]
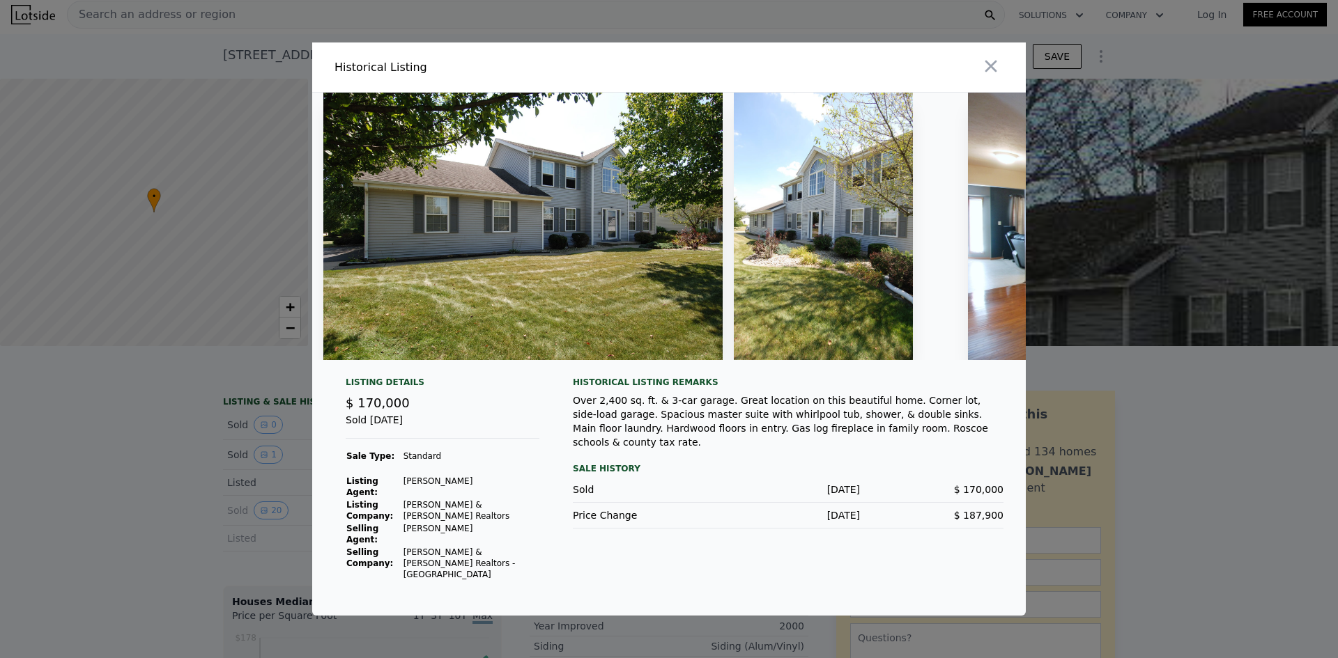
drag, startPoint x: 407, startPoint y: 439, endPoint x: 469, endPoint y: 433, distance: 62.3
click at [469, 433] on div "Listing Details $ 170,000 Sold [DATE] Sale Type: Standard Listing Agent: [PERSO…" at bounding box center [442, 485] width 216 height 217
click at [989, 72] on icon "button" at bounding box center [991, 66] width 20 height 20
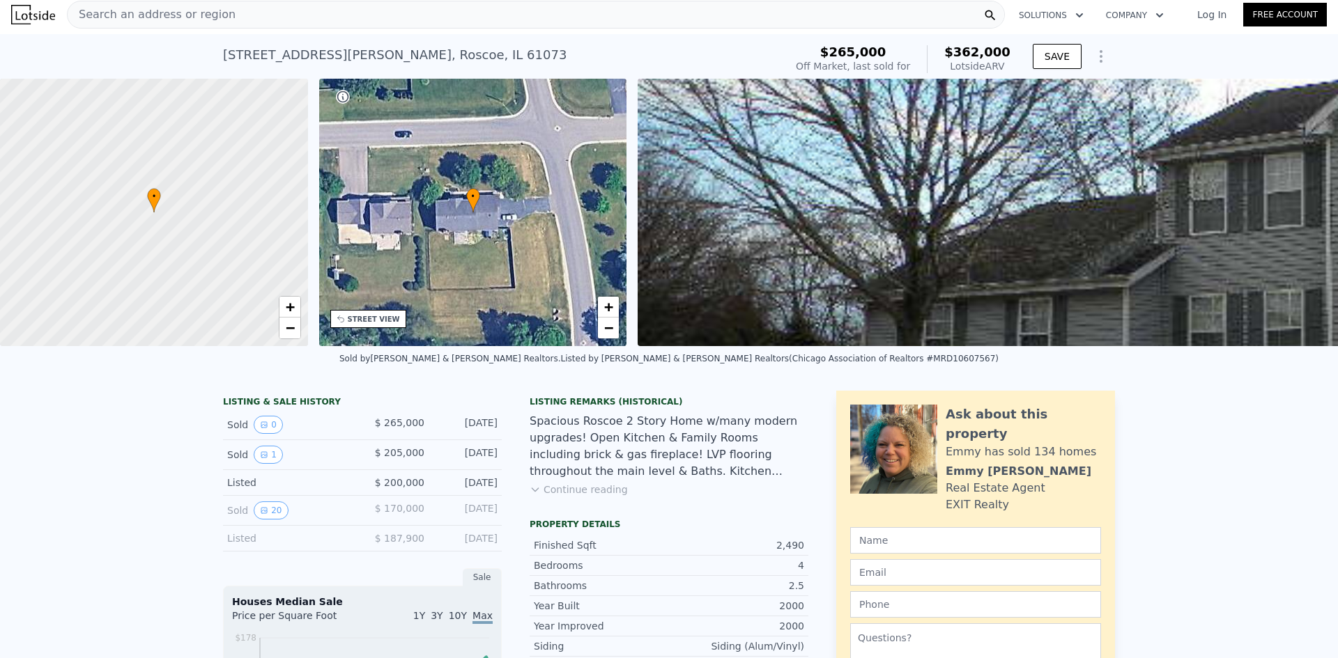
drag, startPoint x: 490, startPoint y: 460, endPoint x: 467, endPoint y: 460, distance: 22.3
click at [467, 460] on div "[DATE]" at bounding box center [466, 455] width 62 height 18
click at [453, 464] on div "[DATE]" at bounding box center [466, 455] width 62 height 18
drag, startPoint x: 384, startPoint y: 465, endPoint x: 419, endPoint y: 463, distance: 34.9
click at [419, 458] on span "$ 205,000" at bounding box center [399, 452] width 49 height 11
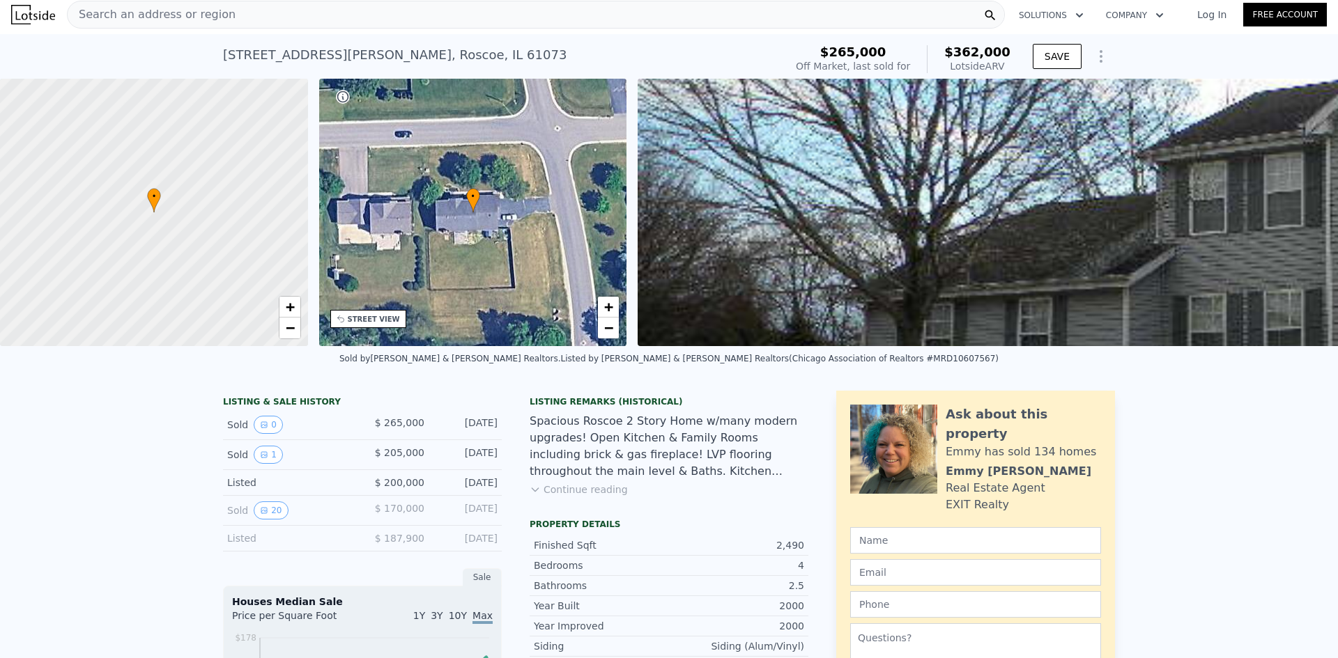
click at [465, 432] on div "[DATE]" at bounding box center [466, 425] width 62 height 18
drag, startPoint x: 496, startPoint y: 431, endPoint x: 440, endPoint y: 424, distance: 56.1
click at [440, 424] on div "Sold 0 $ 265,000 [DATE]" at bounding box center [362, 425] width 279 height 30
click at [463, 434] on div "[DATE]" at bounding box center [466, 425] width 62 height 18
